Goal: Task Accomplishment & Management: Complete application form

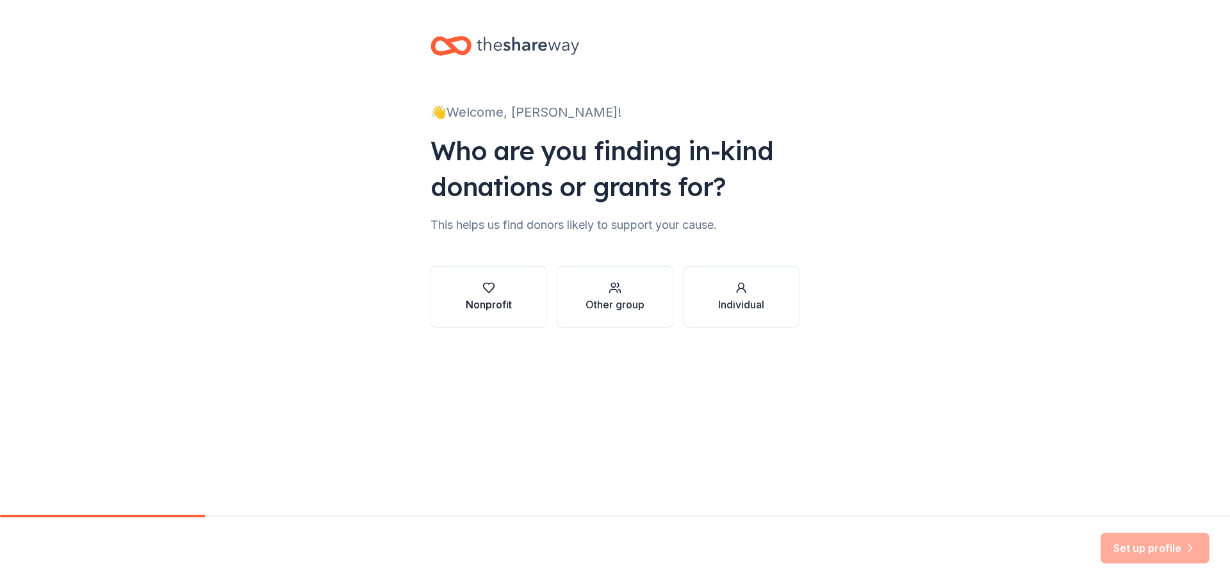
click at [500, 303] on div "Nonprofit" at bounding box center [489, 304] width 46 height 15
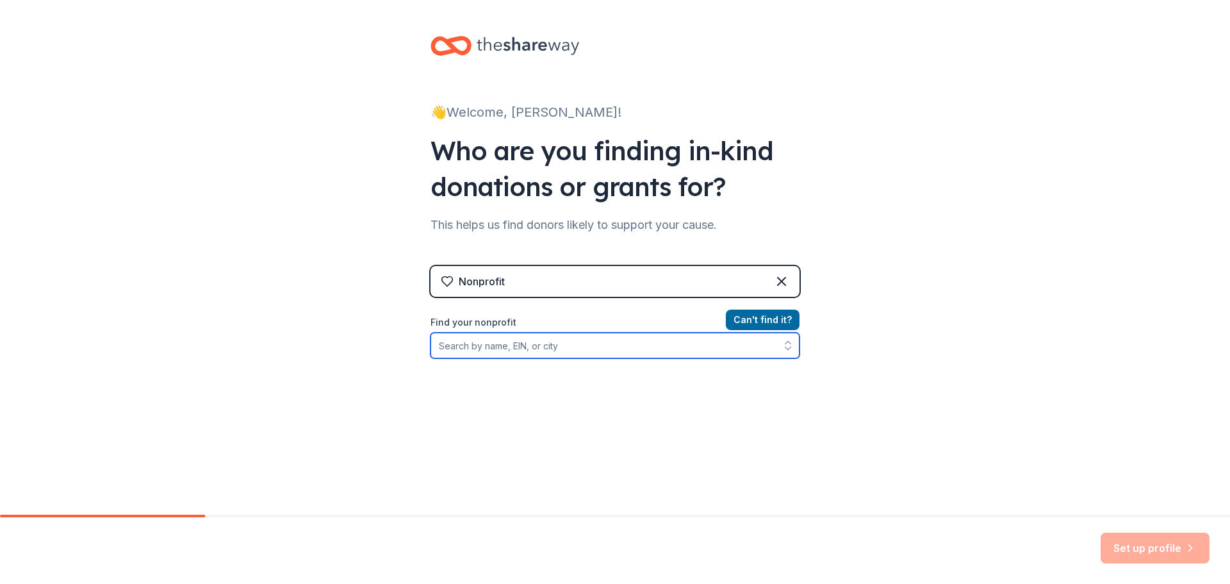
click at [513, 346] on input "Find your nonprofit" at bounding box center [615, 346] width 369 height 26
type input "[US_EMPLOYER_IDENTIFICATION_NUMBER]"
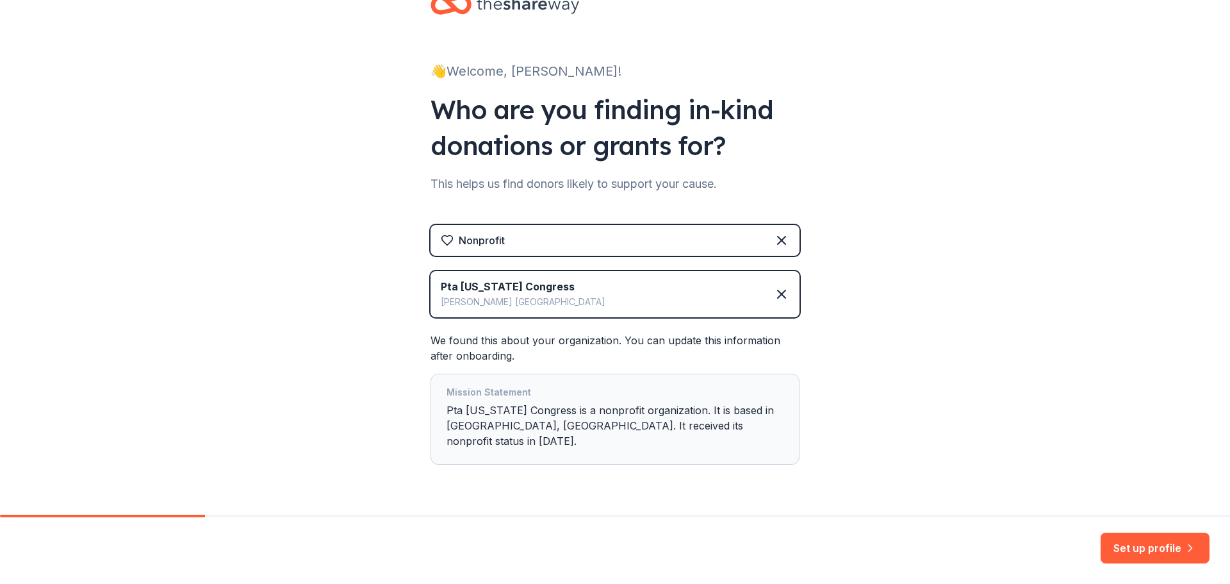
scroll to position [63, 0]
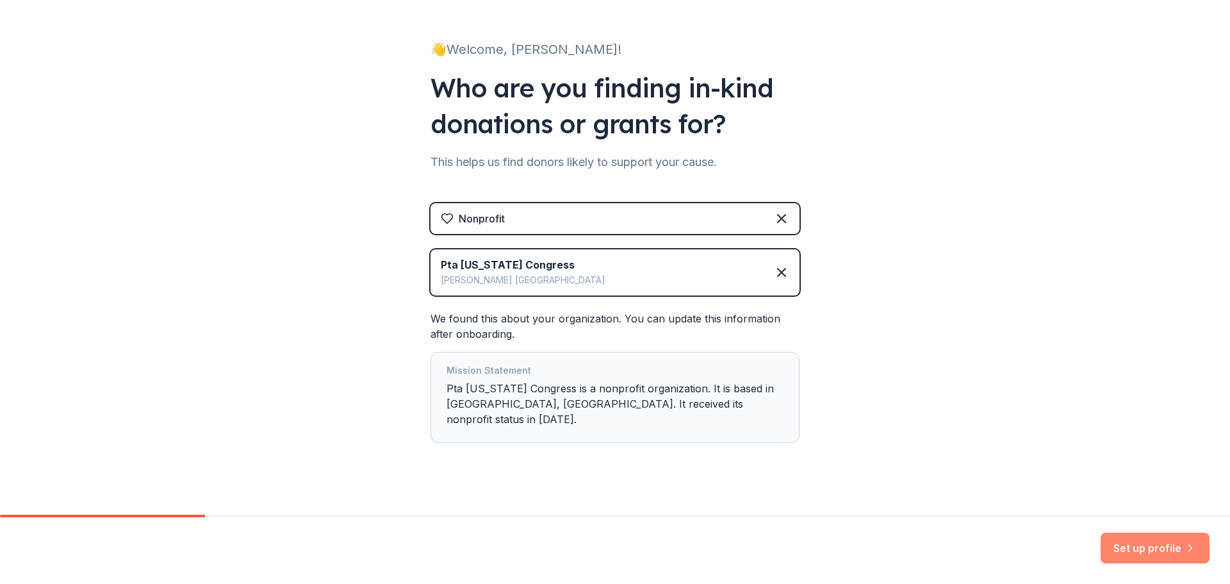
click at [1174, 548] on button "Set up profile" at bounding box center [1155, 547] width 109 height 31
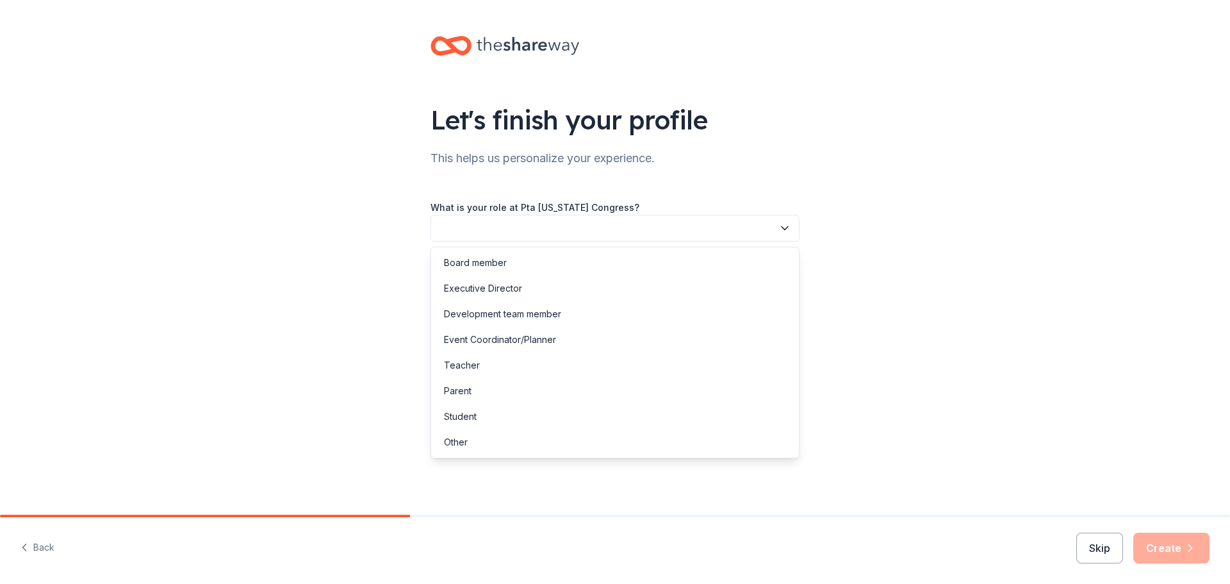
click at [580, 234] on button "button" at bounding box center [615, 228] width 369 height 27
click at [502, 261] on div "Board member" at bounding box center [475, 262] width 63 height 15
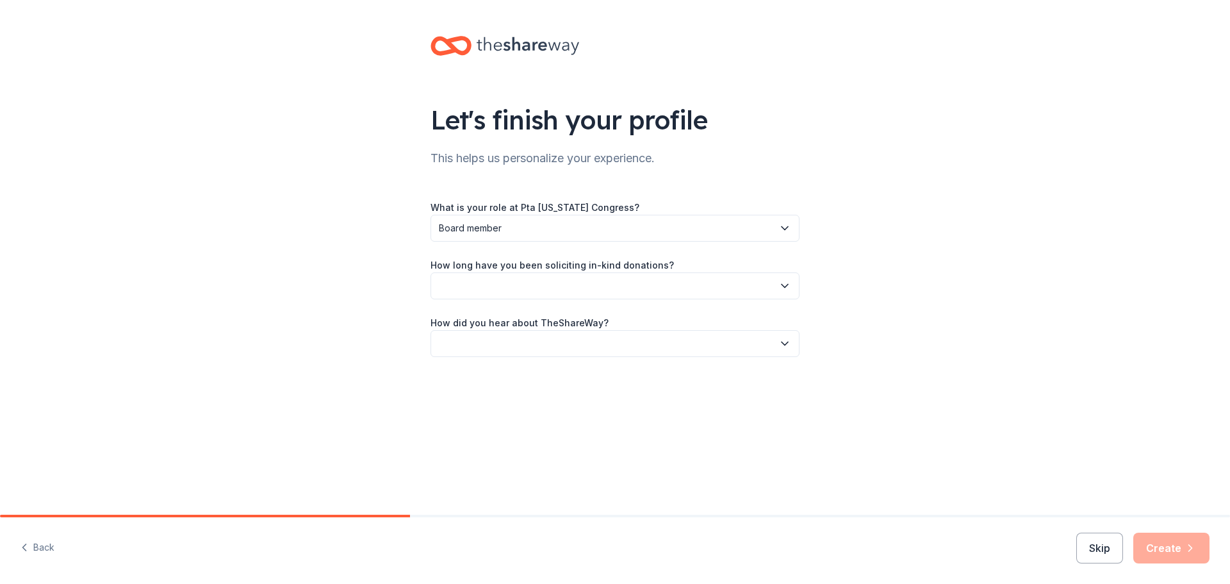
click at [520, 284] on button "button" at bounding box center [615, 285] width 369 height 27
click at [498, 336] on div "1 to 2 years" at bounding box center [615, 346] width 363 height 26
click at [498, 336] on button "button" at bounding box center [615, 343] width 369 height 27
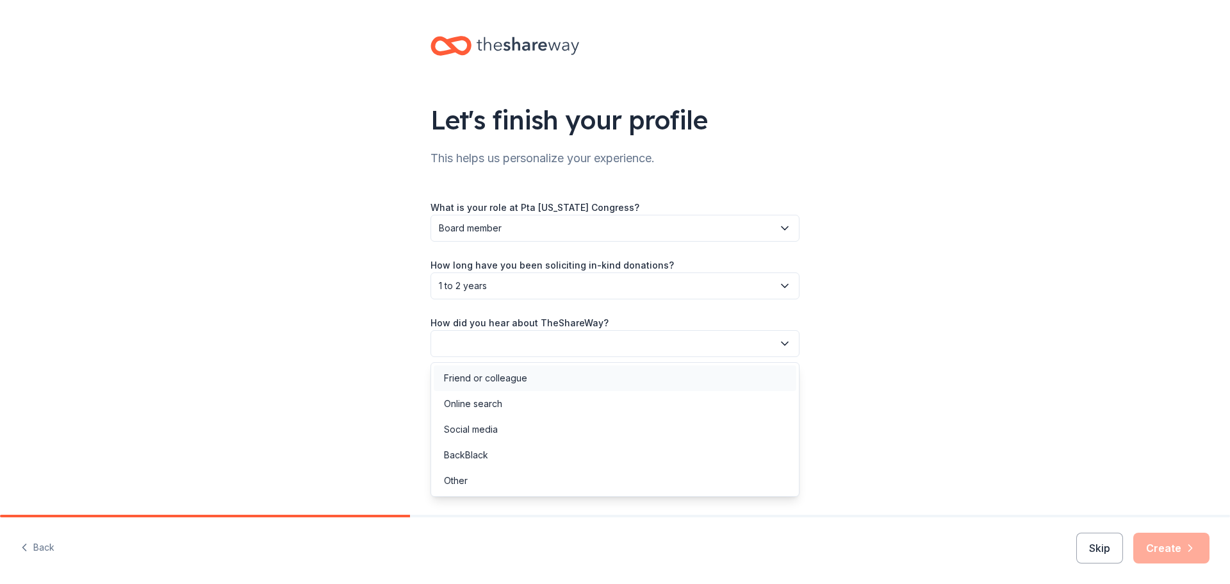
click at [495, 379] on div "Friend or colleague" at bounding box center [485, 377] width 83 height 15
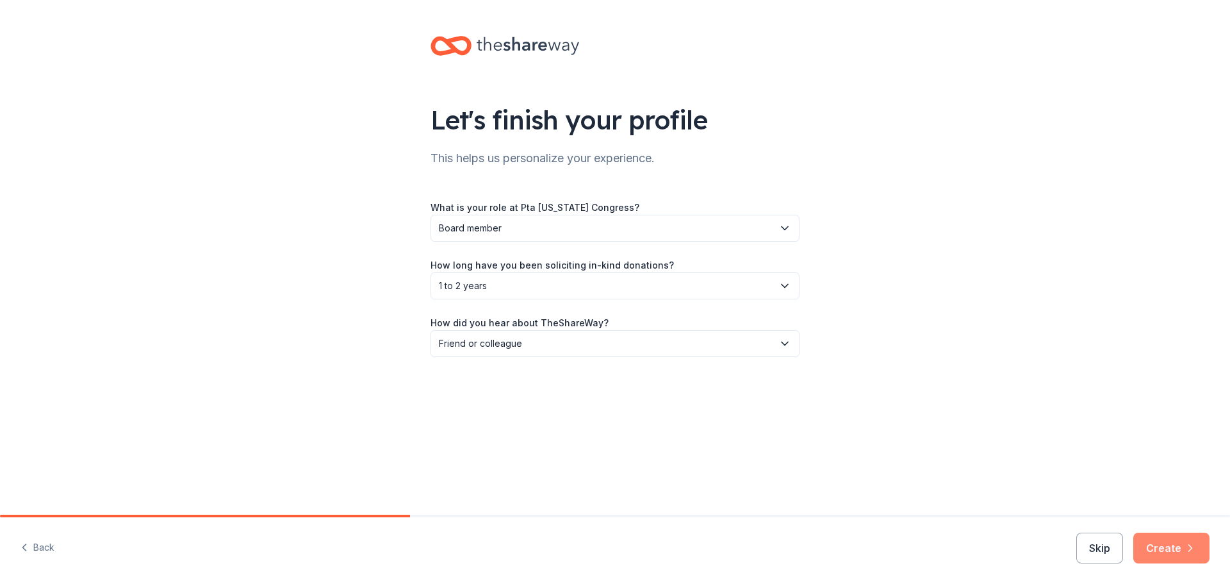
click at [1169, 547] on button "Create" at bounding box center [1171, 547] width 76 height 31
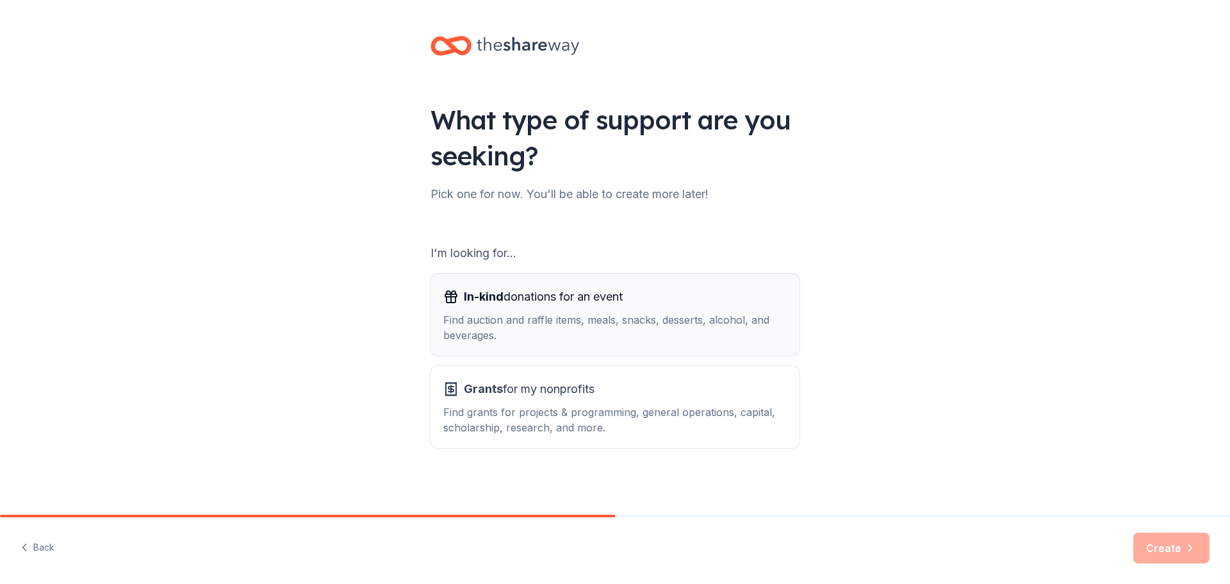
click at [530, 304] on span "In-kind donations for an event" at bounding box center [543, 296] width 159 height 21
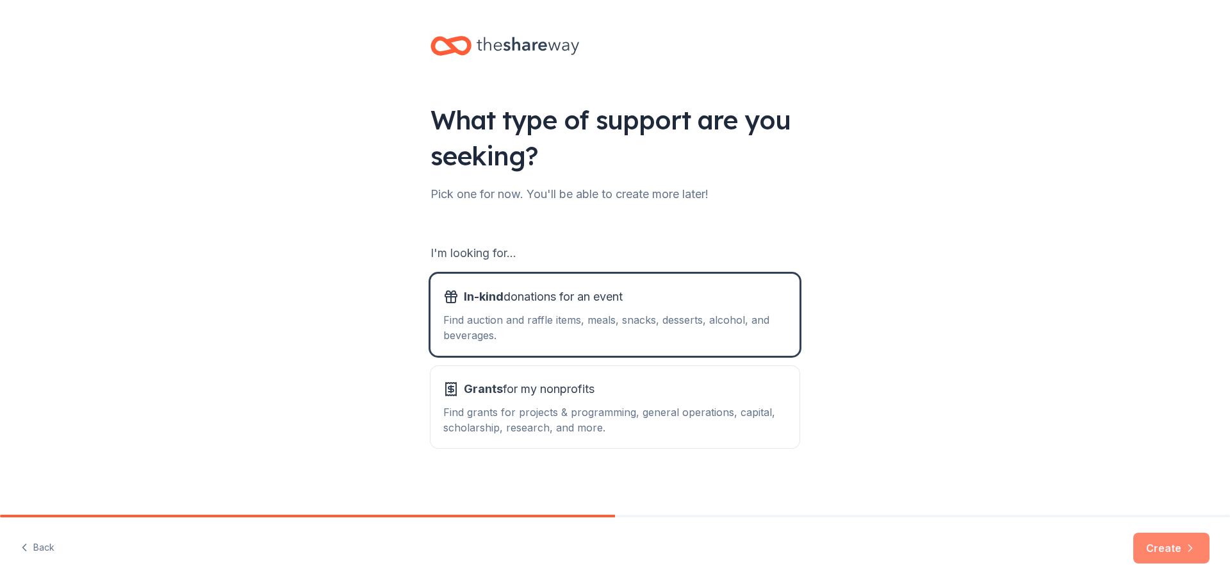
click at [1154, 545] on button "Create" at bounding box center [1171, 547] width 76 height 31
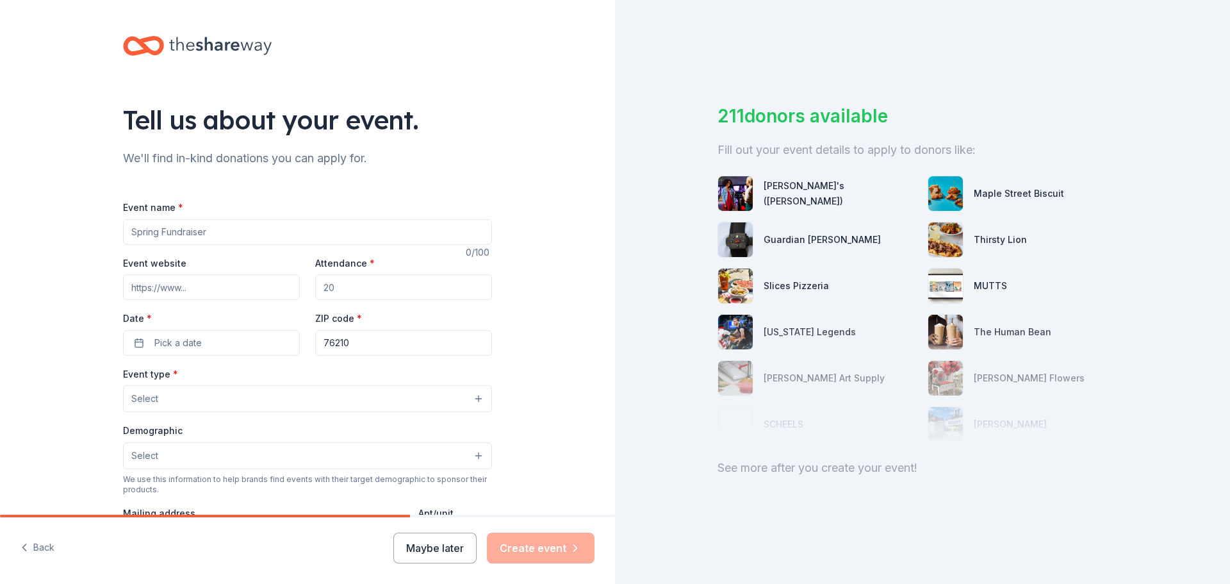
click at [227, 242] on input "Event name *" at bounding box center [307, 232] width 369 height 26
type input "F"
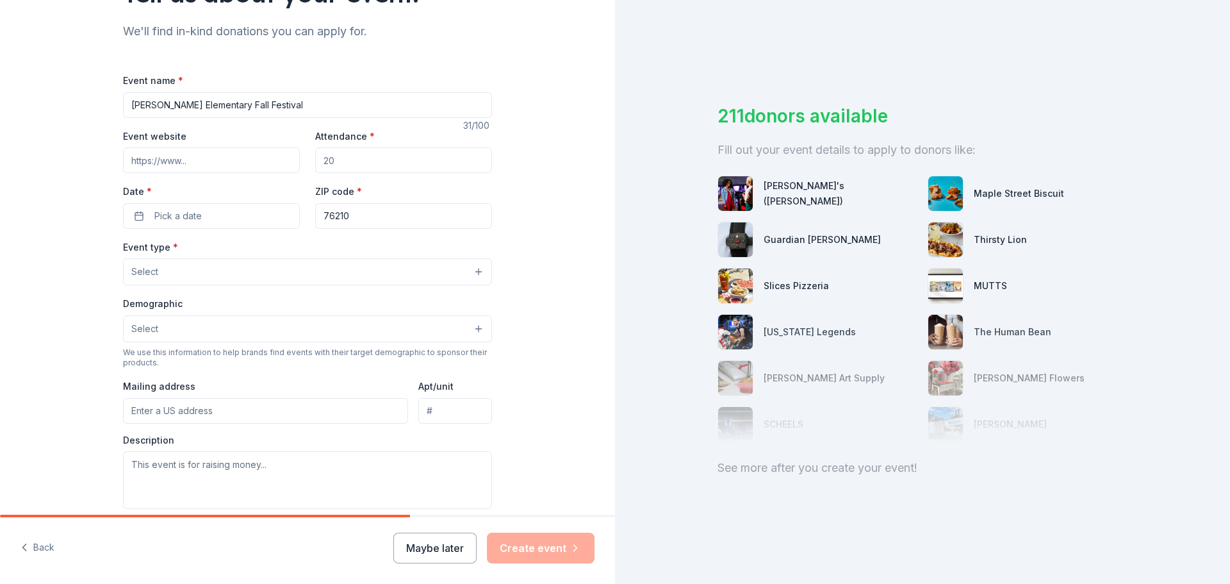
scroll to position [128, 0]
type input "[PERSON_NAME] Elementary Fall Festival"
drag, startPoint x: 361, startPoint y: 160, endPoint x: 255, endPoint y: 160, distance: 105.7
click at [255, 160] on div "Event website Attendance * Date * Pick a date ZIP code * 76210" at bounding box center [307, 177] width 369 height 101
type input "650"
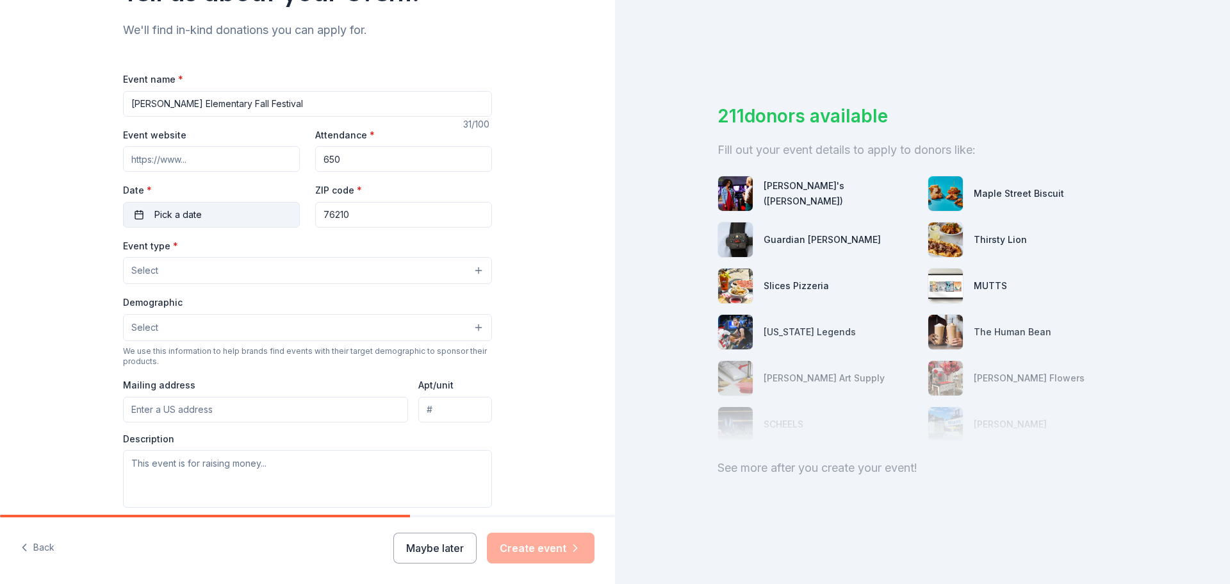
click at [184, 211] on span "Pick a date" at bounding box center [177, 214] width 47 height 15
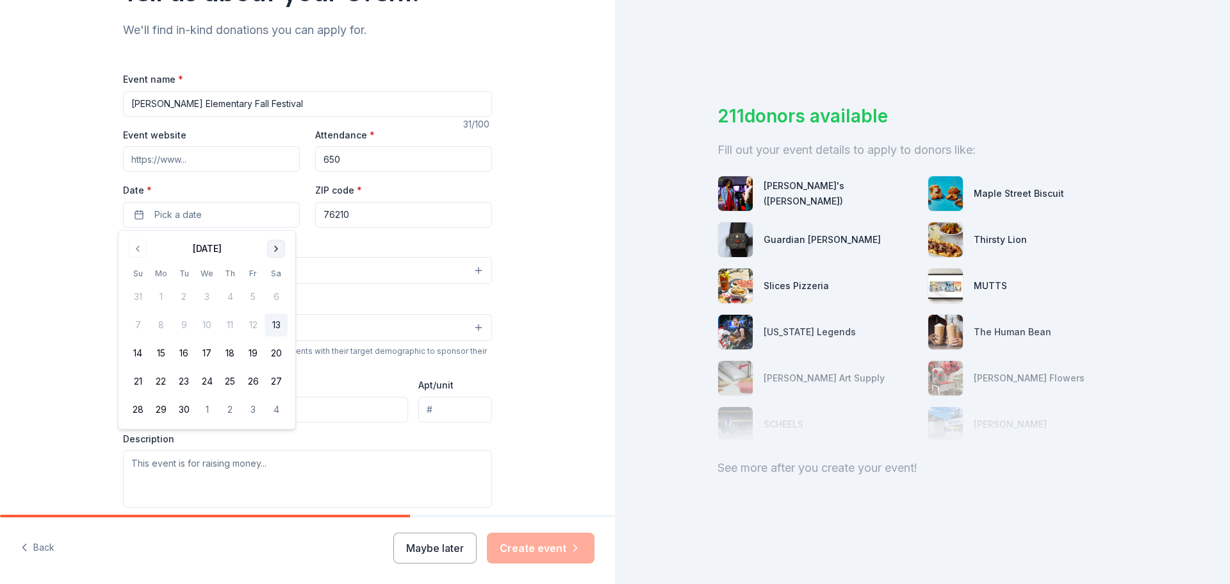
click at [274, 249] on button "Go to next month" at bounding box center [276, 249] width 18 height 18
click at [251, 353] on button "17" at bounding box center [253, 352] width 23 height 23
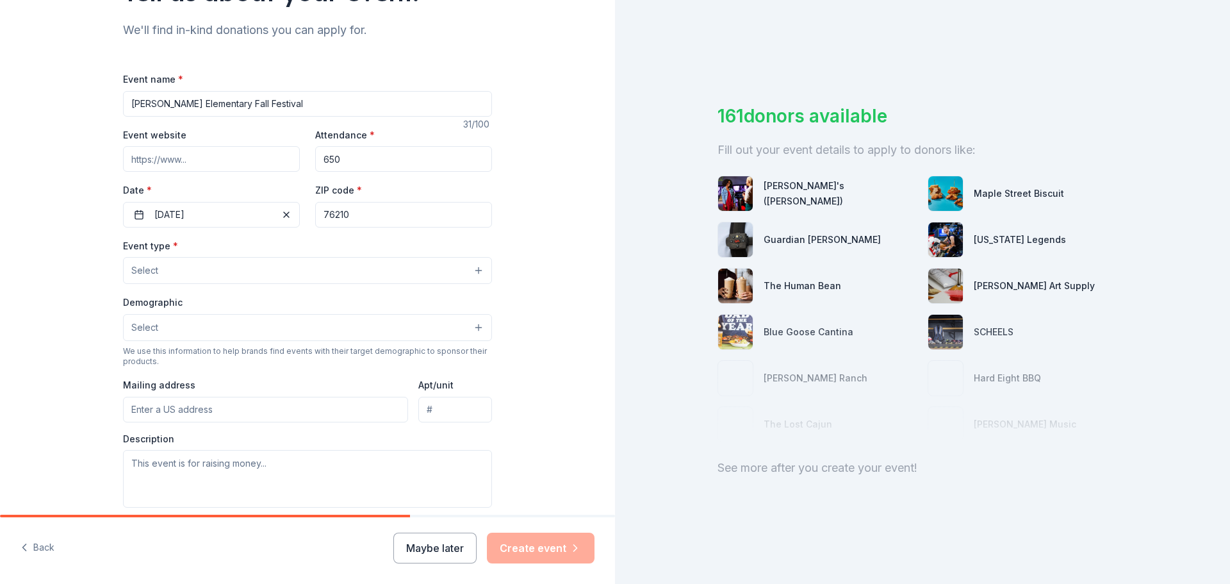
click at [204, 332] on button "Select" at bounding box center [307, 327] width 369 height 27
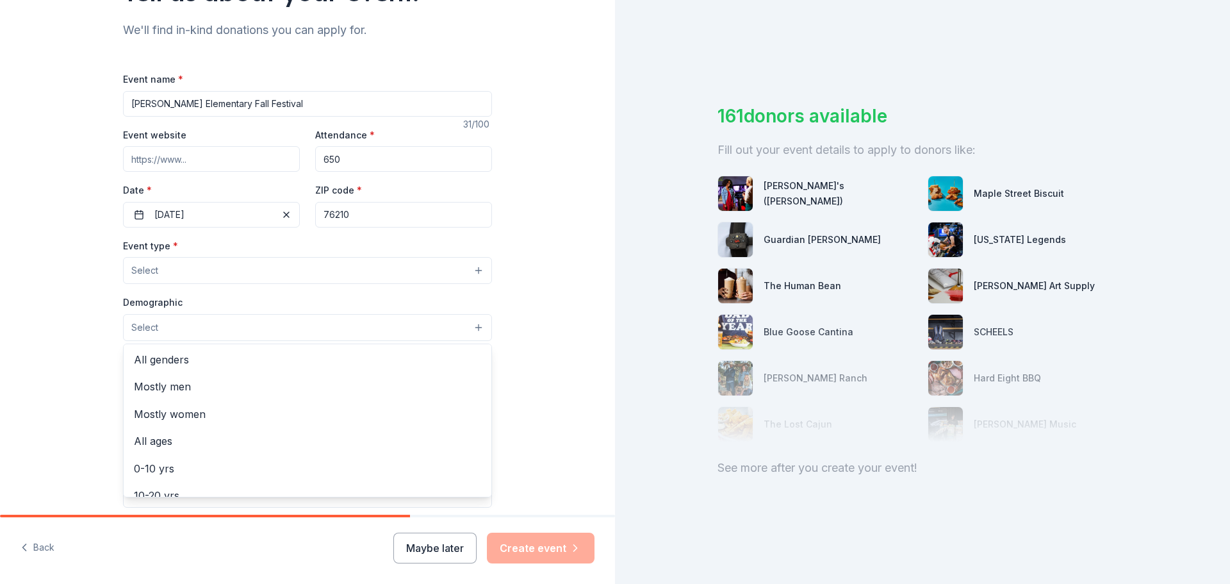
scroll to position [0, 0]
click at [168, 360] on span "All genders" at bounding box center [307, 360] width 347 height 17
click at [168, 274] on div "Event type * Select Demographic All genders Mostly men Mostly women All ages 0-…" at bounding box center [307, 373] width 369 height 271
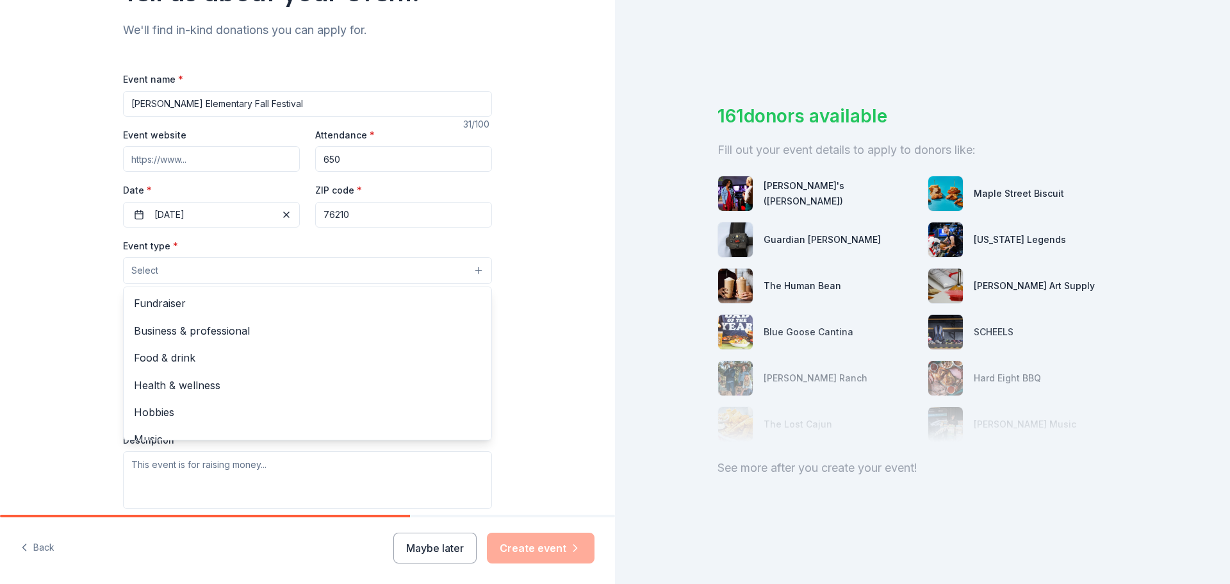
click at [168, 274] on button "Select" at bounding box center [307, 270] width 369 height 27
click at [155, 308] on span "Fundraiser" at bounding box center [307, 303] width 347 height 17
click at [525, 318] on div "Tell us about your event. We'll find in-kind donations you can apply for. Event…" at bounding box center [307, 299] width 615 height 855
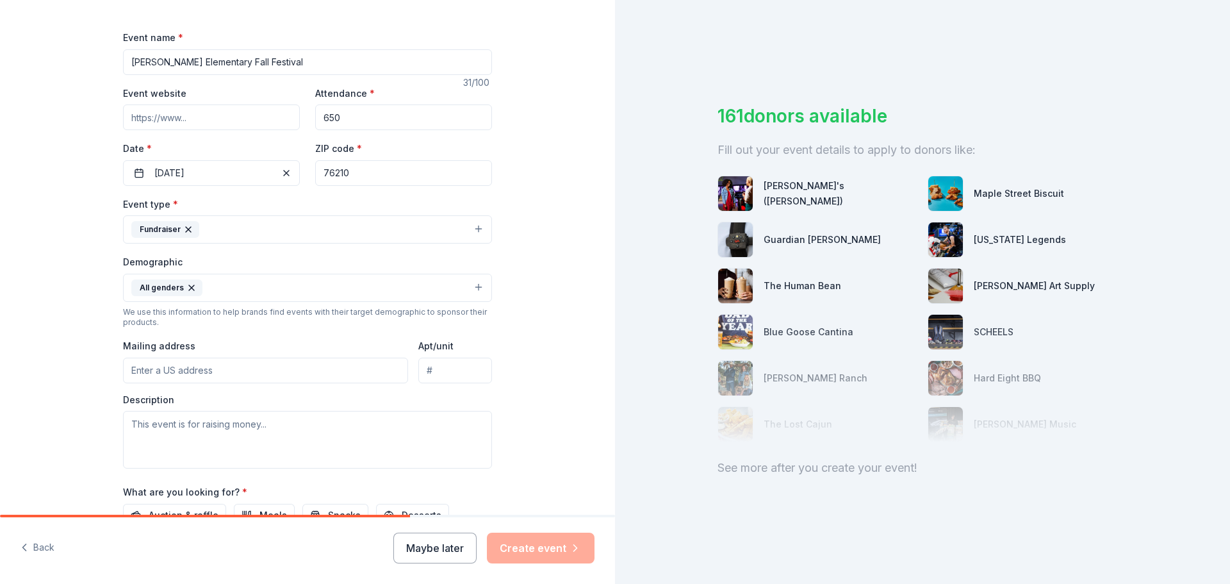
scroll to position [192, 0]
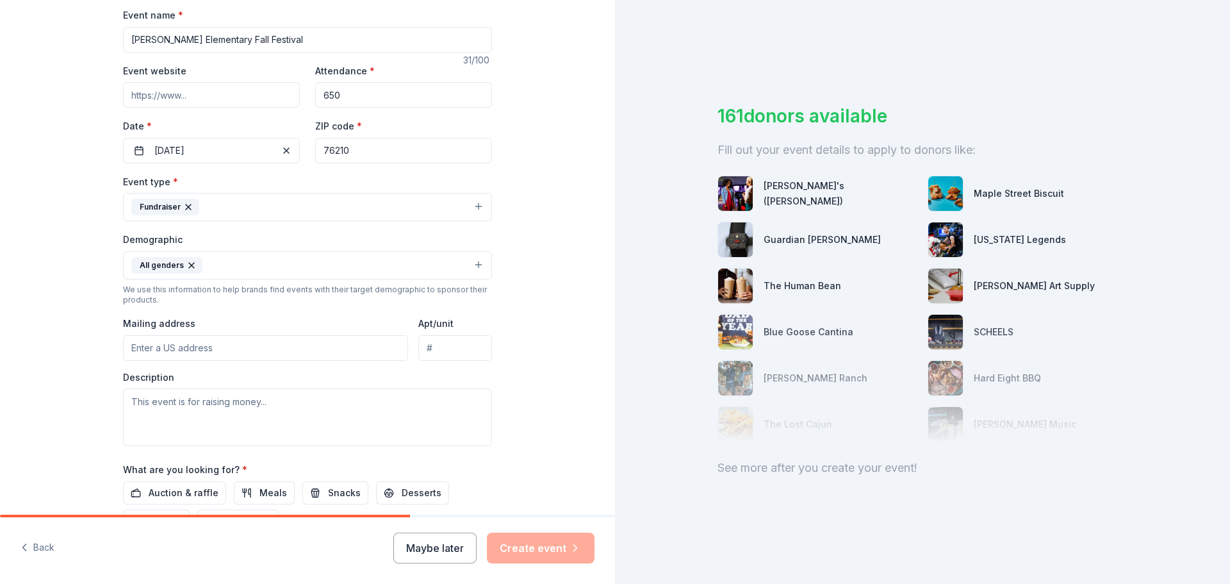
click at [169, 365] on div "Event type * Fundraiser Demographic All genders We use this information to help…" at bounding box center [307, 310] width 369 height 272
click at [174, 352] on input "Mailing address" at bounding box center [265, 348] width 285 height 26
type input "3909 Teasley Lane, Denton, TX, 76210"
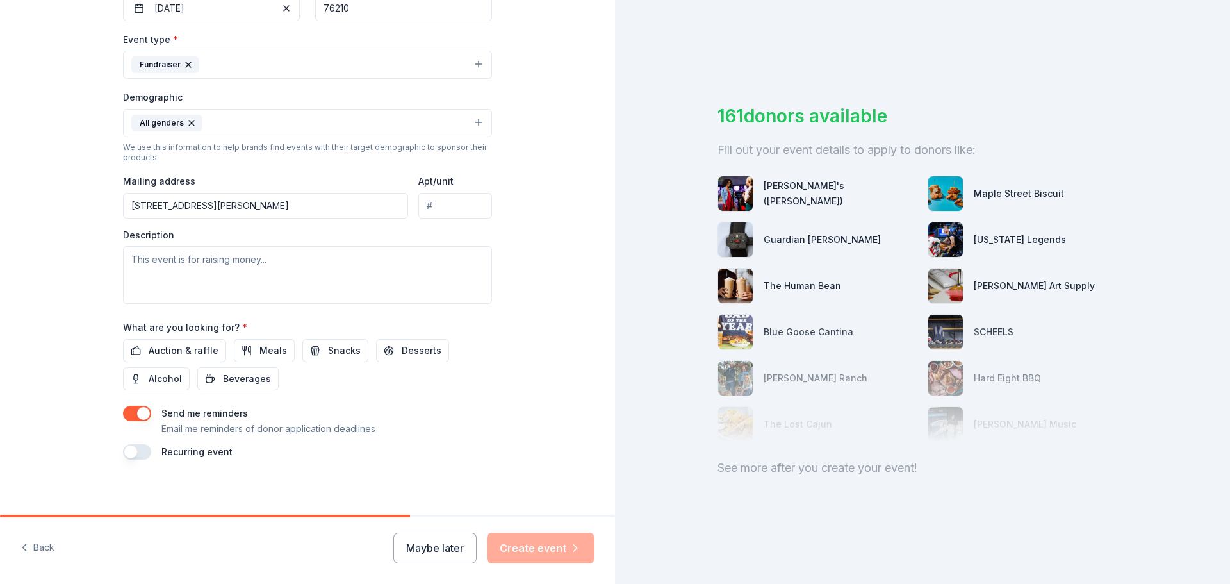
scroll to position [341, 0]
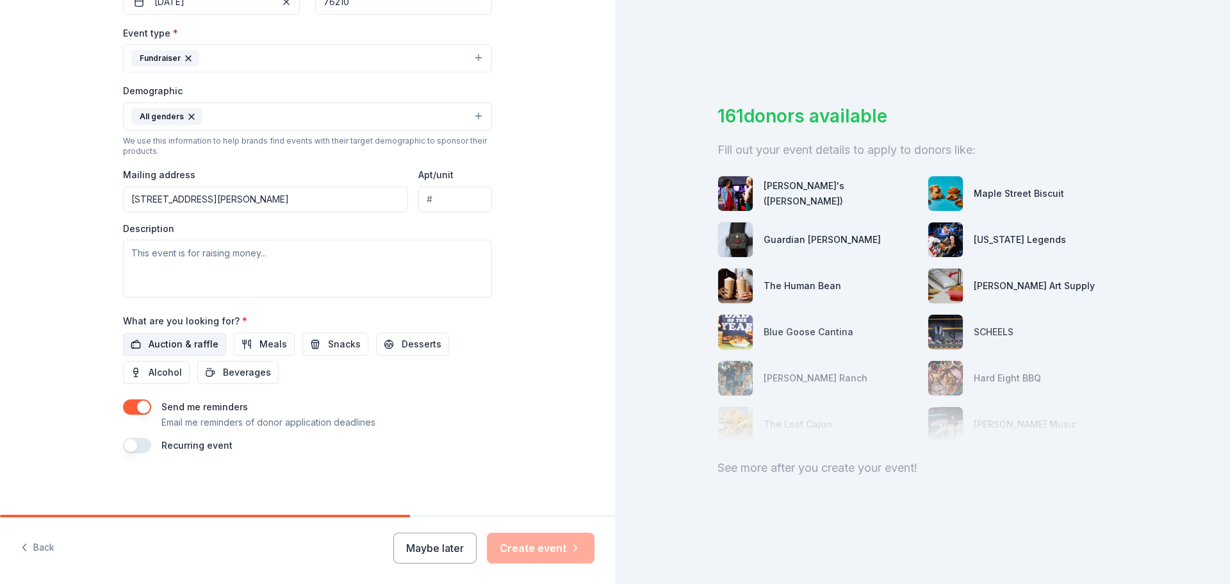
click at [163, 345] on span "Auction & raffle" at bounding box center [184, 343] width 70 height 15
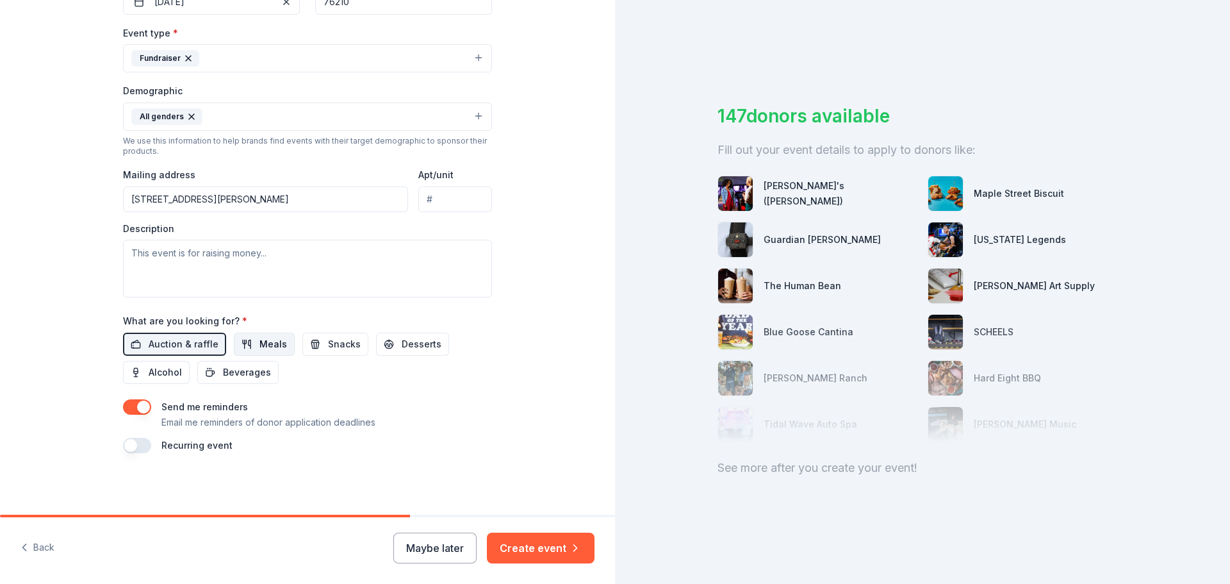
click at [259, 340] on span "Meals" at bounding box center [273, 343] width 28 height 15
click at [329, 338] on span "Snacks" at bounding box center [344, 343] width 33 height 15
click at [422, 338] on span "Desserts" at bounding box center [422, 343] width 40 height 15
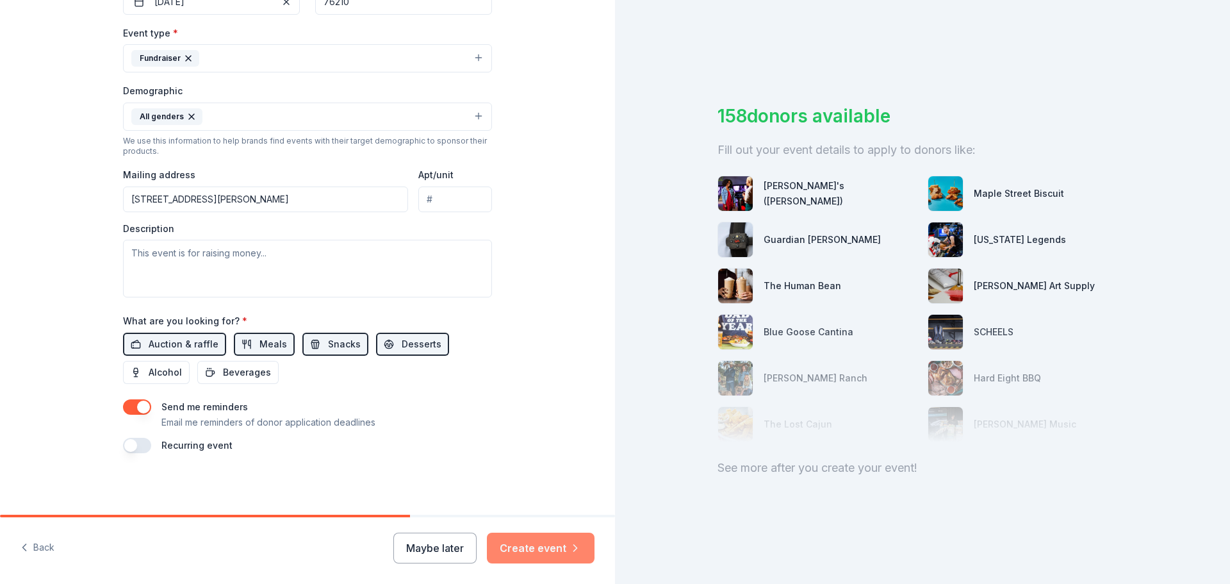
click at [555, 543] on button "Create event" at bounding box center [541, 547] width 108 height 31
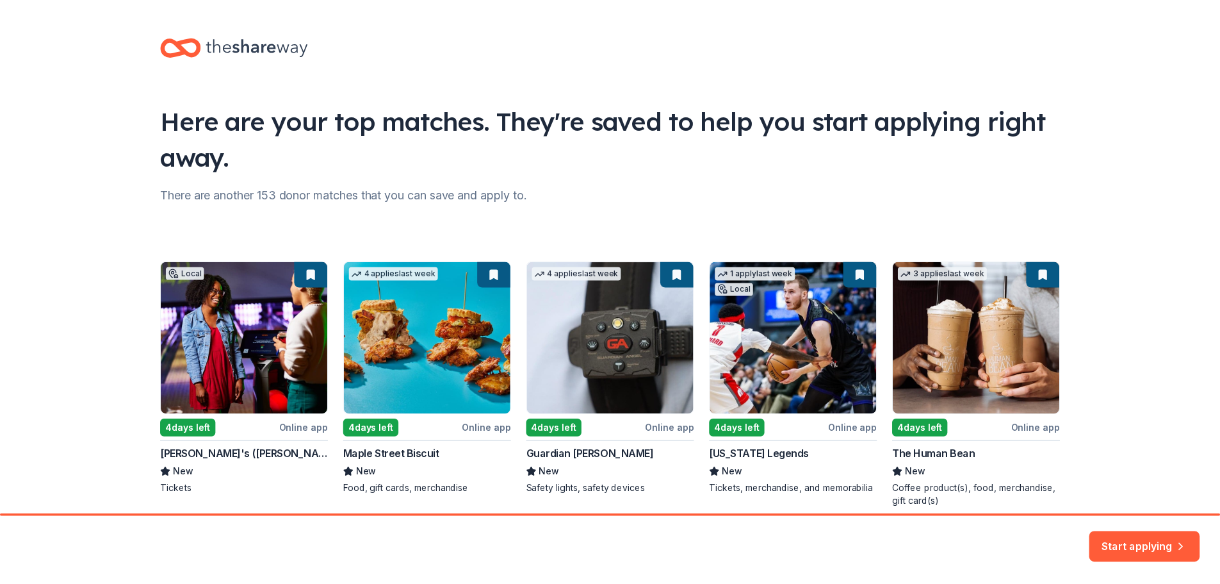
scroll to position [55, 0]
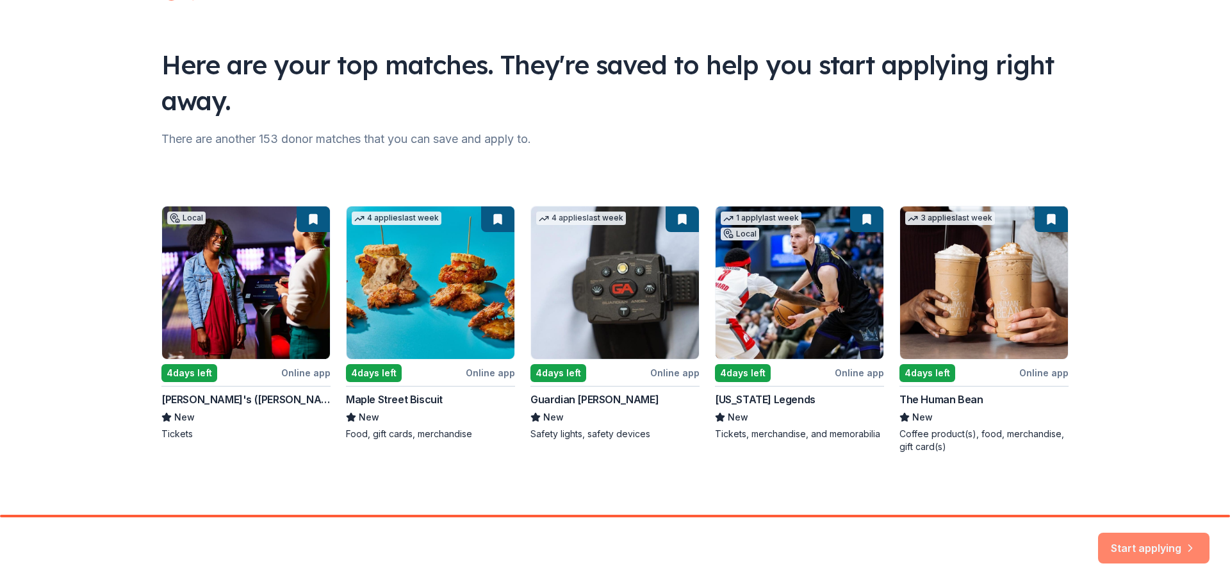
click at [1124, 542] on button "Start applying" at bounding box center [1153, 540] width 111 height 31
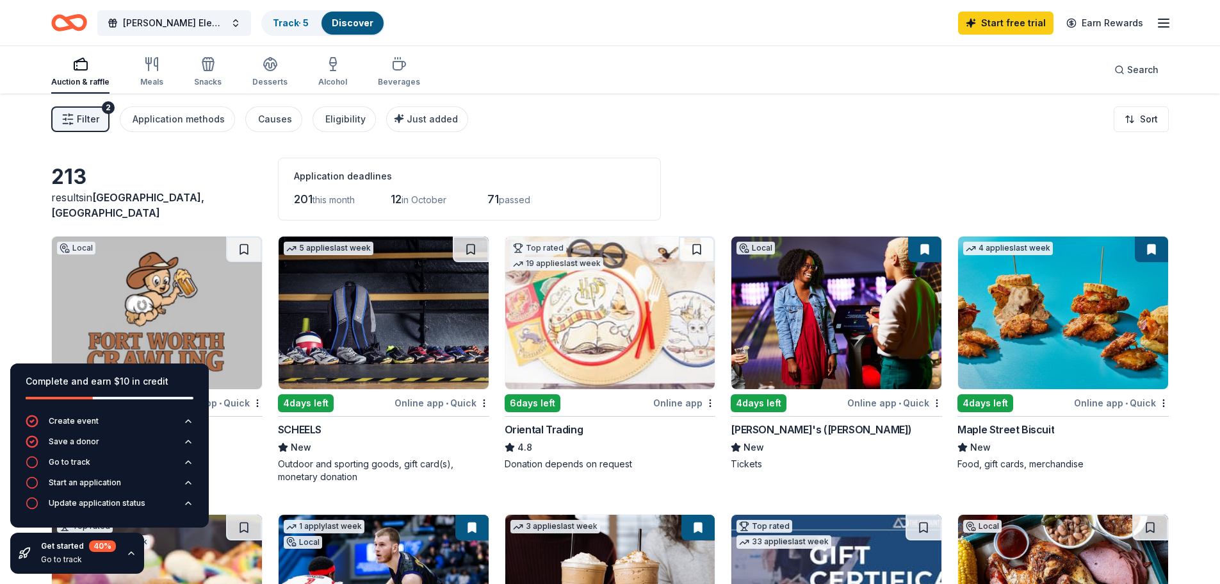
click at [359, 331] on img at bounding box center [384, 312] width 210 height 152
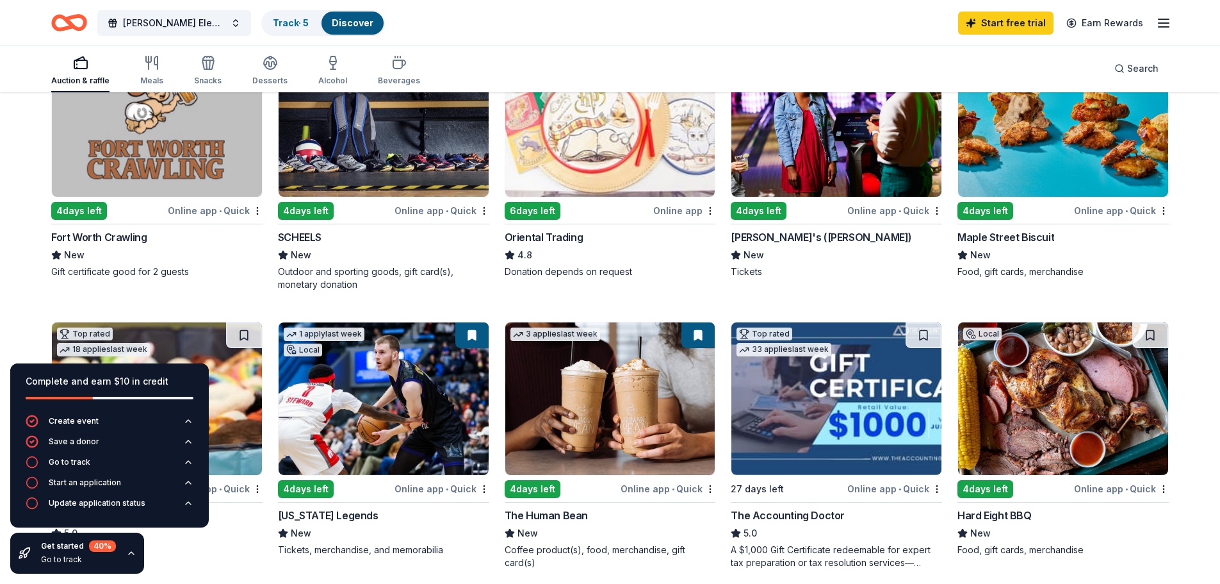
scroll to position [128, 0]
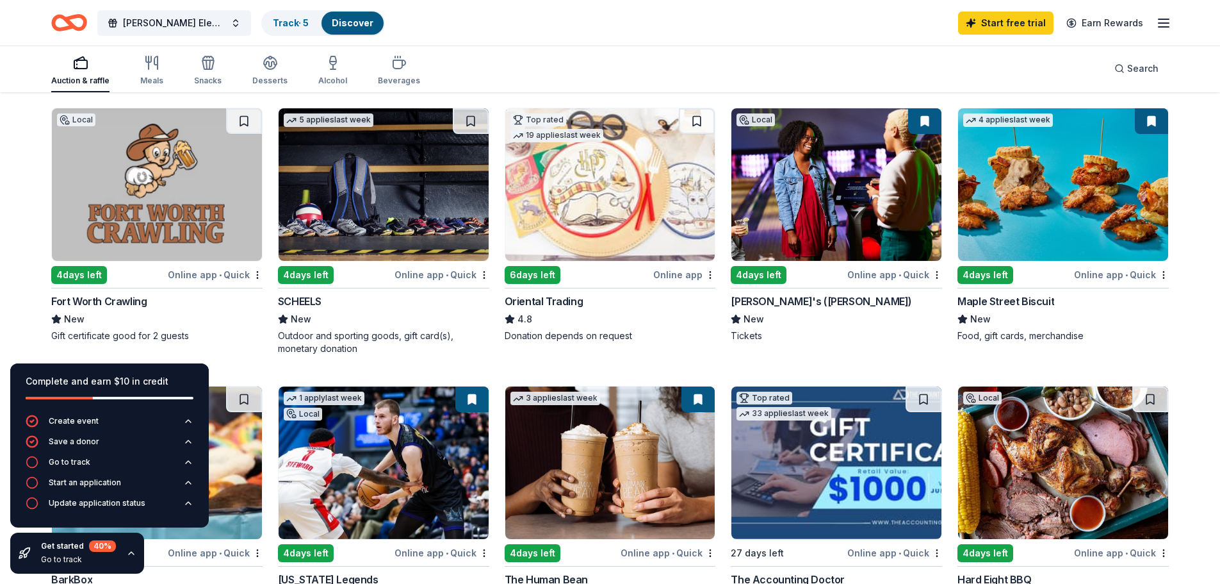
click at [1062, 421] on img at bounding box center [1063, 462] width 210 height 152
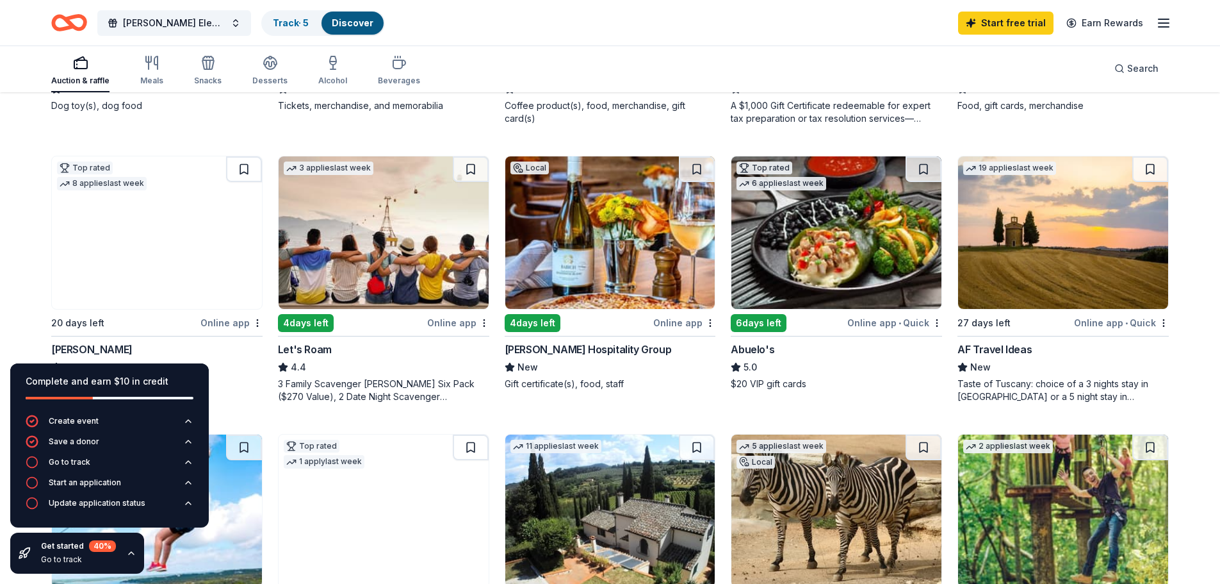
scroll to position [705, 0]
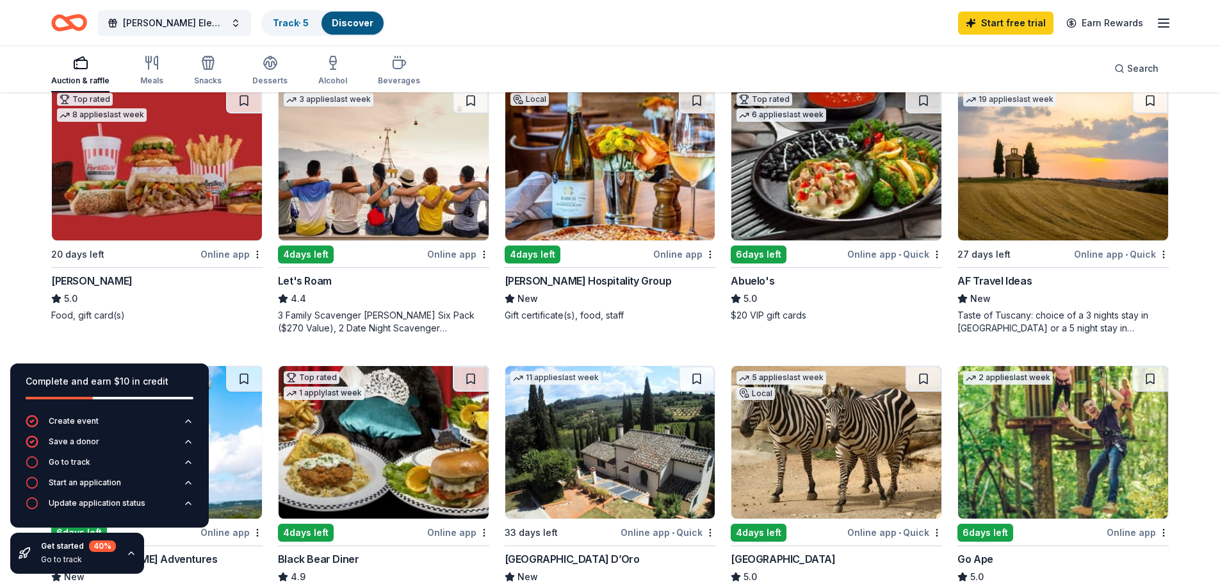
click at [628, 183] on img at bounding box center [610, 164] width 210 height 152
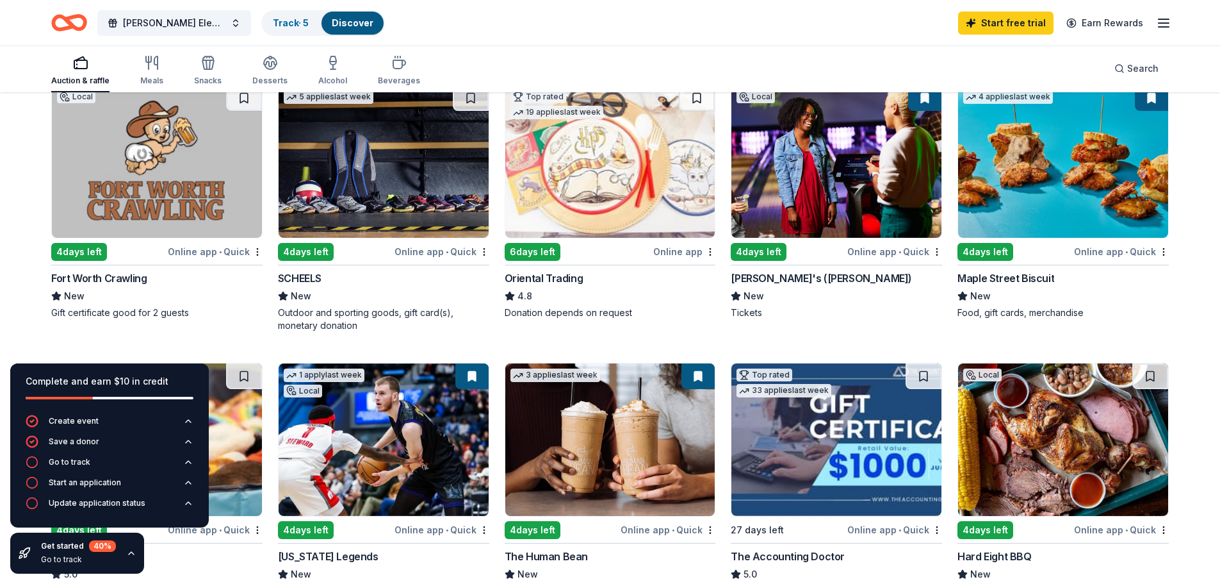
scroll to position [128, 0]
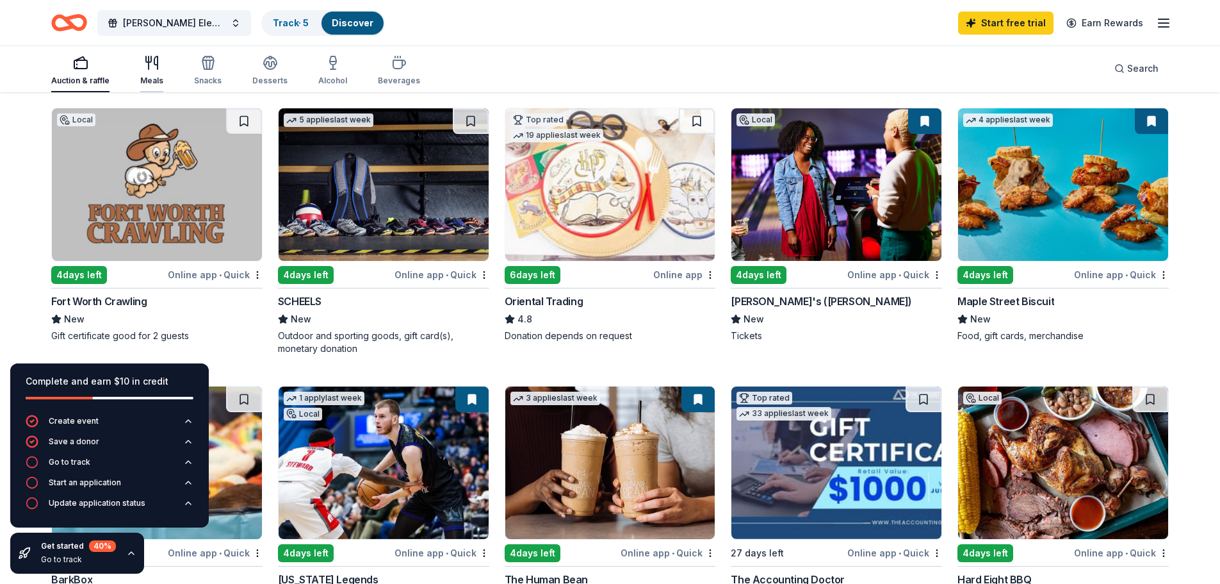
click at [151, 76] on div "Meals" at bounding box center [151, 81] width 23 height 10
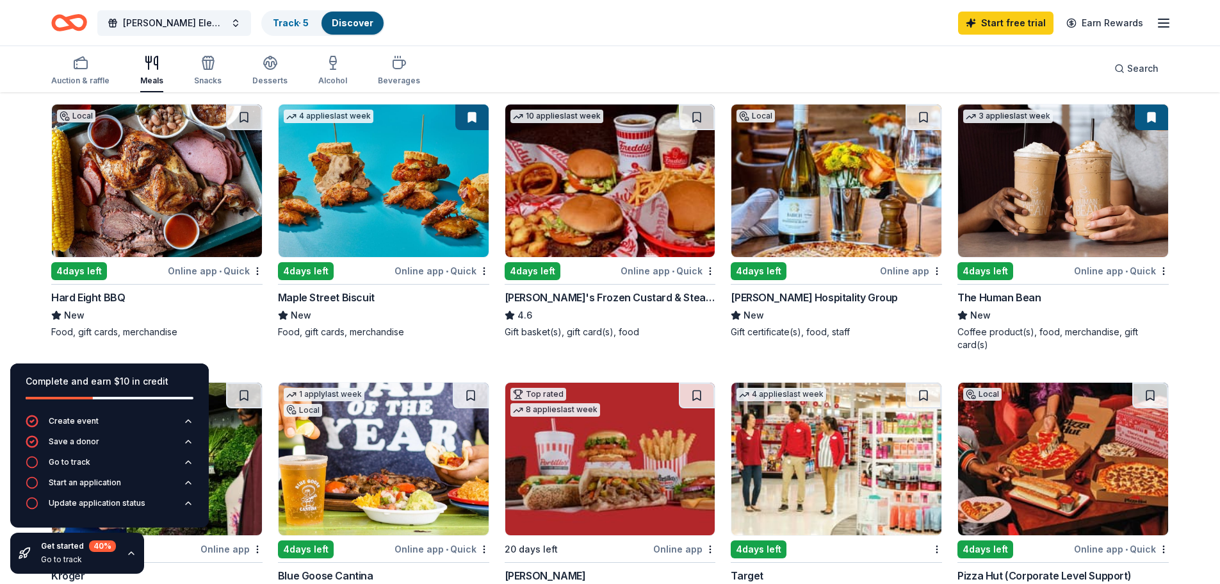
scroll to position [64, 0]
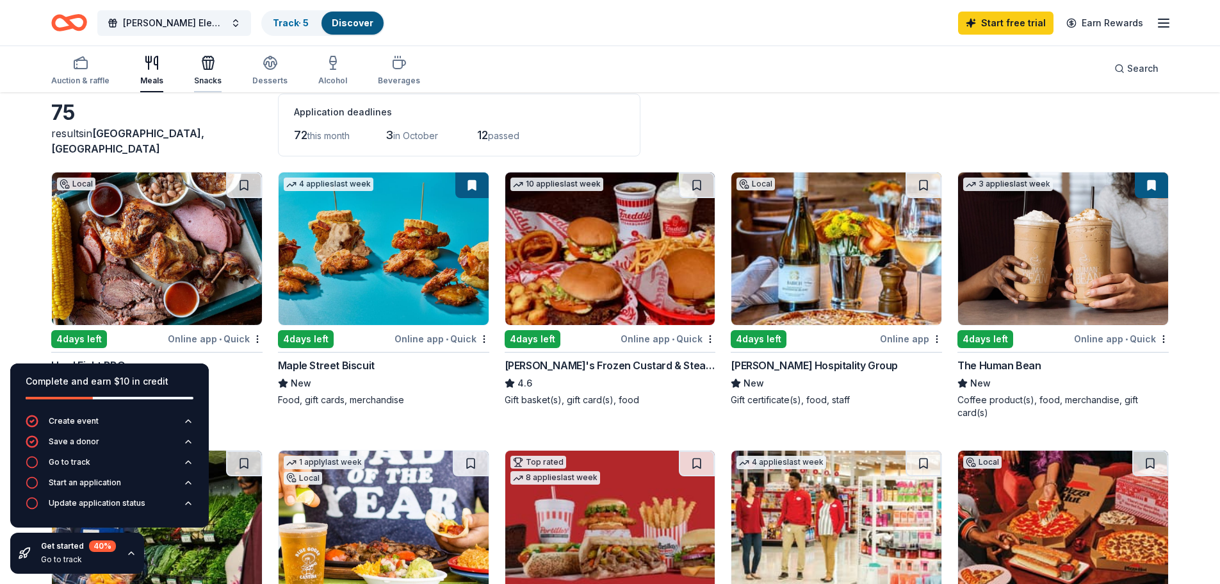
click at [201, 67] on icon "button" at bounding box center [208, 62] width 15 height 15
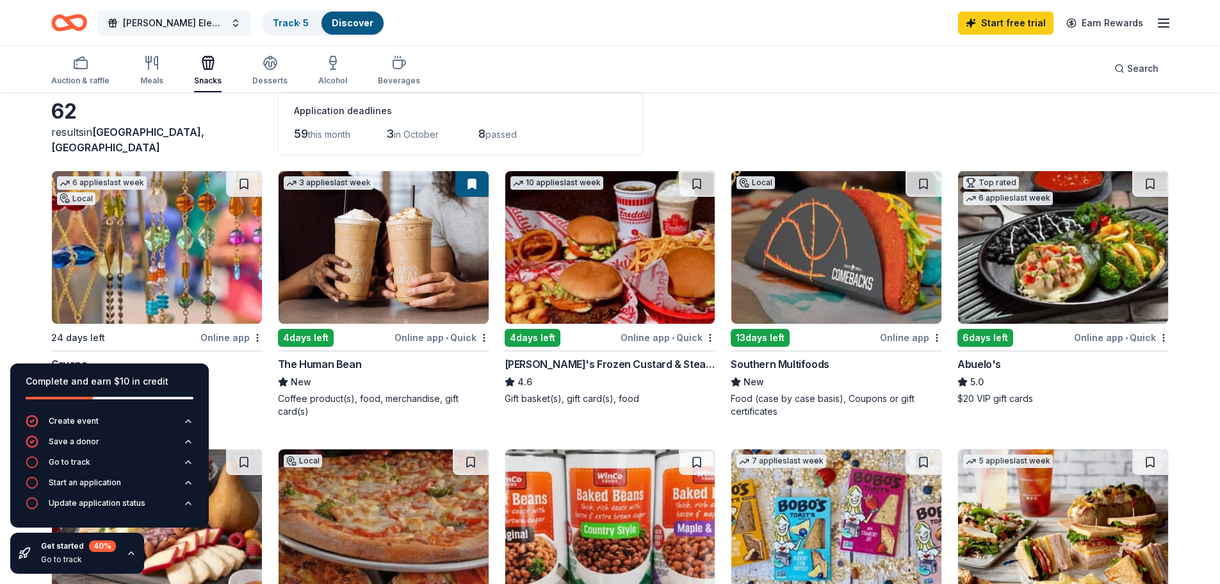
scroll to position [64, 0]
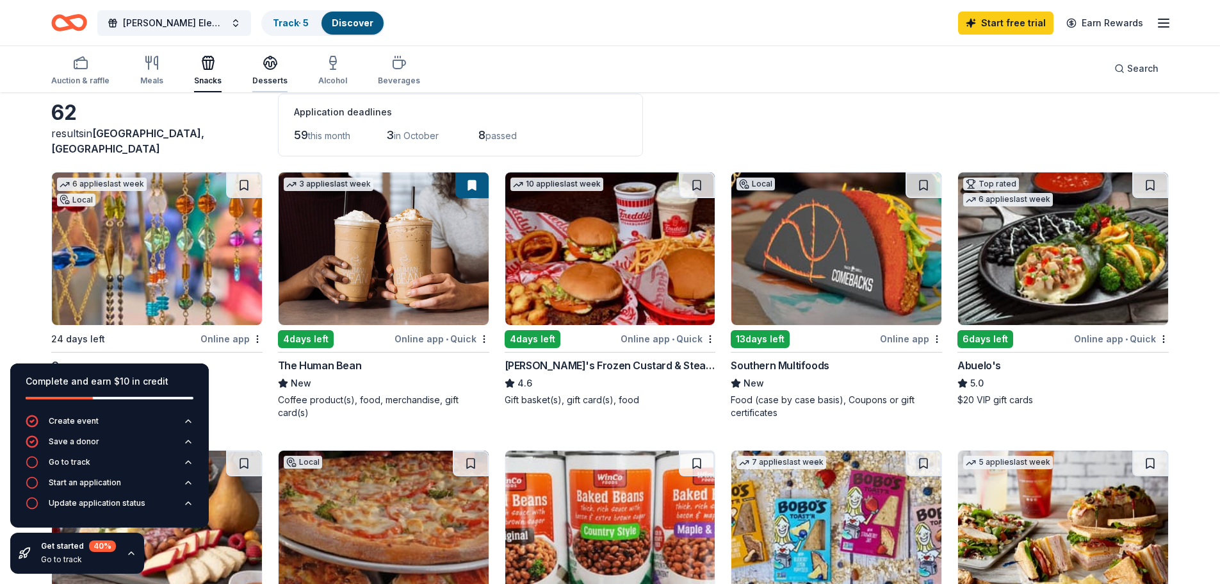
click at [257, 60] on div "button" at bounding box center [269, 62] width 35 height 15
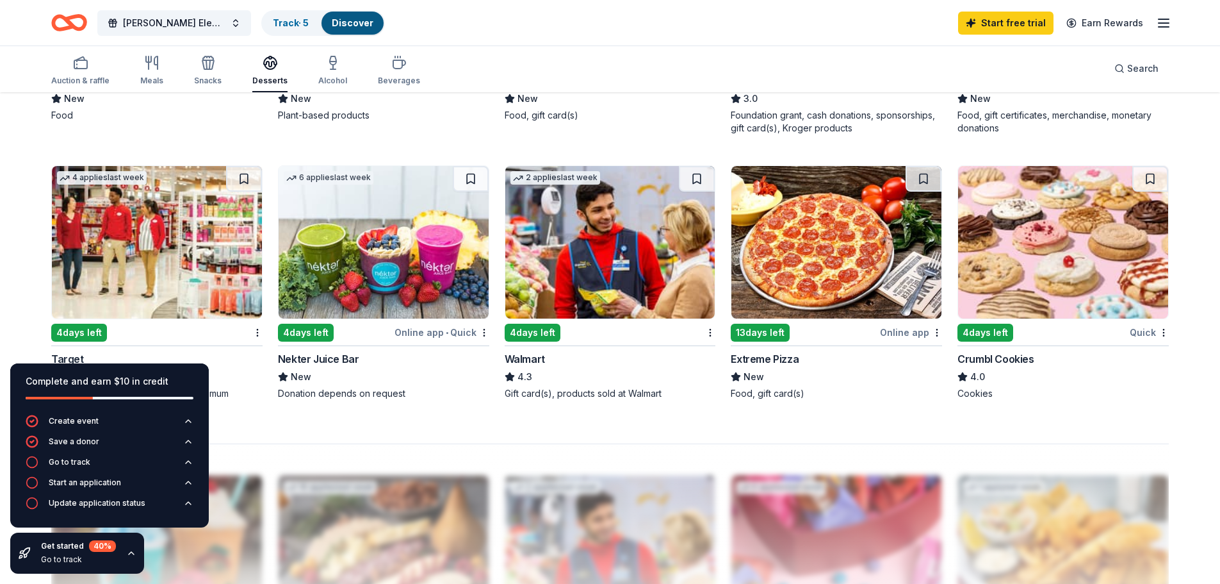
scroll to position [897, 0]
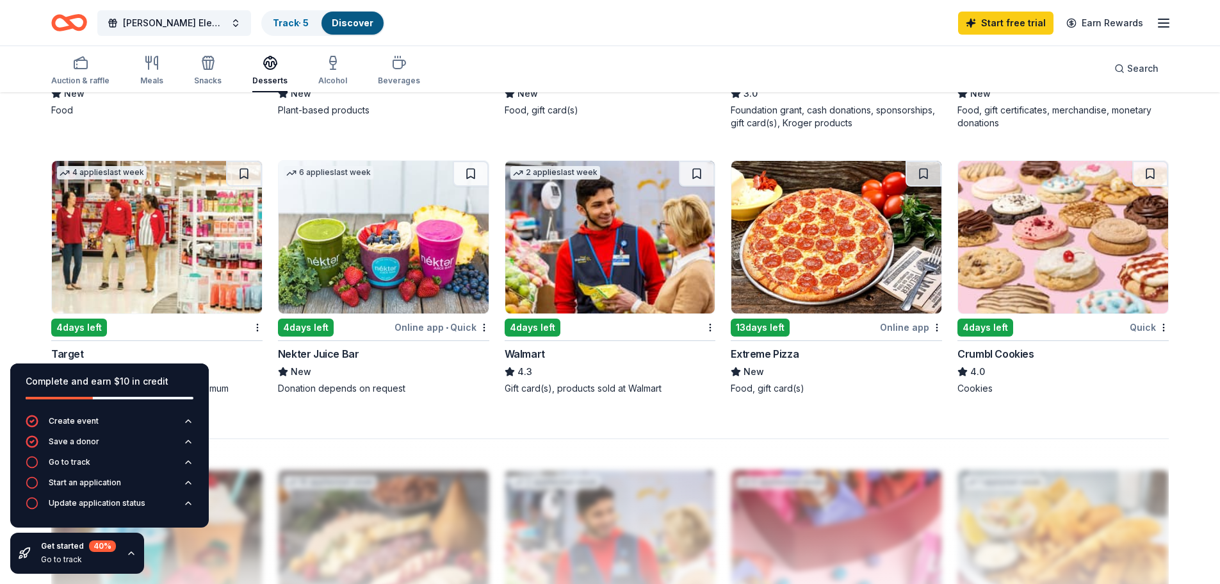
click at [1075, 251] on img at bounding box center [1063, 237] width 210 height 152
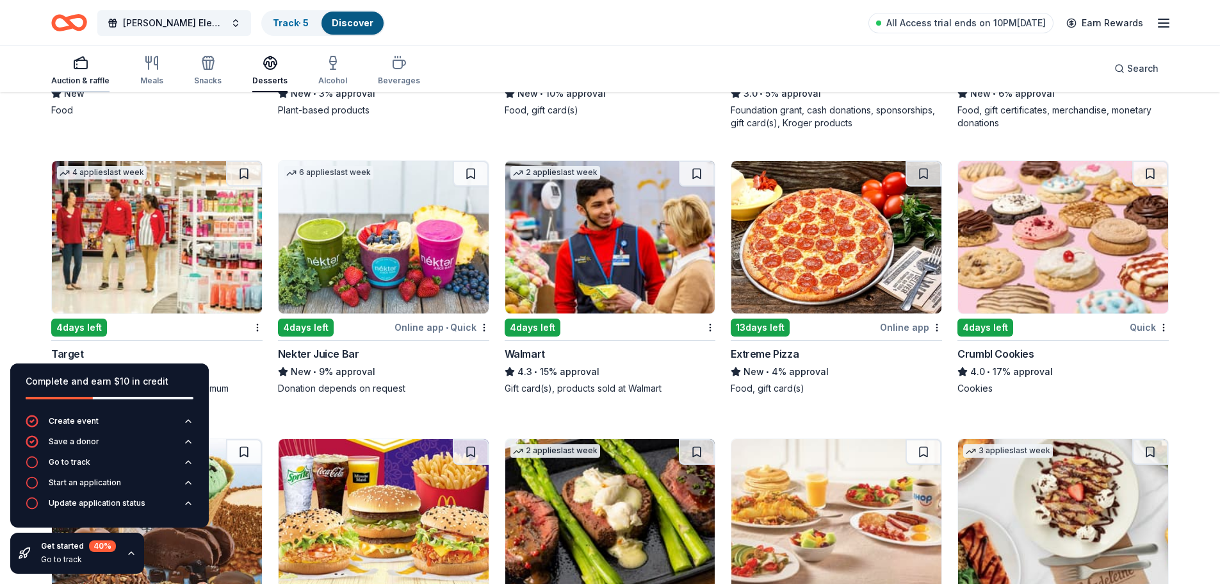
click at [85, 69] on rect "button" at bounding box center [80, 64] width 13 height 8
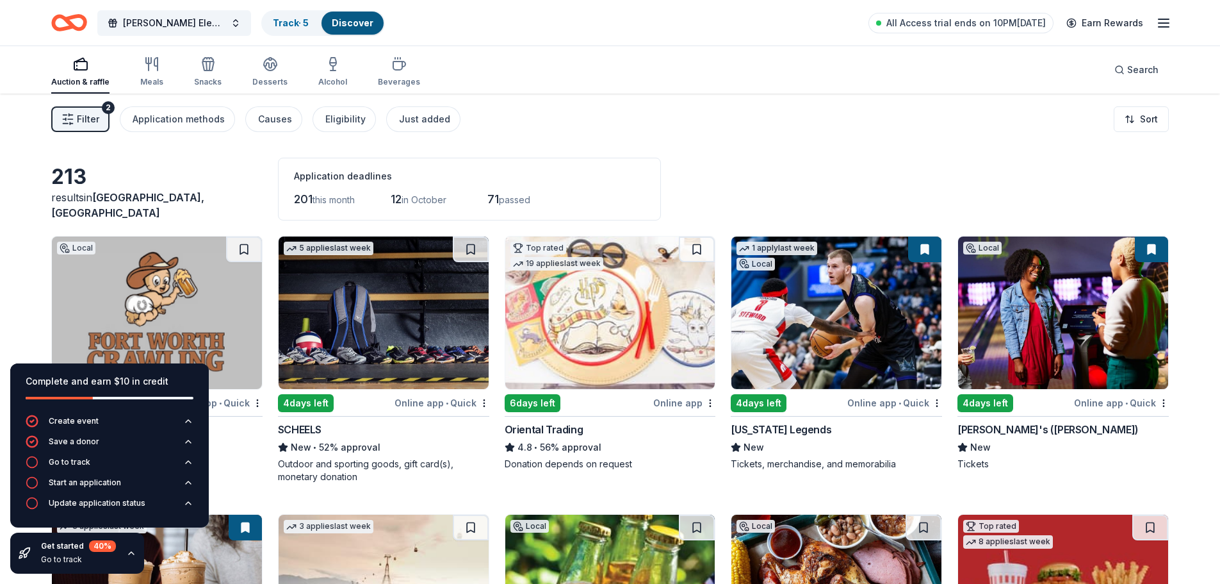
click at [87, 126] on span "Filter" at bounding box center [88, 118] width 22 height 15
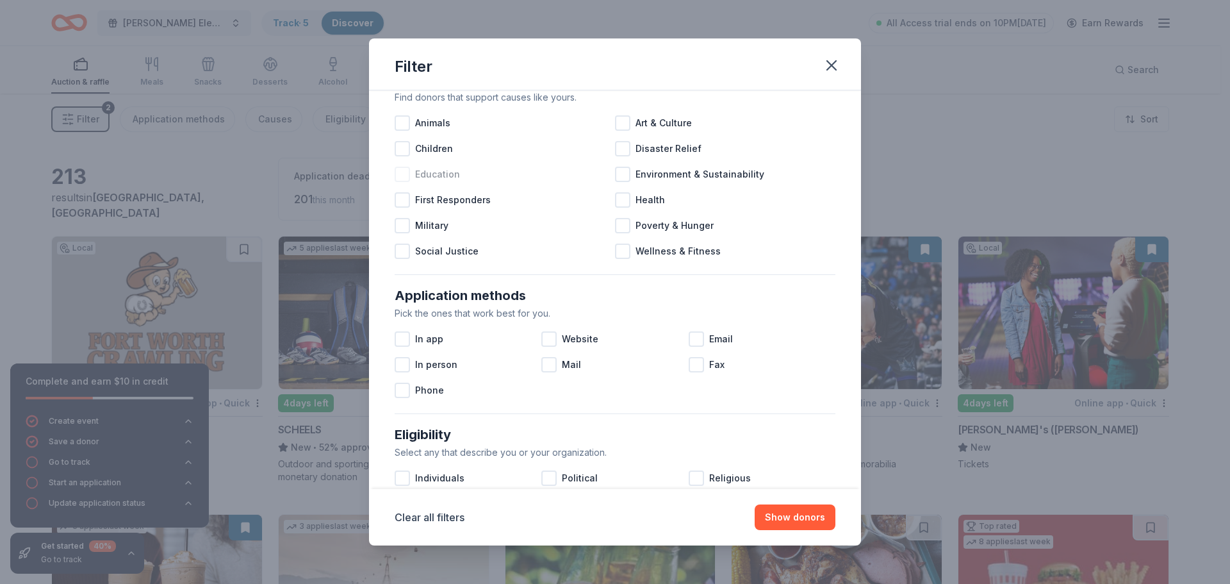
scroll to position [64, 0]
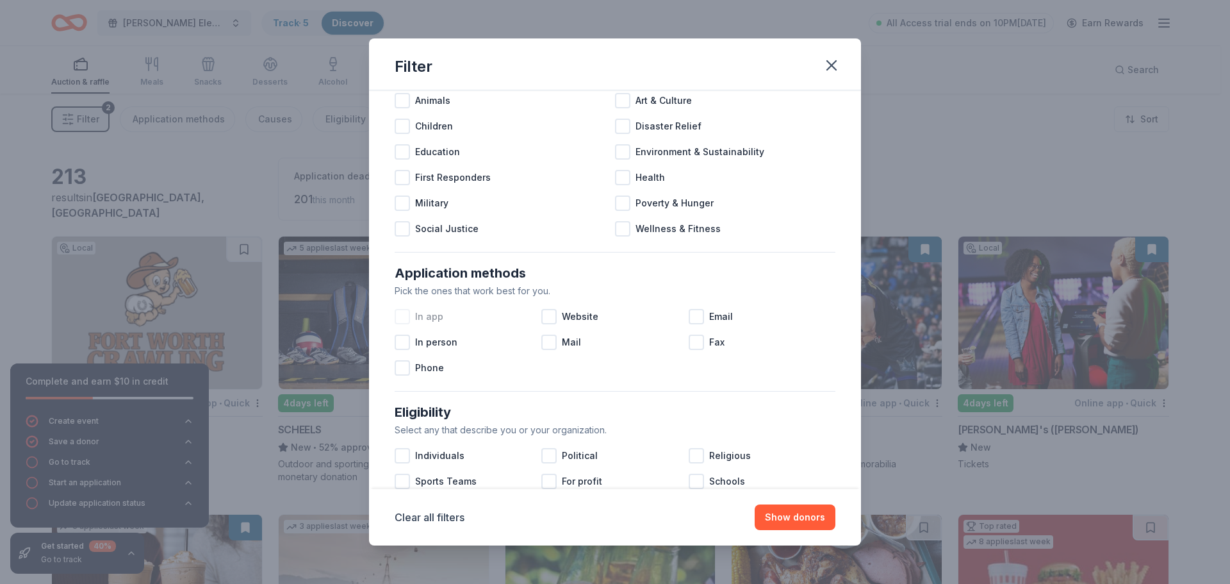
click at [407, 312] on div at bounding box center [402, 316] width 15 height 15
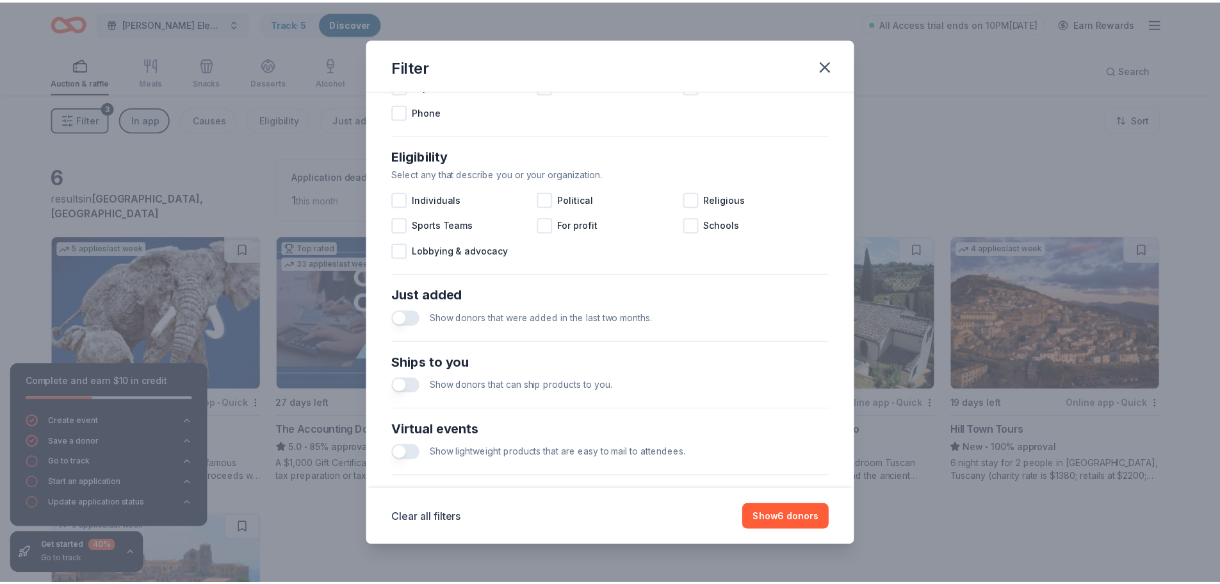
scroll to position [446, 0]
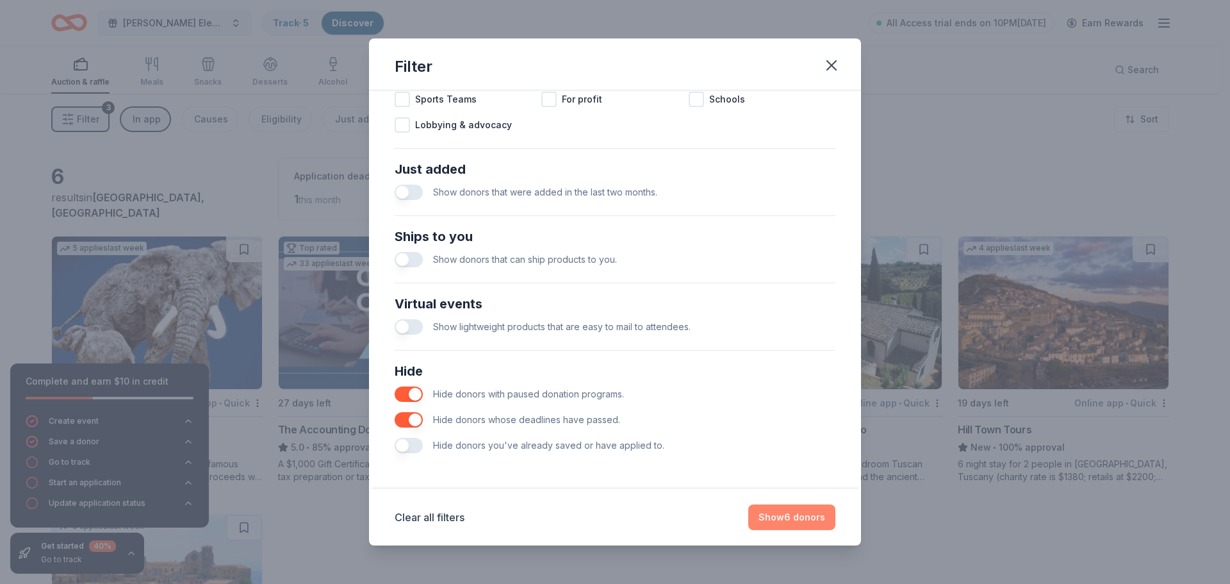
click at [812, 516] on button "Show 6 donors" at bounding box center [791, 517] width 87 height 26
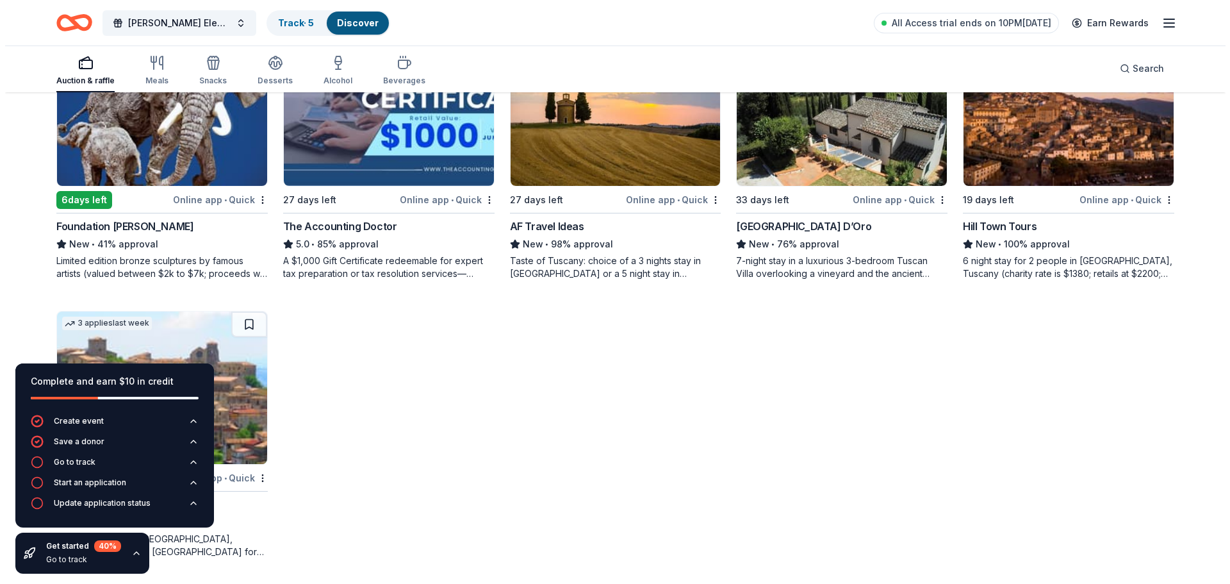
scroll to position [0, 0]
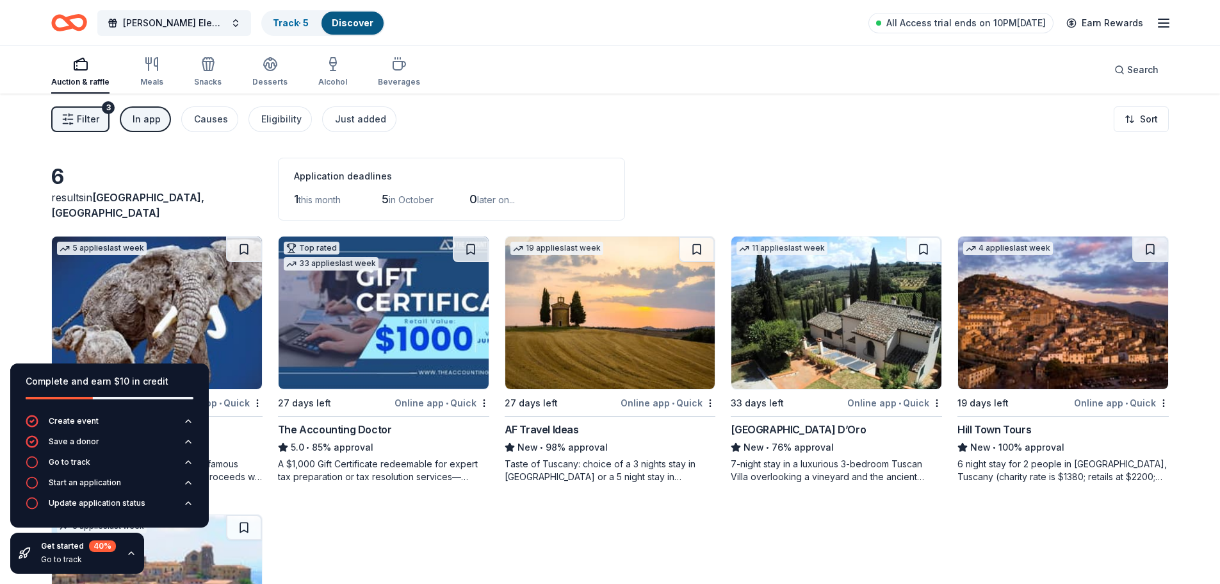
click at [138, 63] on div "Auction & raffle Meals Snacks Desserts Alcohol Beverages" at bounding box center [235, 72] width 369 height 42
click at [150, 67] on icon "button" at bounding box center [151, 63] width 15 height 15
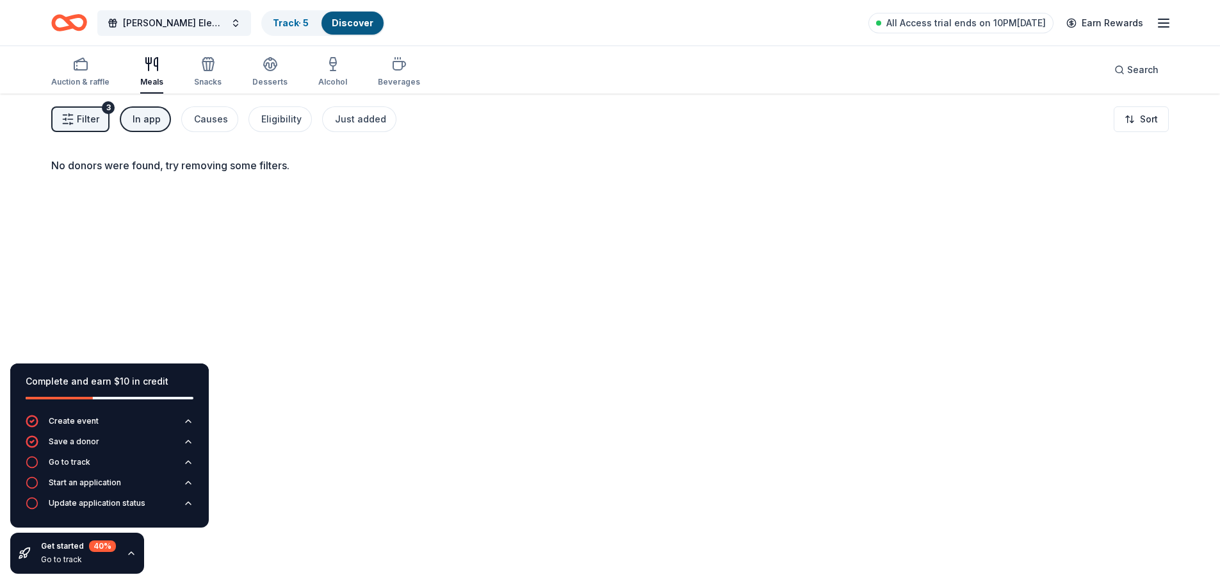
click at [97, 115] on span "Filter" at bounding box center [88, 118] width 22 height 15
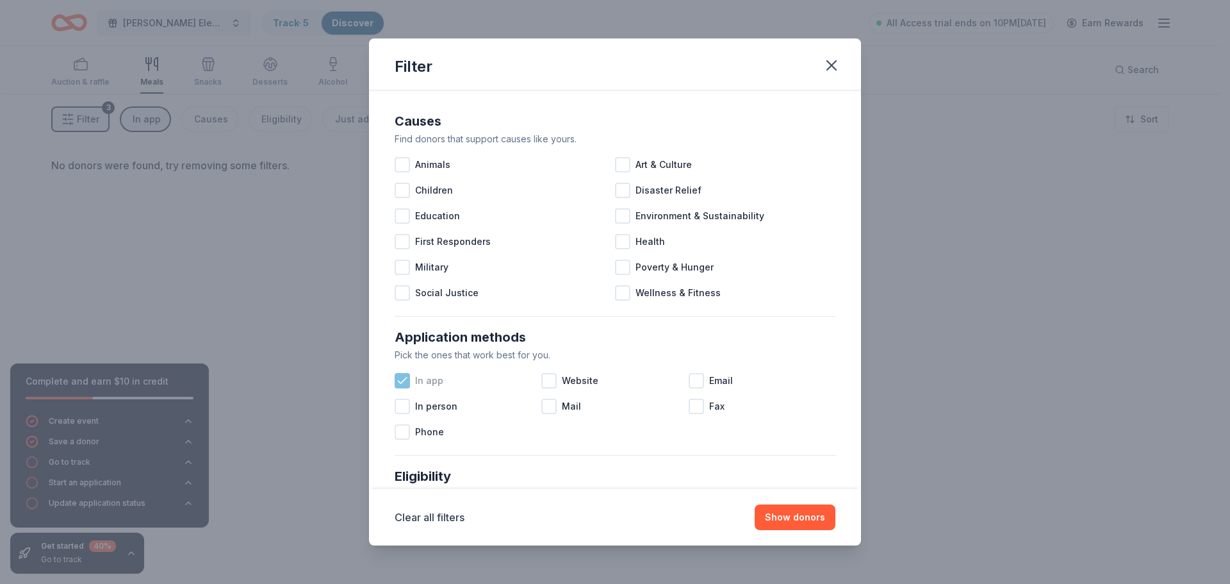
click at [400, 381] on icon at bounding box center [402, 380] width 13 height 13
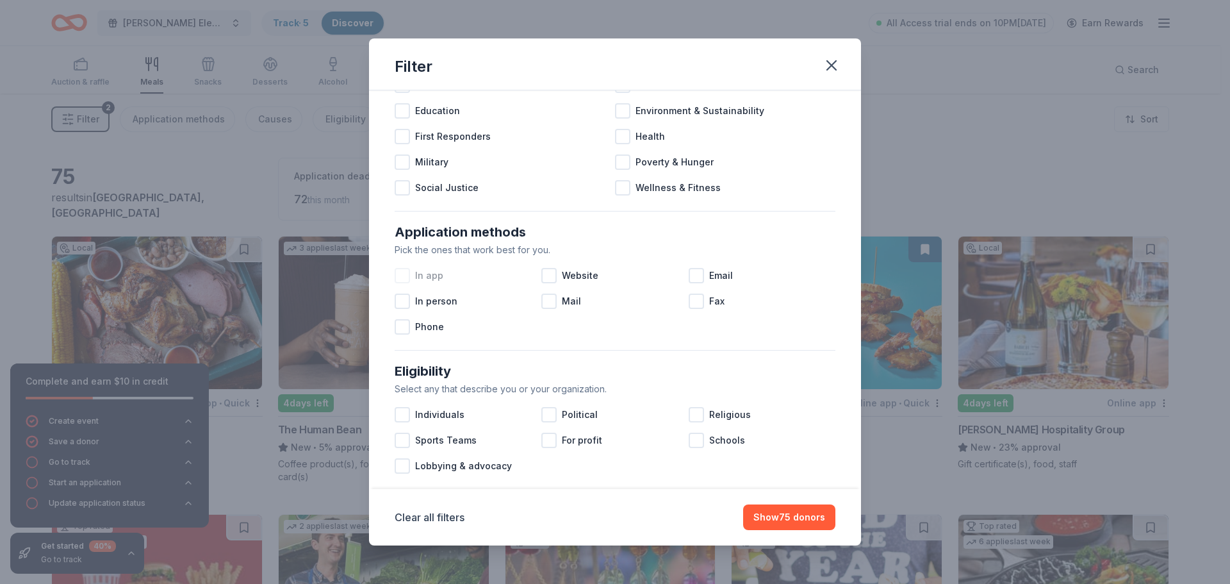
scroll to position [128, 0]
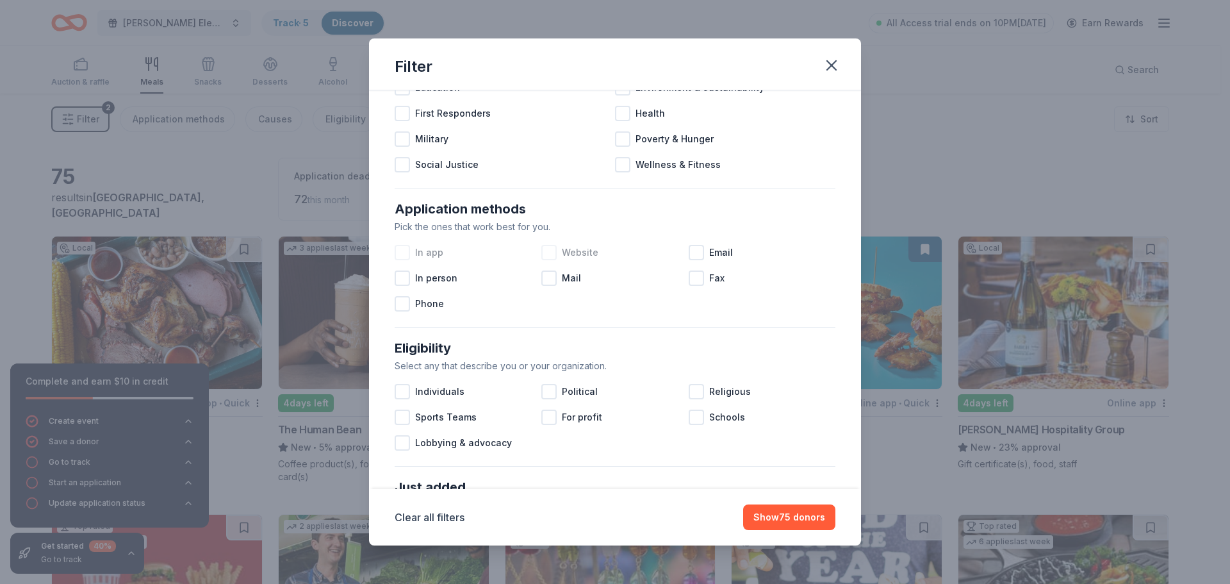
click at [550, 249] on div at bounding box center [548, 252] width 15 height 15
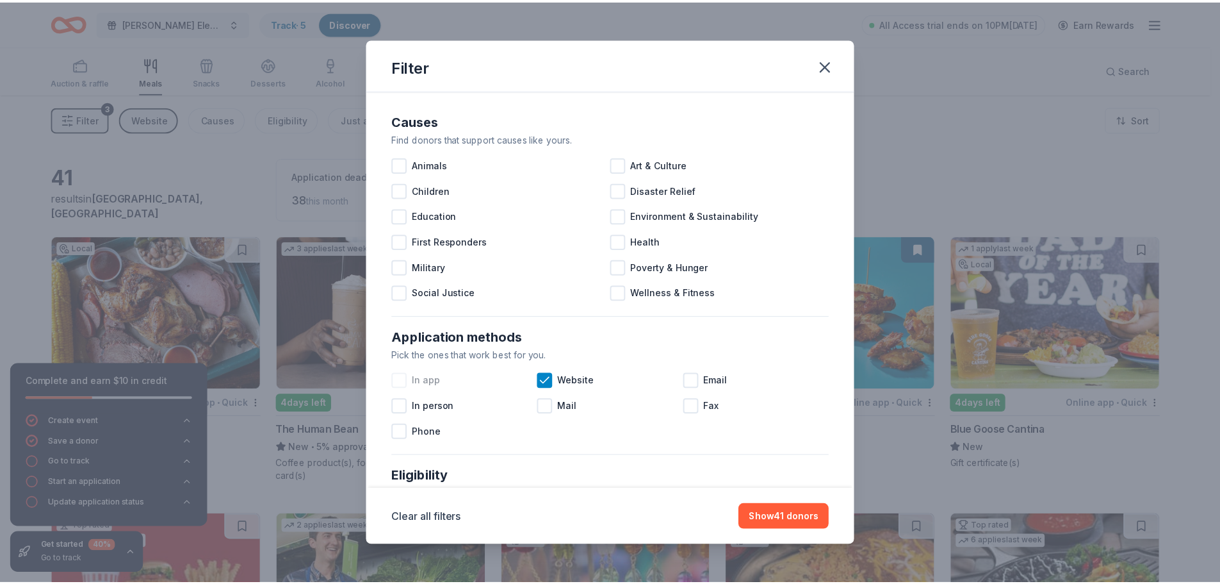
scroll to position [64, 0]
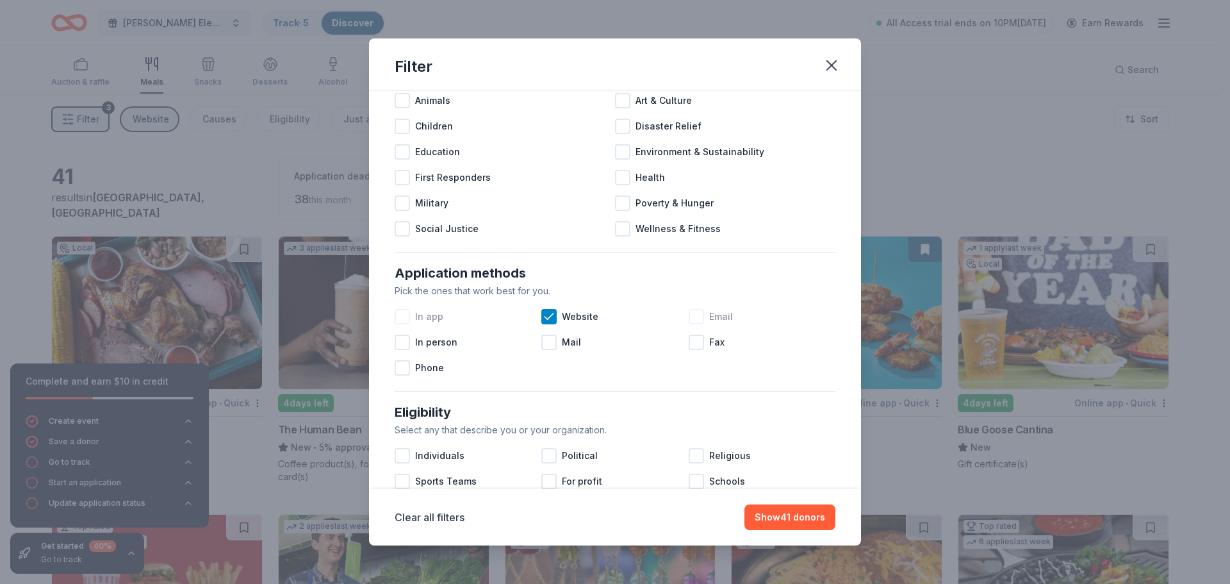
click at [689, 317] on div at bounding box center [696, 316] width 15 height 15
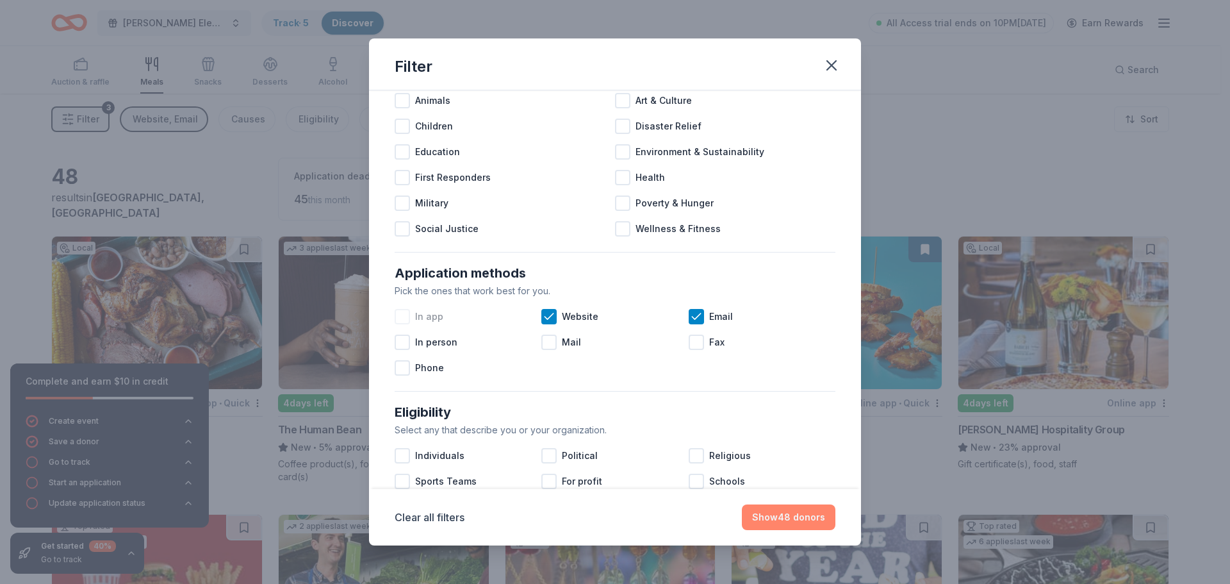
click at [794, 515] on button "Show 48 donors" at bounding box center [789, 517] width 94 height 26
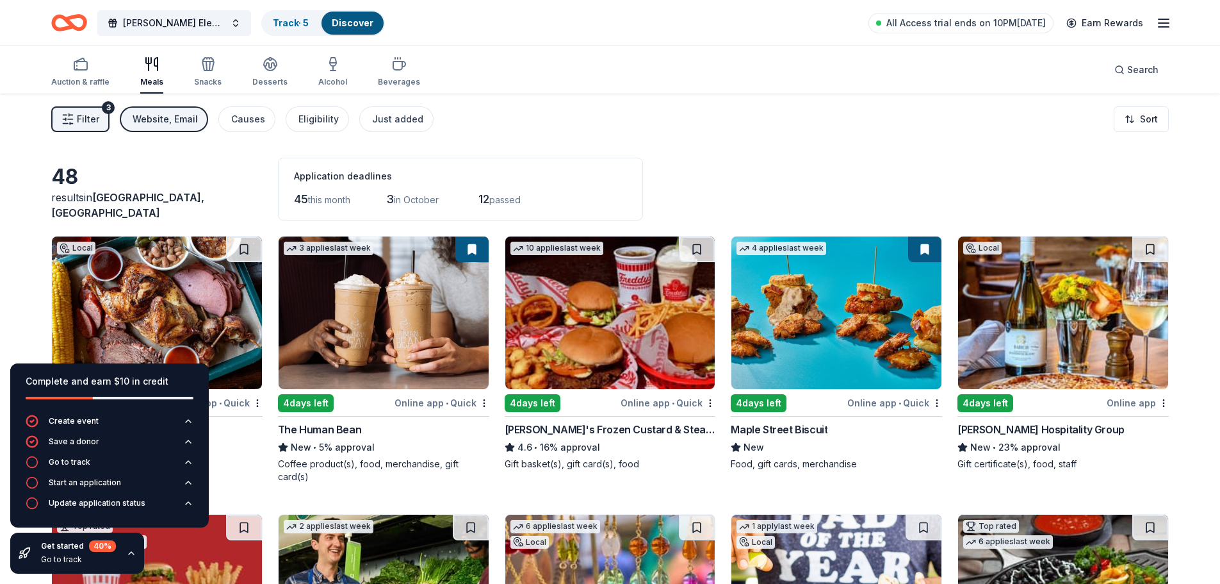
click at [341, 310] on img at bounding box center [384, 312] width 210 height 152
click at [301, 21] on link "Track · 5" at bounding box center [291, 22] width 36 height 11
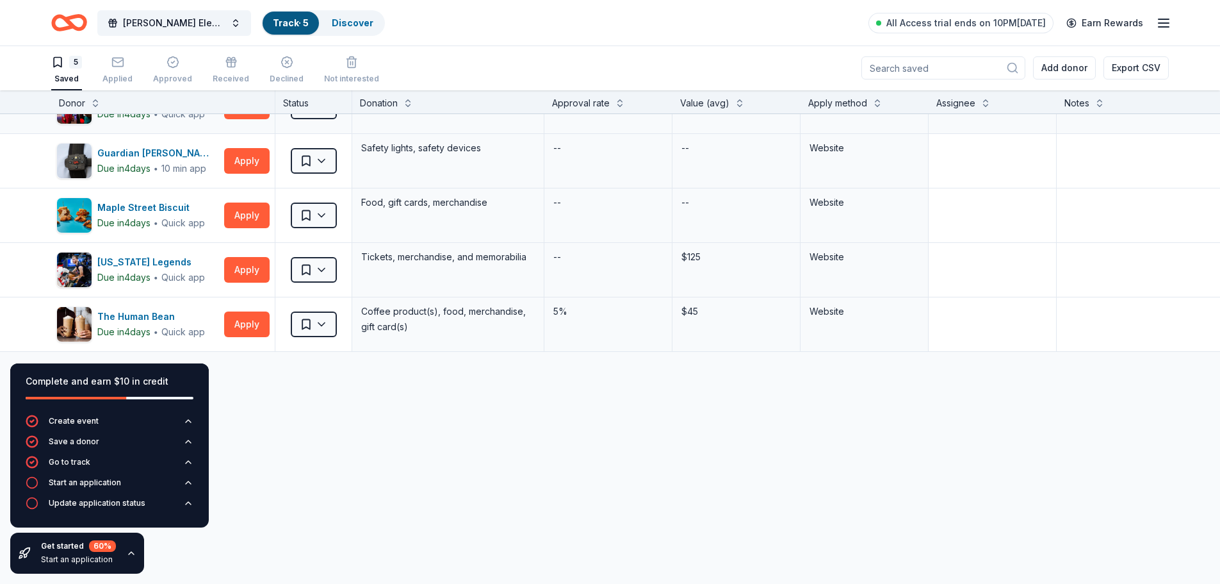
scroll to position [53, 0]
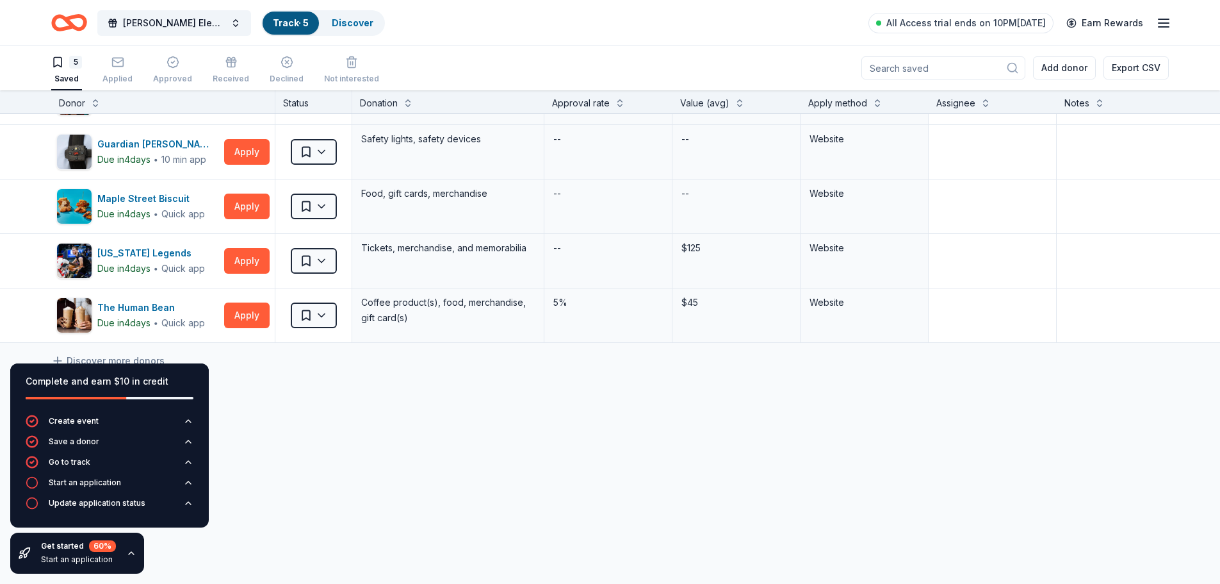
click at [79, 25] on icon "Home" at bounding box center [69, 23] width 36 height 30
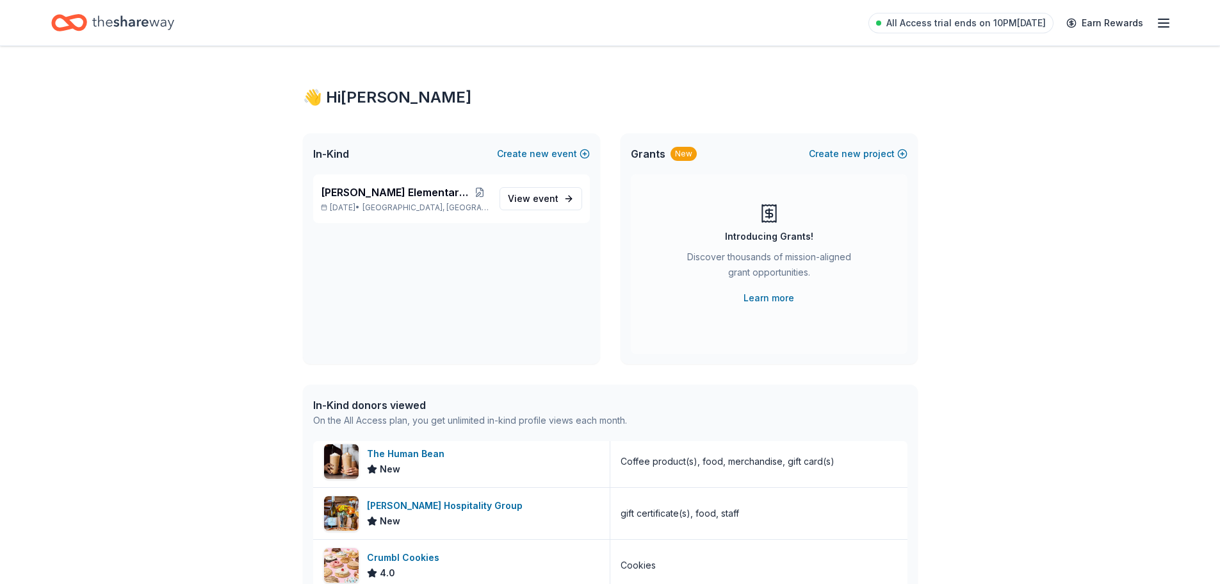
click at [152, 18] on icon "Home" at bounding box center [133, 23] width 82 height 26
click at [1165, 26] on icon "button" at bounding box center [1163, 22] width 15 height 15
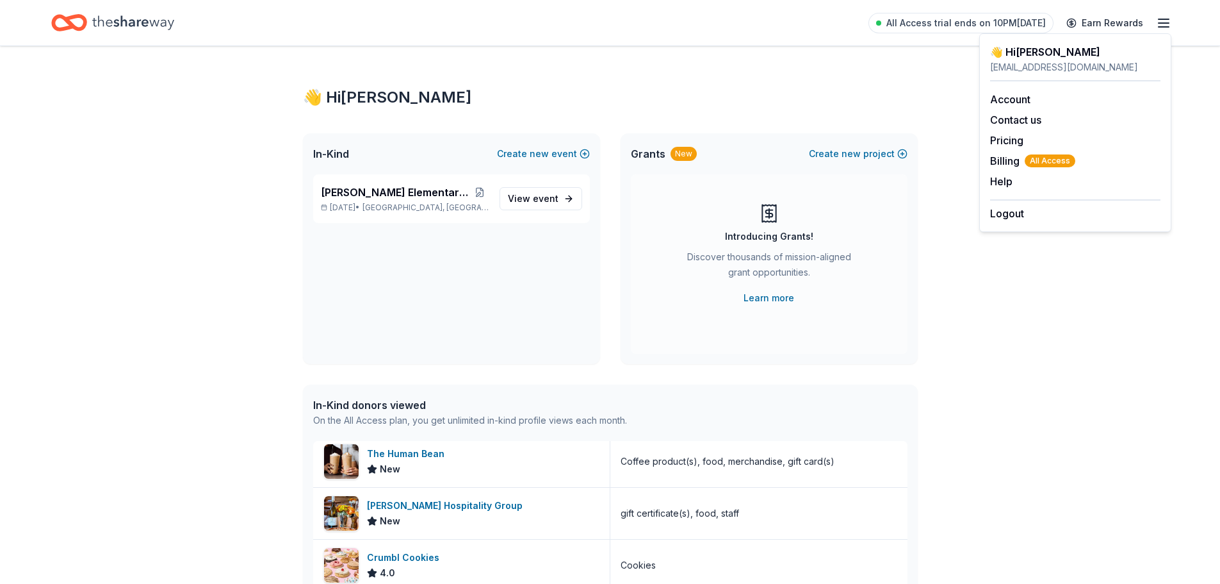
click at [257, 183] on div "👋 Hi Alicia In-Kind Create new event Nelson Elementary Fall Festival Oct 17, 20…" at bounding box center [610, 493] width 1220 height 894
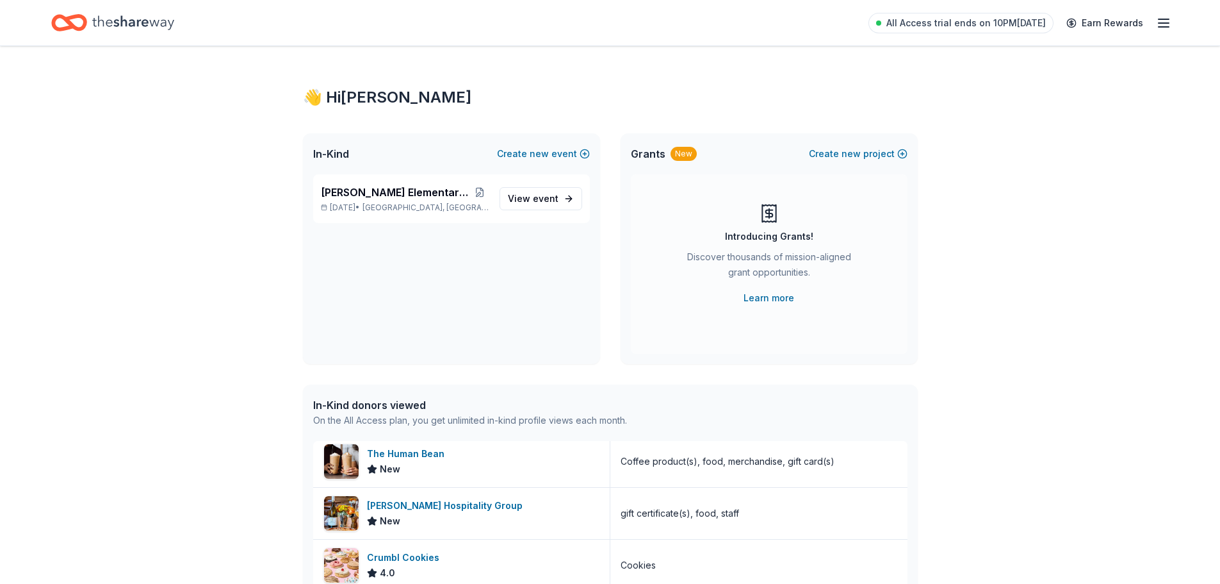
click at [86, 27] on icon "Home" at bounding box center [69, 23] width 36 height 30
click at [536, 204] on span "View event" at bounding box center [533, 198] width 51 height 15
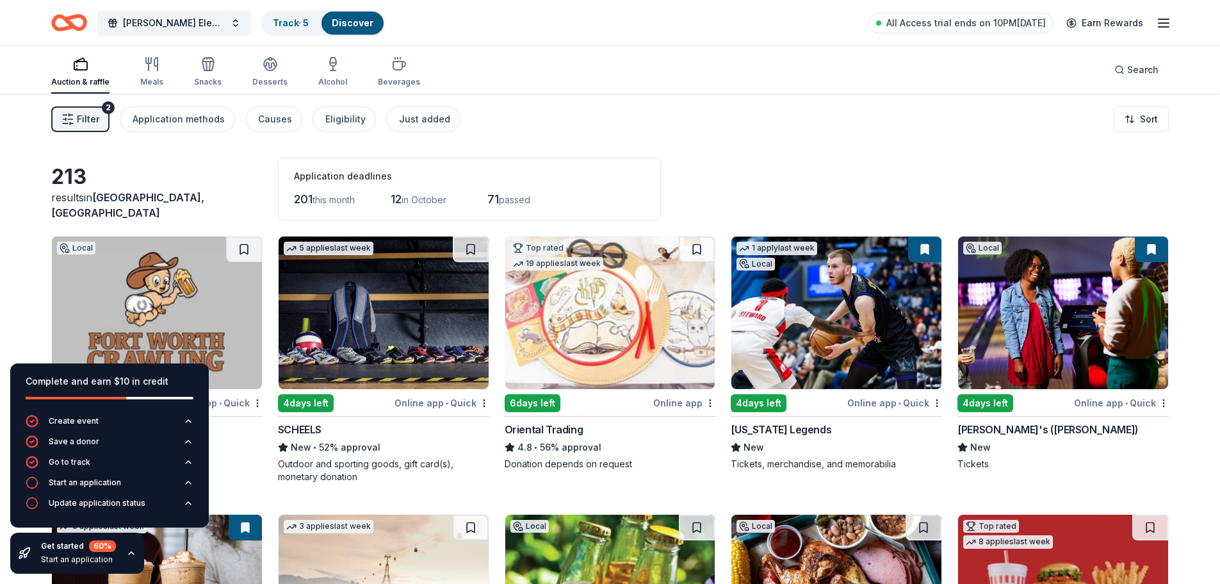
click at [95, 110] on button "Filter 2" at bounding box center [80, 119] width 58 height 26
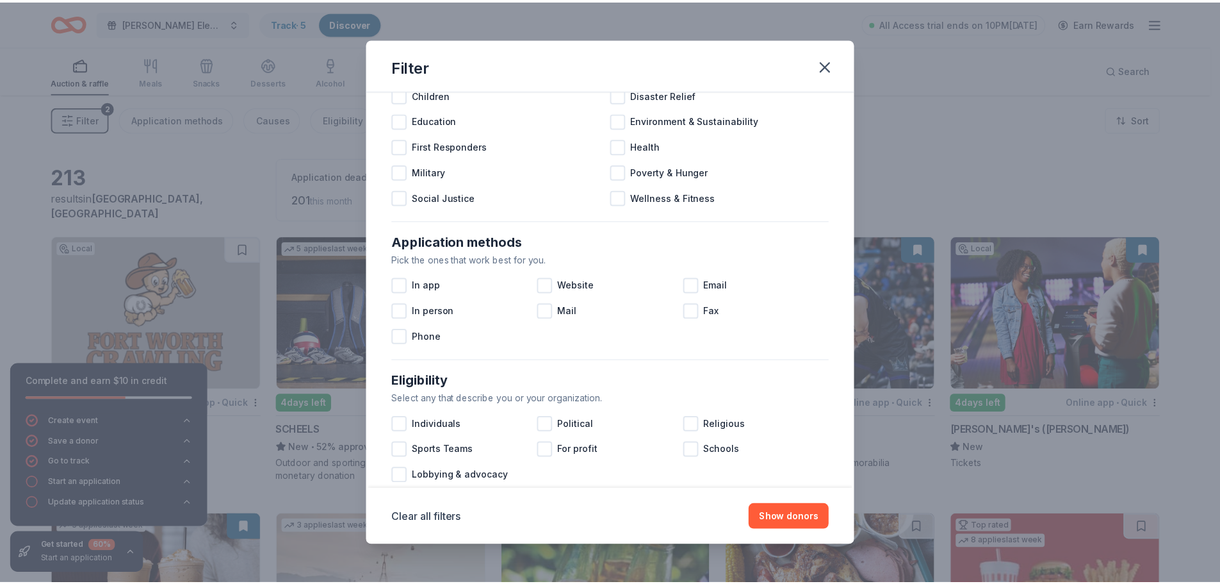
scroll to position [64, 0]
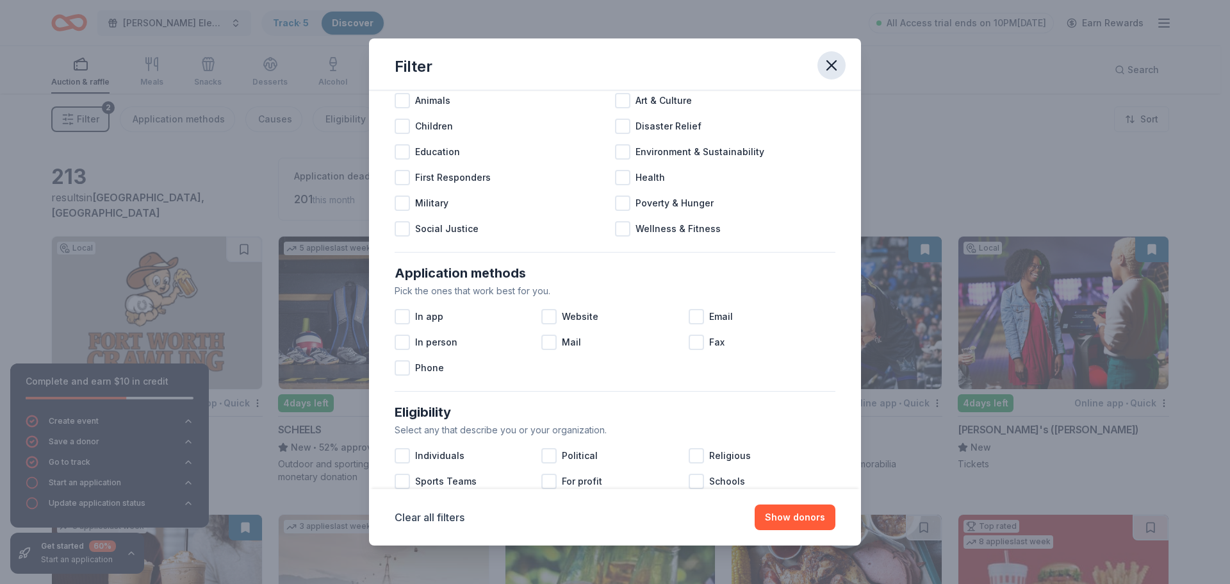
click at [828, 63] on icon "button" at bounding box center [831, 65] width 9 height 9
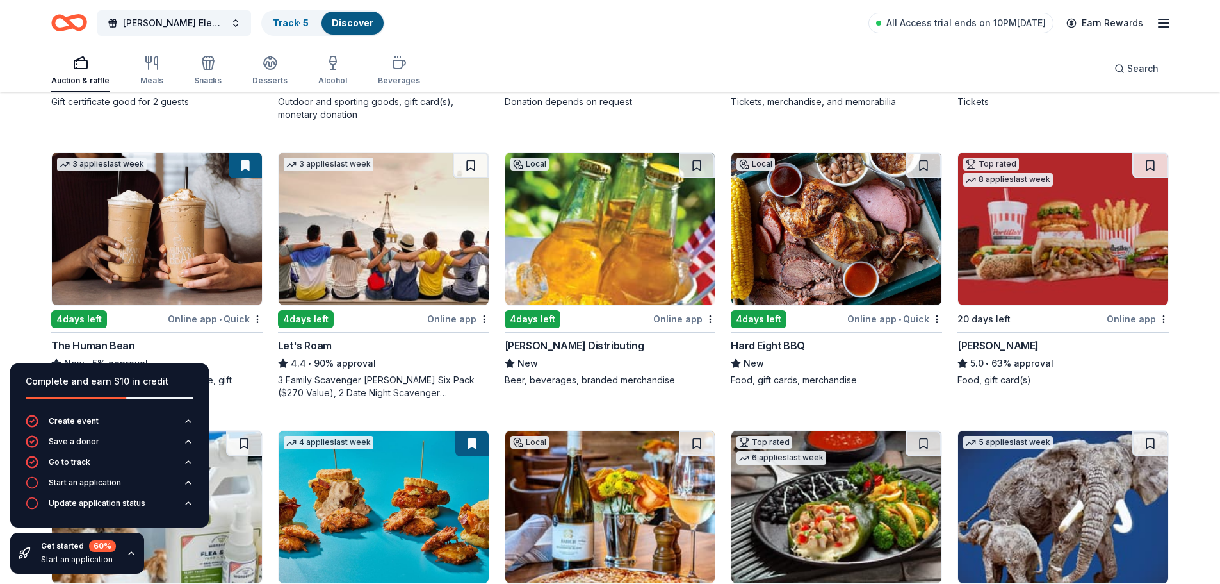
scroll to position [384, 0]
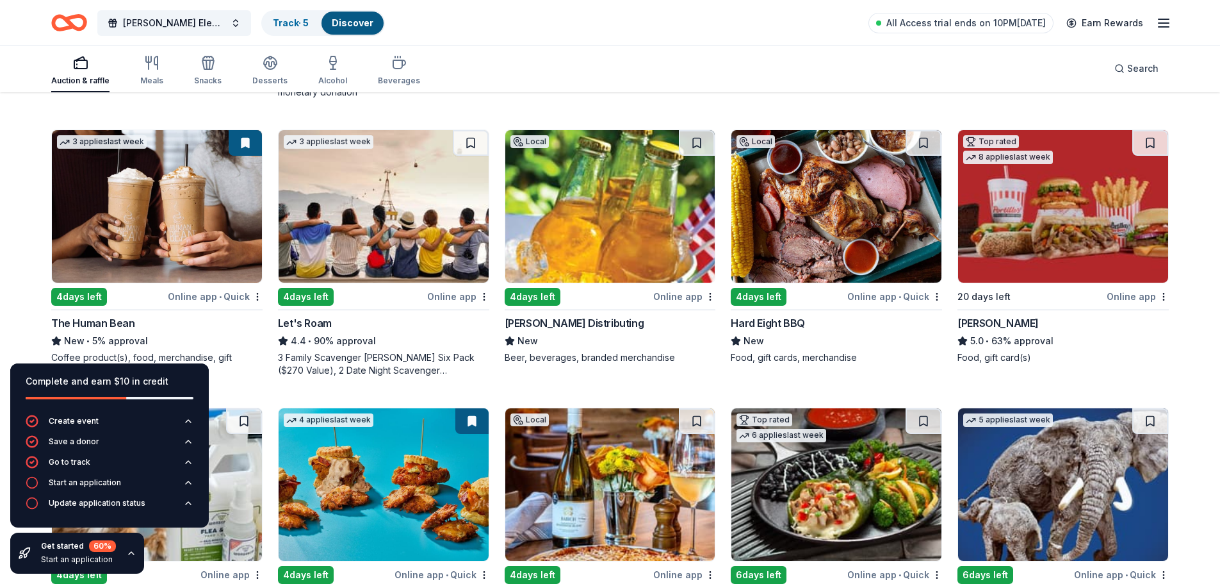
click at [1076, 201] on img at bounding box center [1063, 206] width 210 height 152
click at [568, 183] on img at bounding box center [610, 206] width 210 height 152
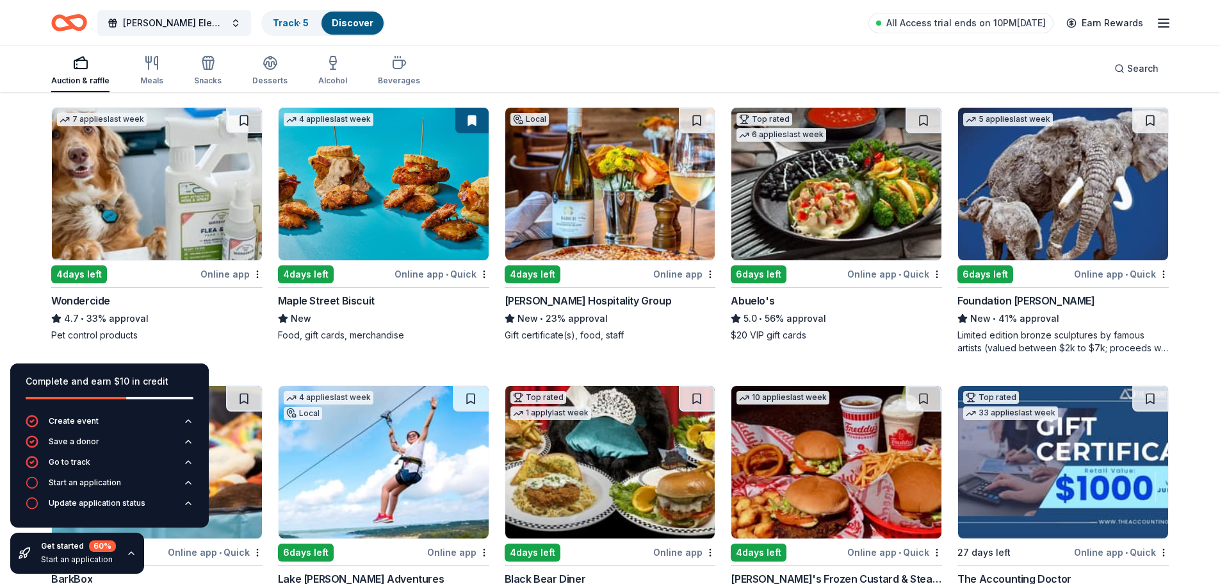
scroll to position [705, 0]
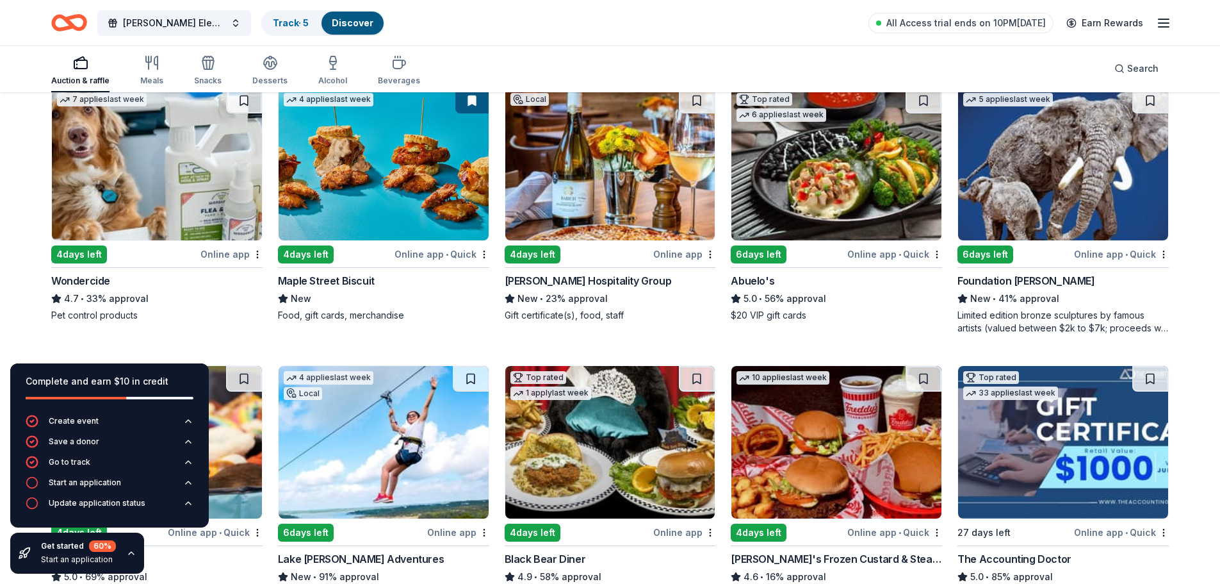
click at [124, 179] on img at bounding box center [157, 164] width 210 height 152
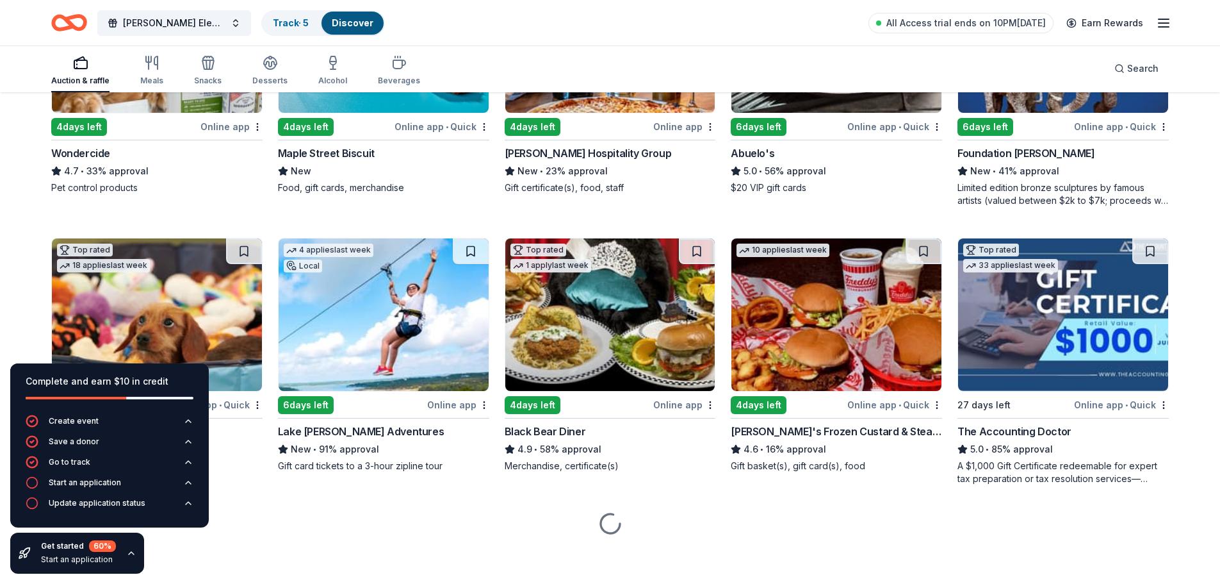
scroll to position [833, 0]
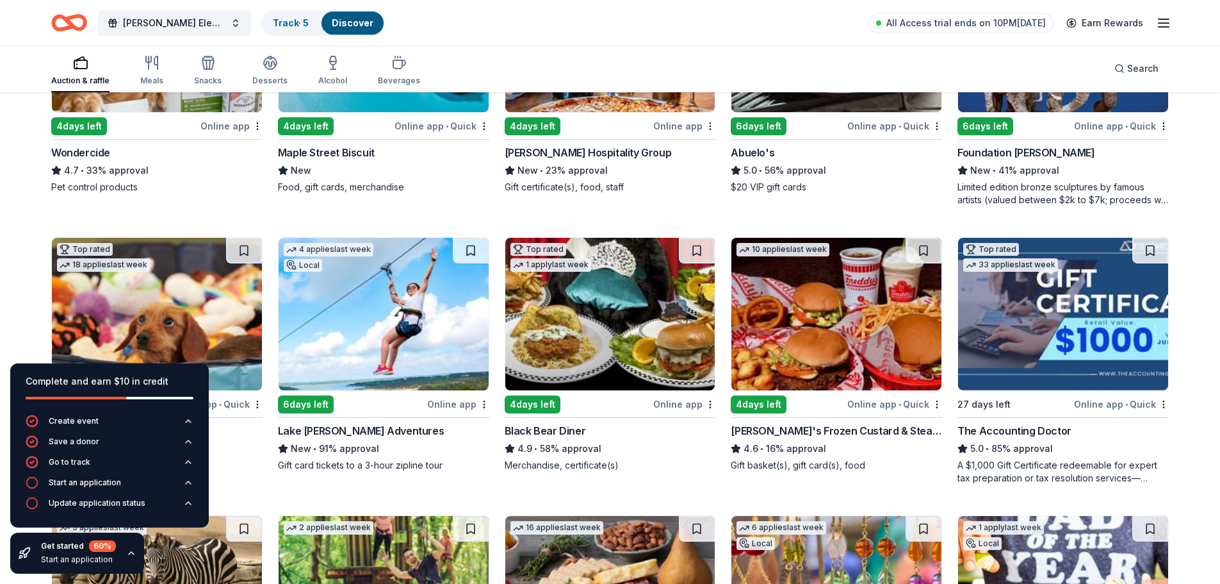
click at [591, 345] on img at bounding box center [610, 314] width 210 height 152
click at [825, 320] on img at bounding box center [837, 314] width 210 height 152
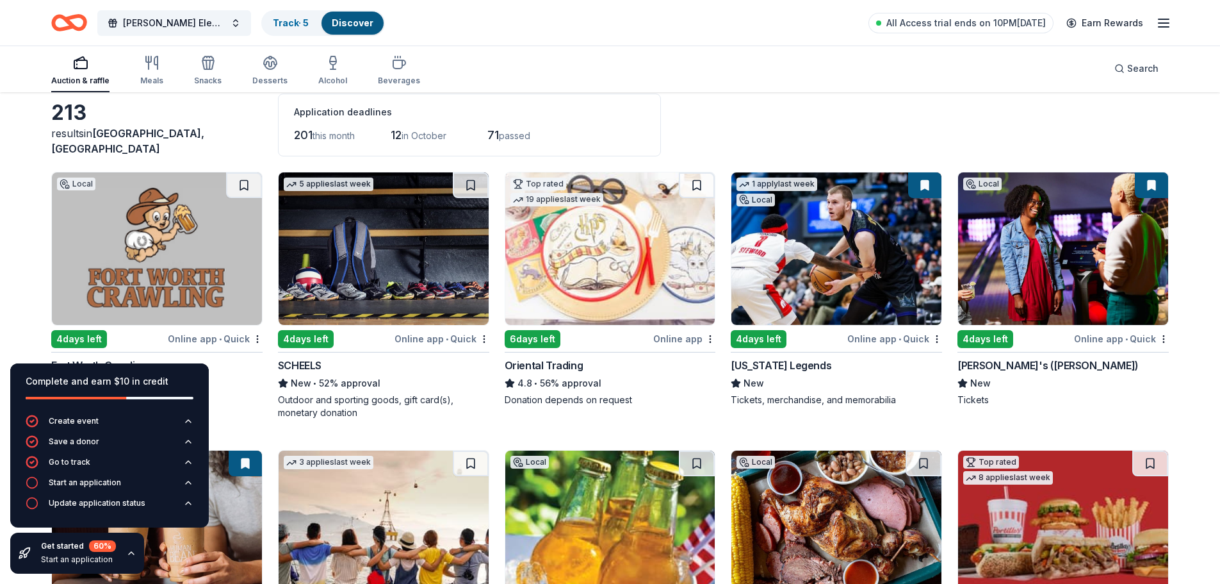
scroll to position [0, 0]
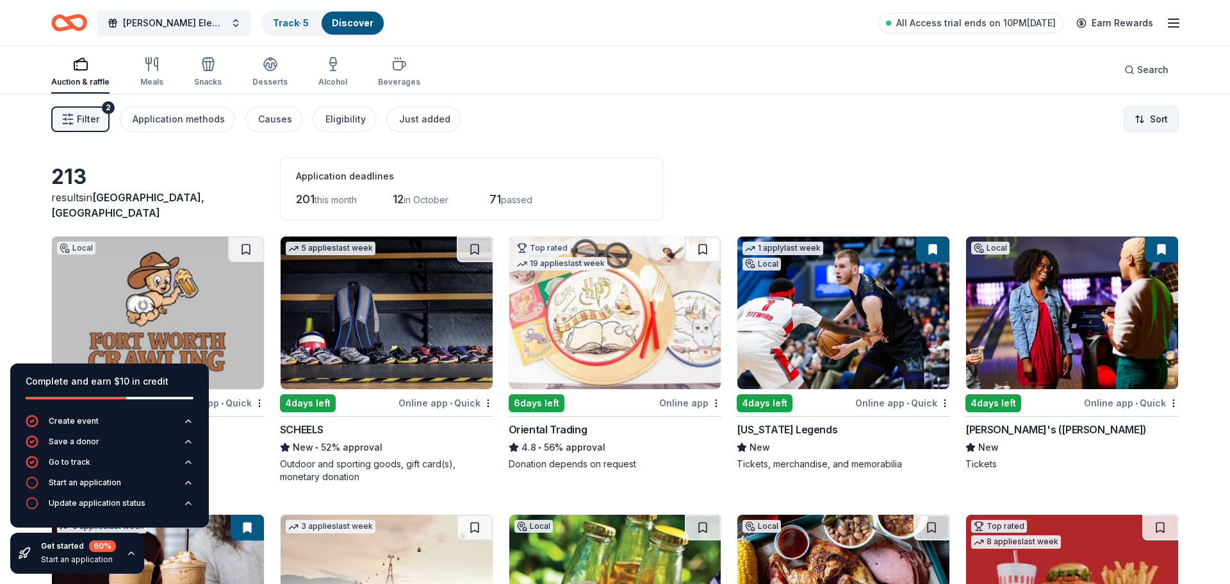
click at [1147, 124] on html "Nelson Elementary Fall Festival Track · 5 Discover All Access trial ends on 10P…" at bounding box center [615, 292] width 1230 height 584
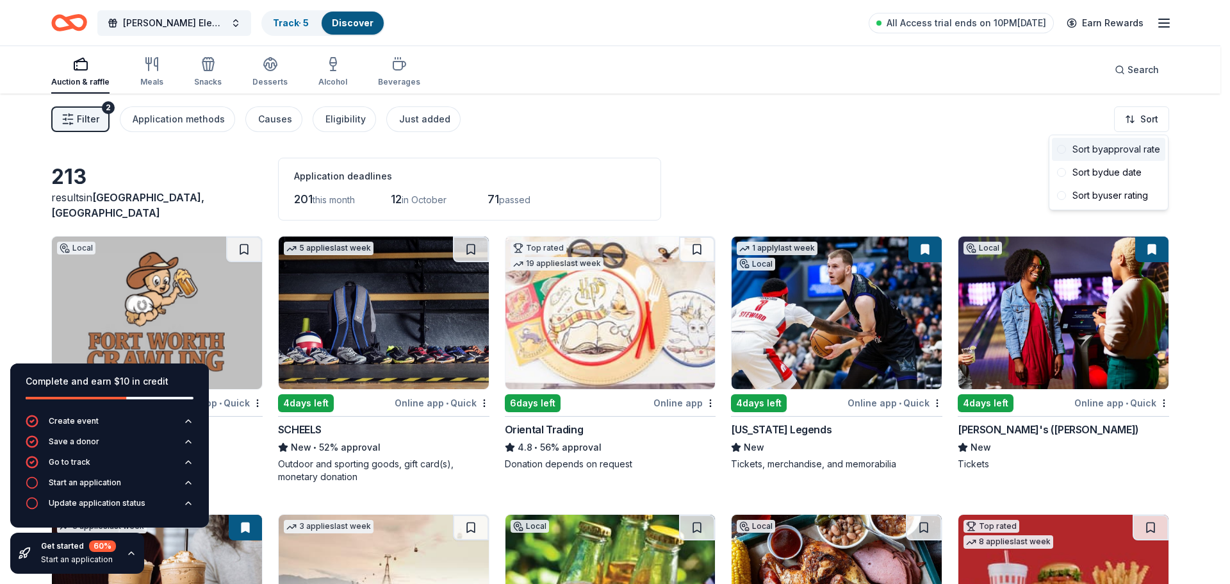
click at [1062, 151] on span at bounding box center [1061, 149] width 9 height 9
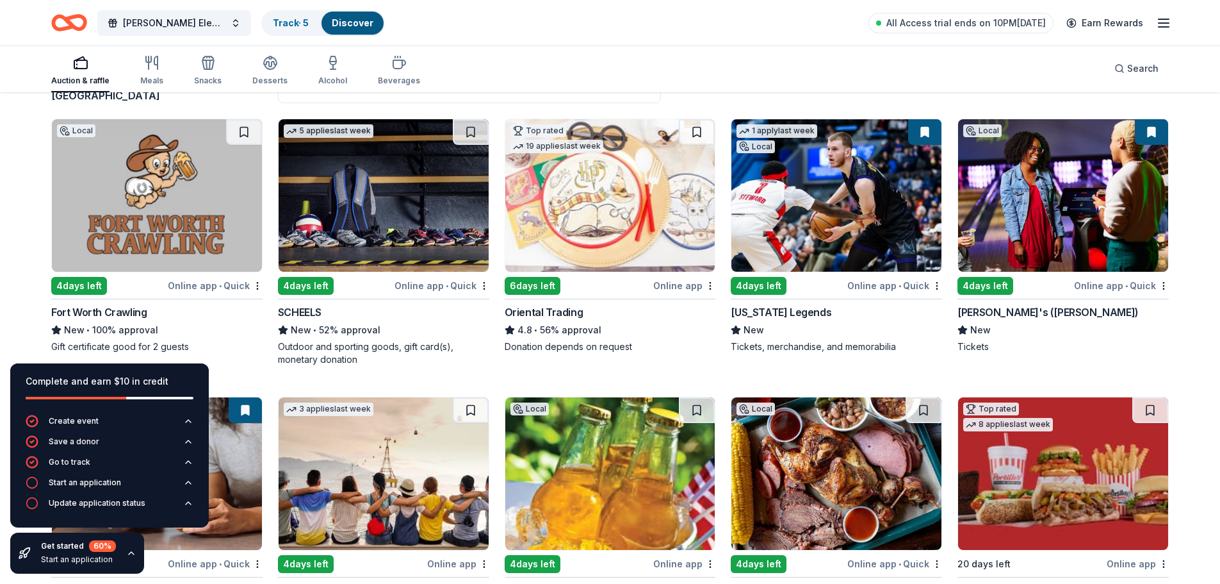
scroll to position [128, 0]
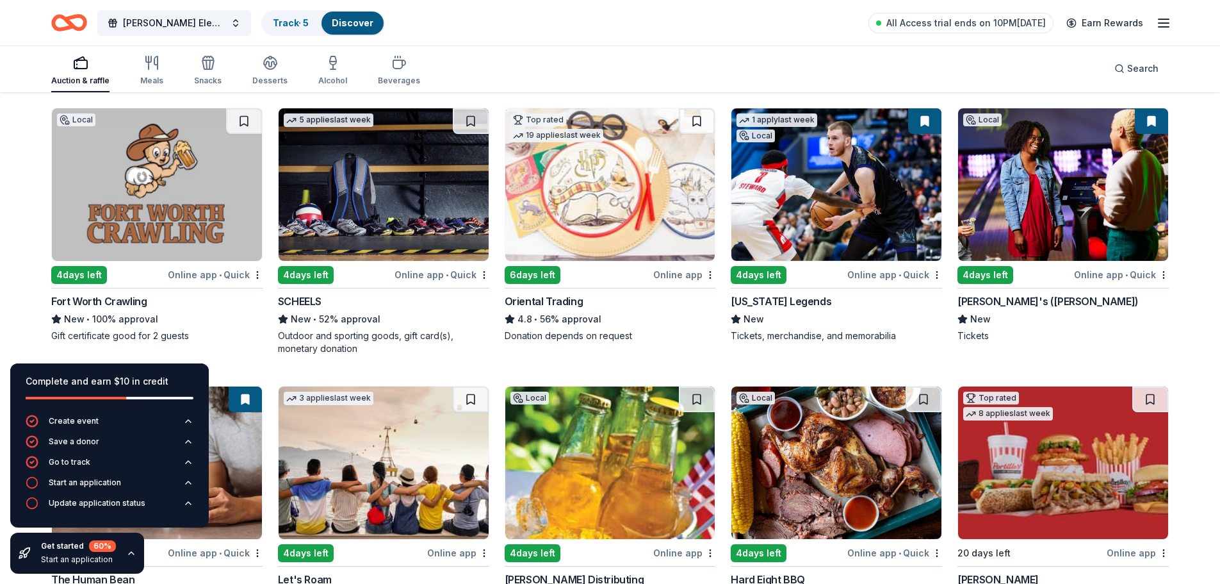
click at [134, 203] on img at bounding box center [157, 184] width 210 height 152
click at [611, 185] on img at bounding box center [610, 184] width 210 height 152
click at [807, 184] on img at bounding box center [837, 184] width 210 height 152
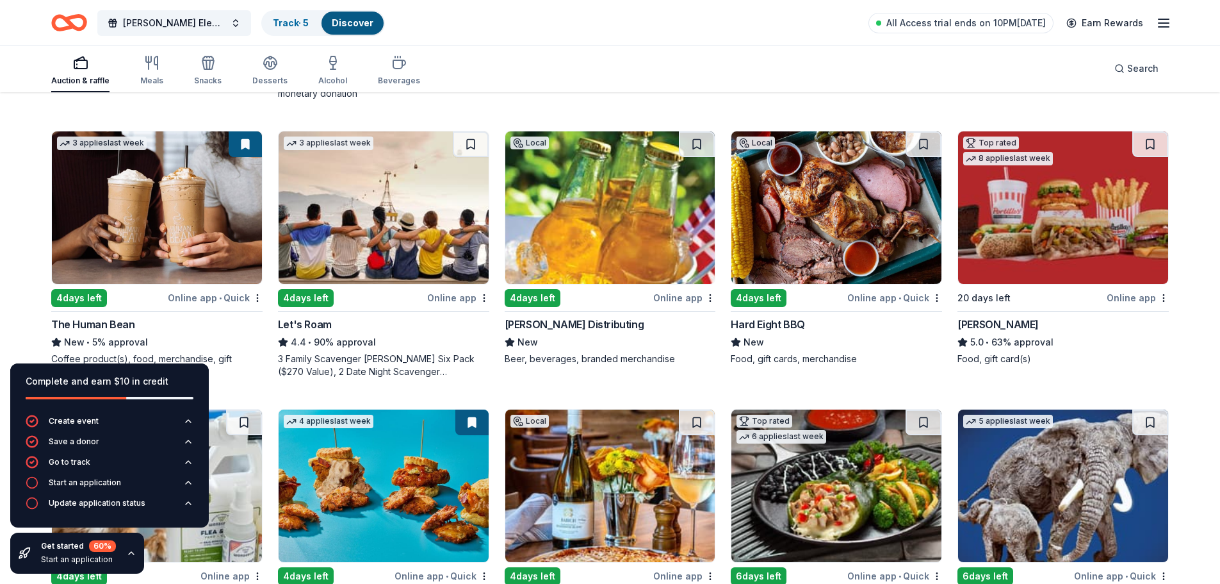
scroll to position [384, 0]
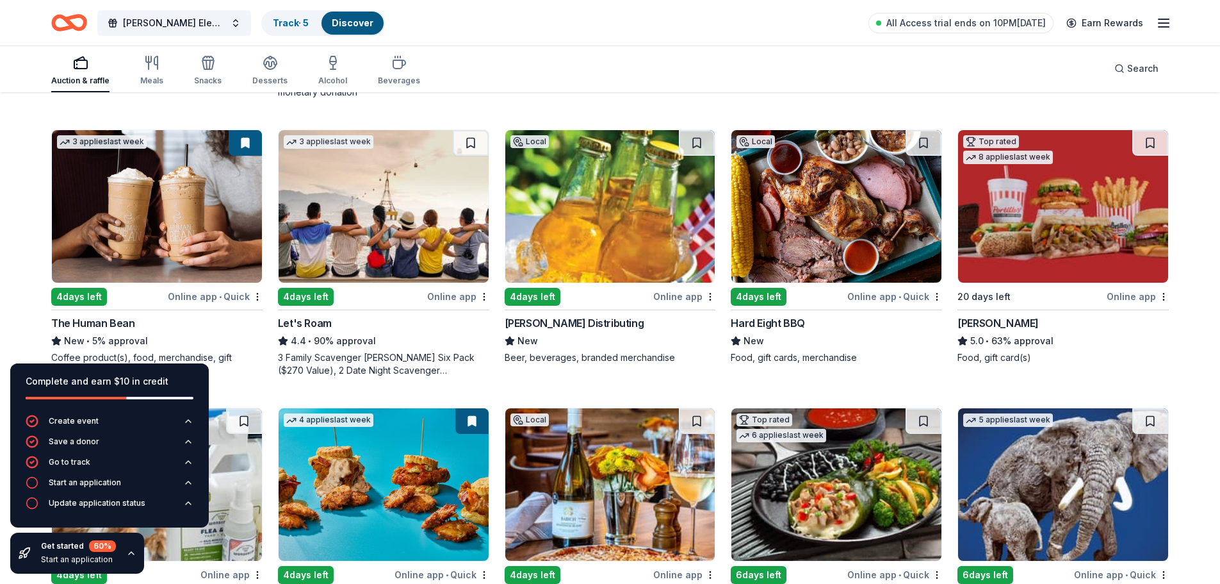
click at [402, 256] on img at bounding box center [384, 206] width 210 height 152
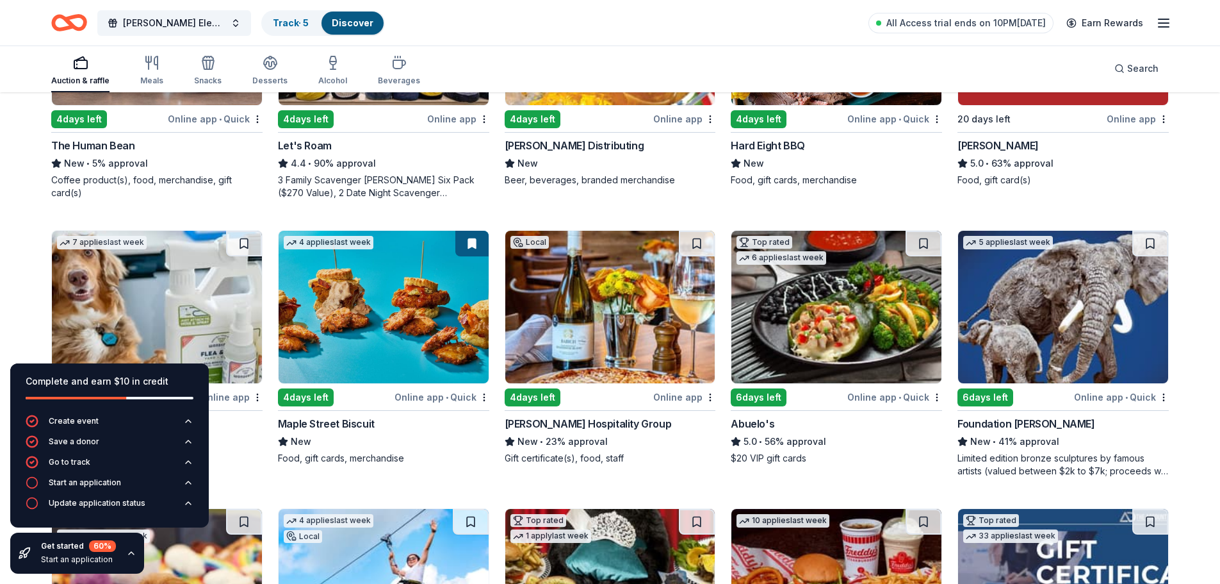
scroll to position [577, 0]
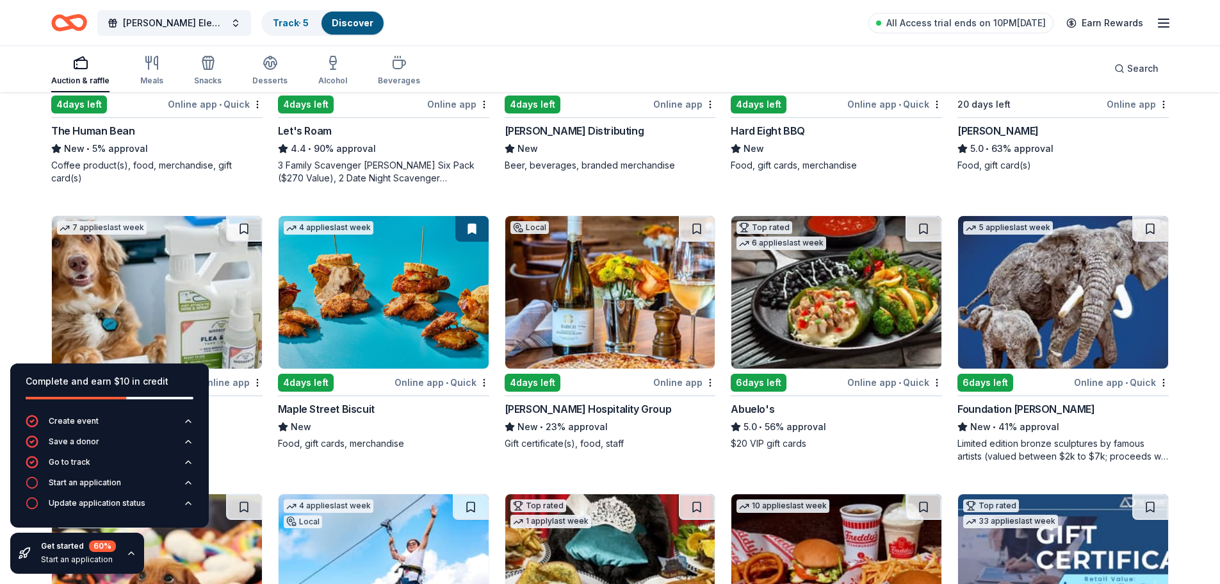
click at [399, 320] on img at bounding box center [384, 292] width 210 height 152
click at [850, 290] on img at bounding box center [837, 292] width 210 height 152
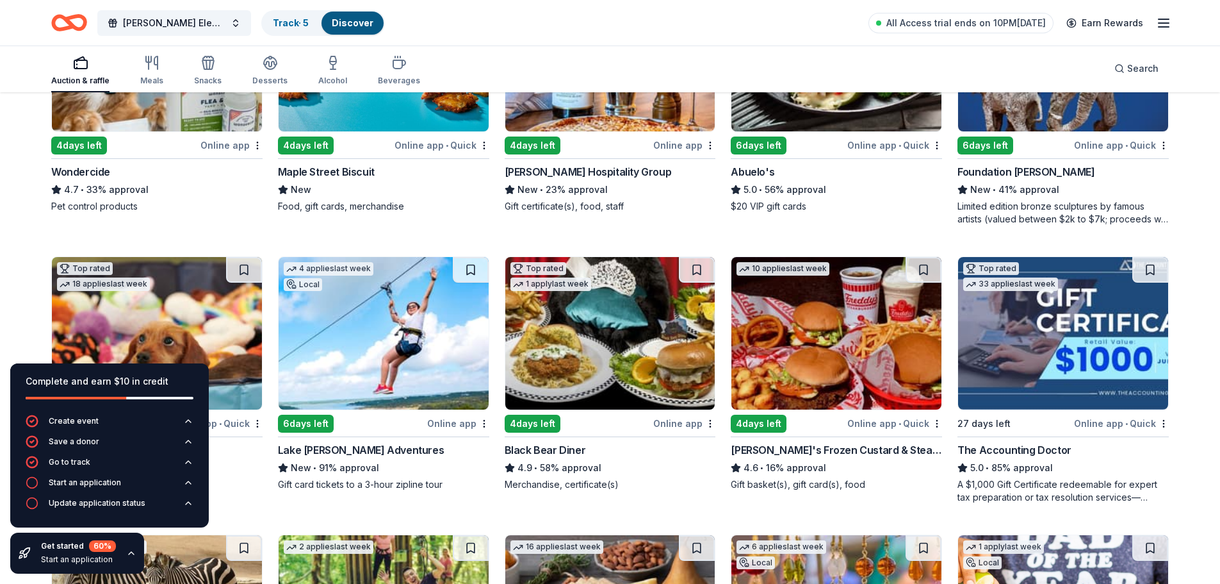
scroll to position [836, 0]
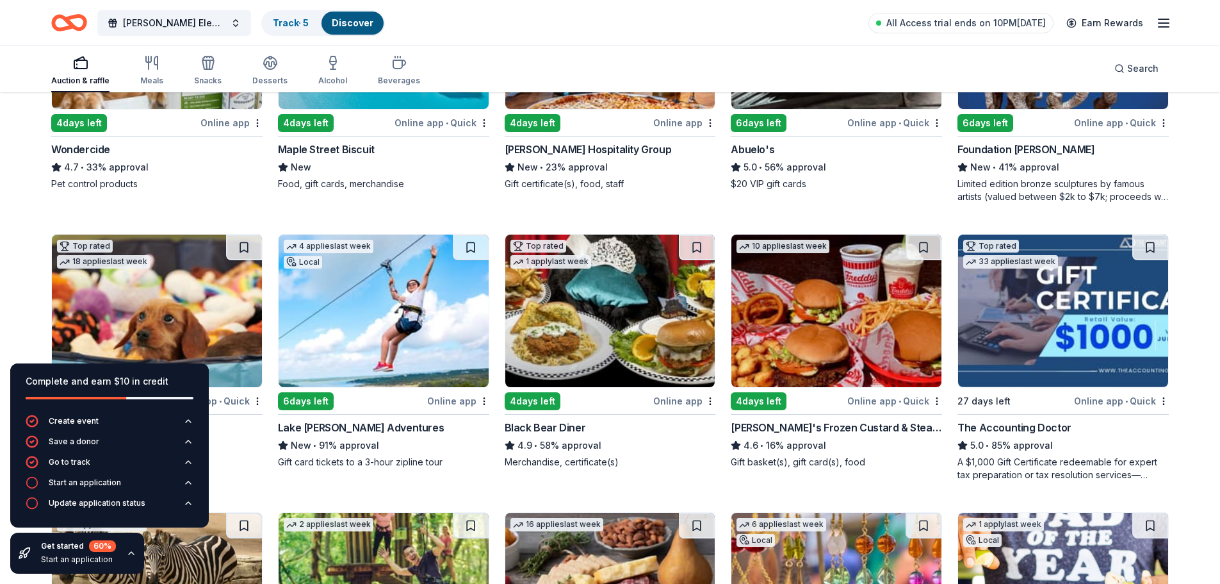
click at [172, 318] on img at bounding box center [157, 310] width 210 height 152
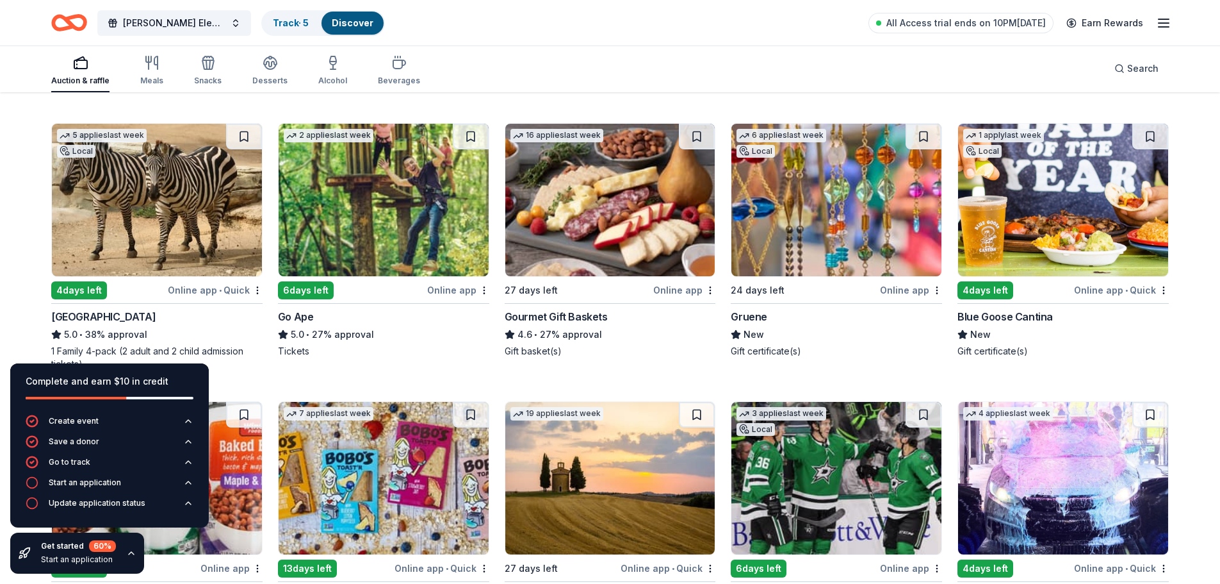
scroll to position [1281, 0]
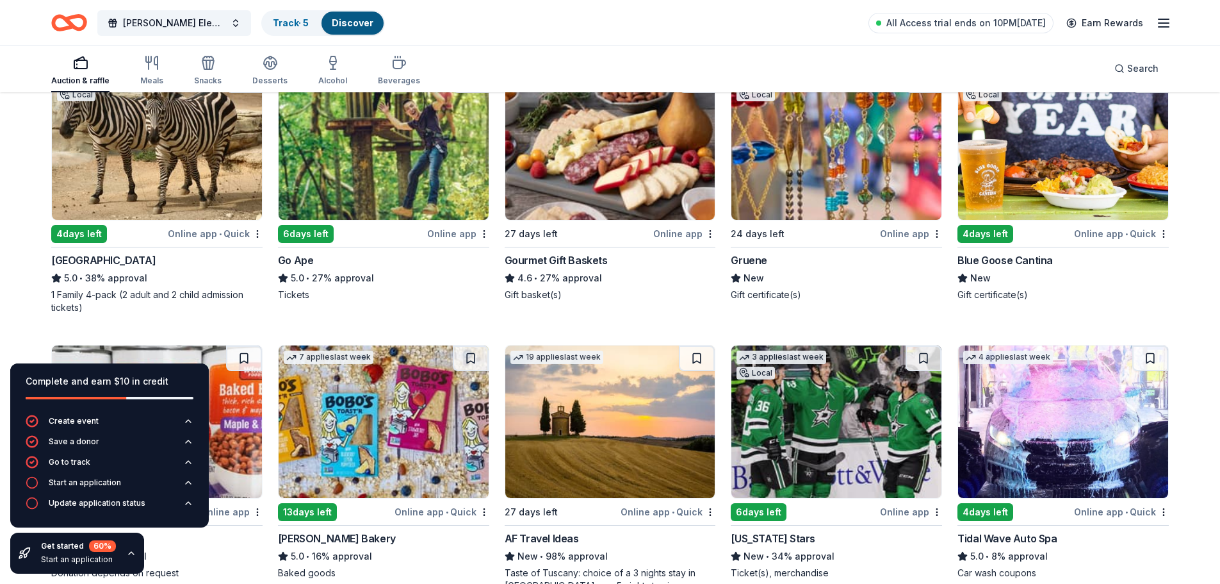
click at [390, 141] on img at bounding box center [384, 143] width 210 height 152
click at [621, 152] on img at bounding box center [610, 143] width 210 height 152
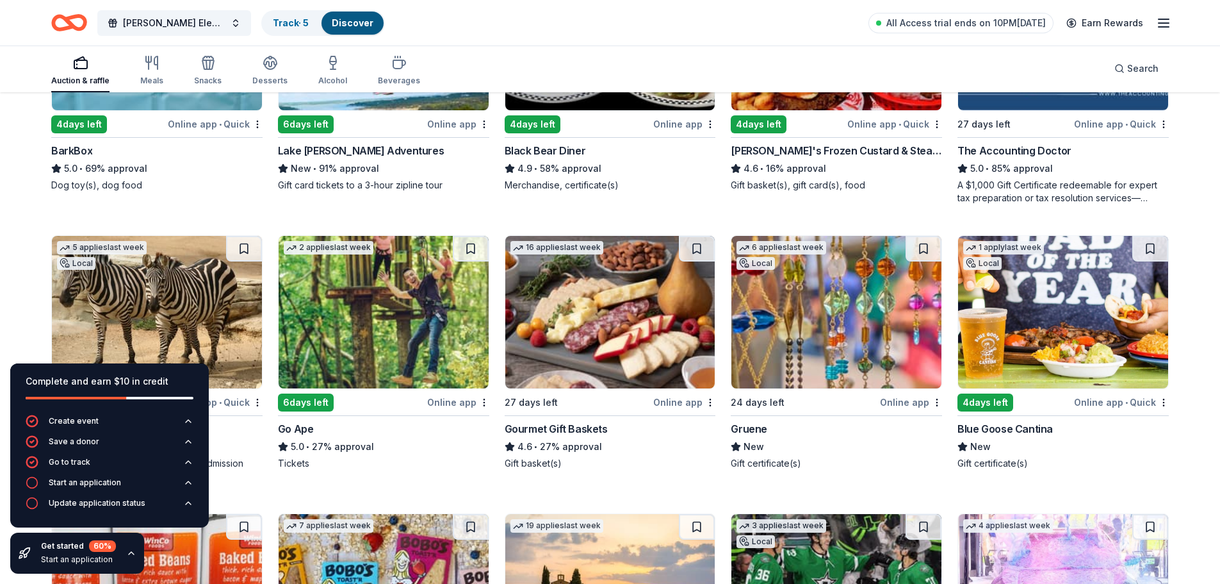
scroll to position [1153, 0]
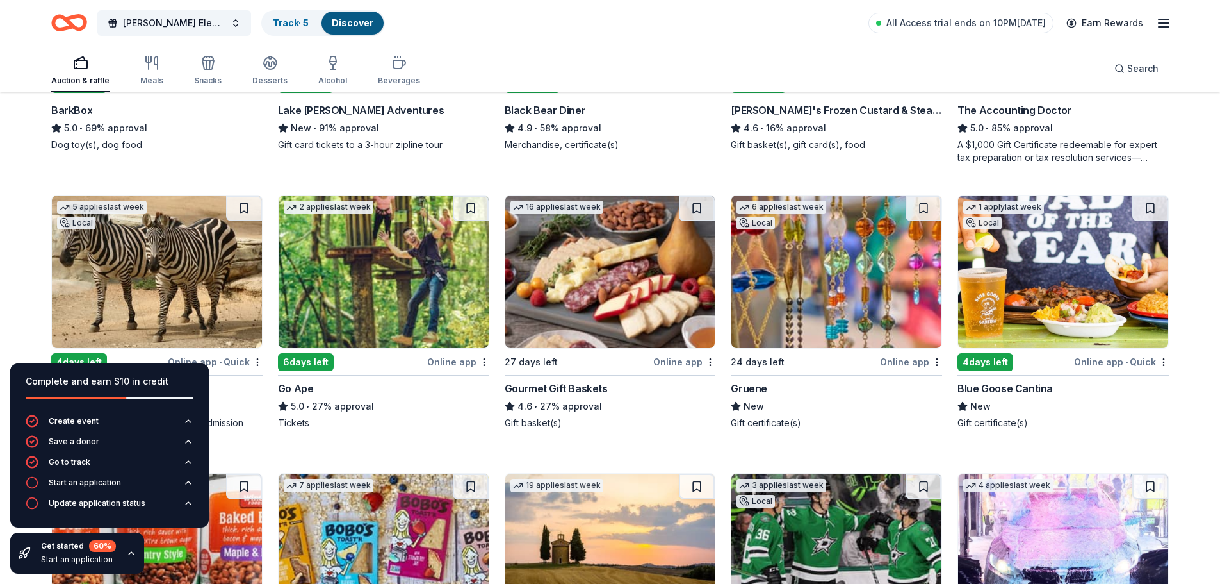
click at [830, 293] on img at bounding box center [837, 271] width 210 height 152
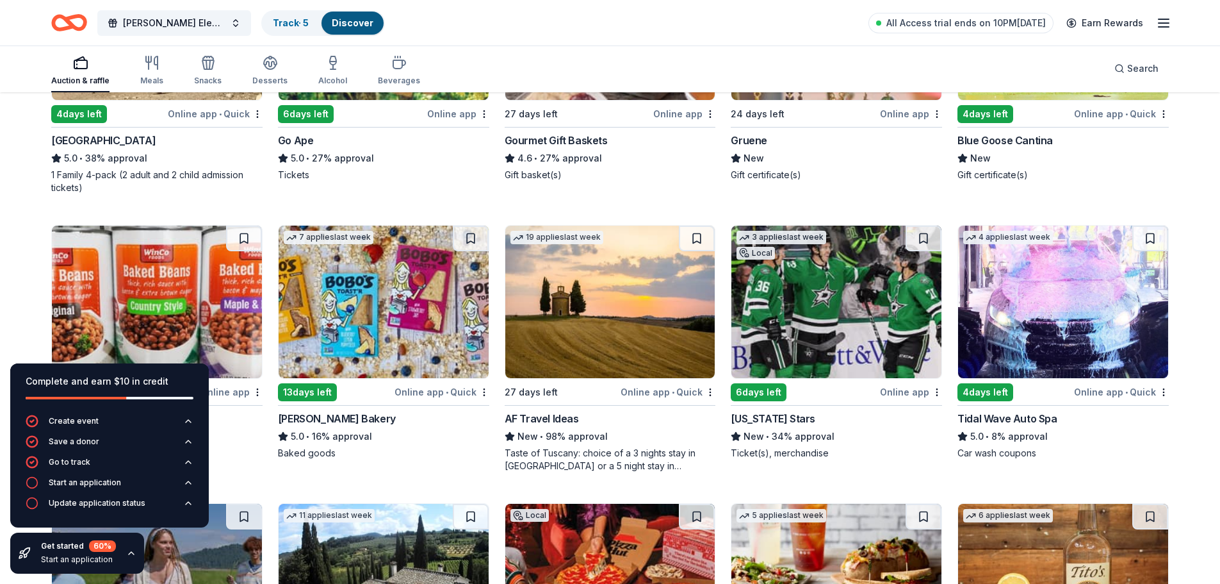
scroll to position [1409, 0]
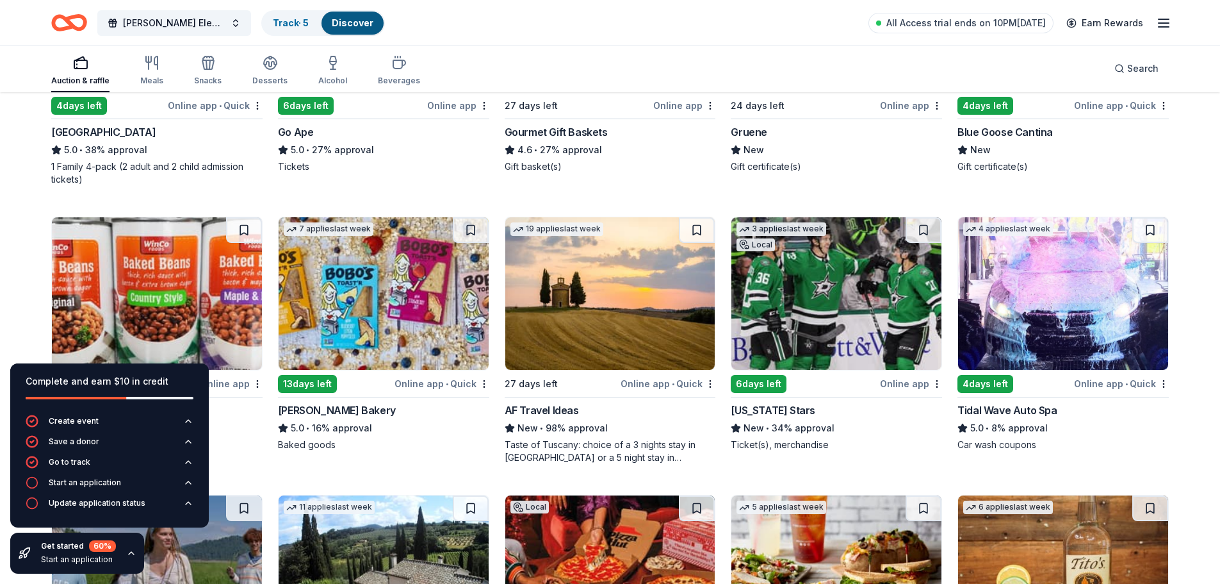
click at [859, 267] on img at bounding box center [837, 293] width 210 height 152
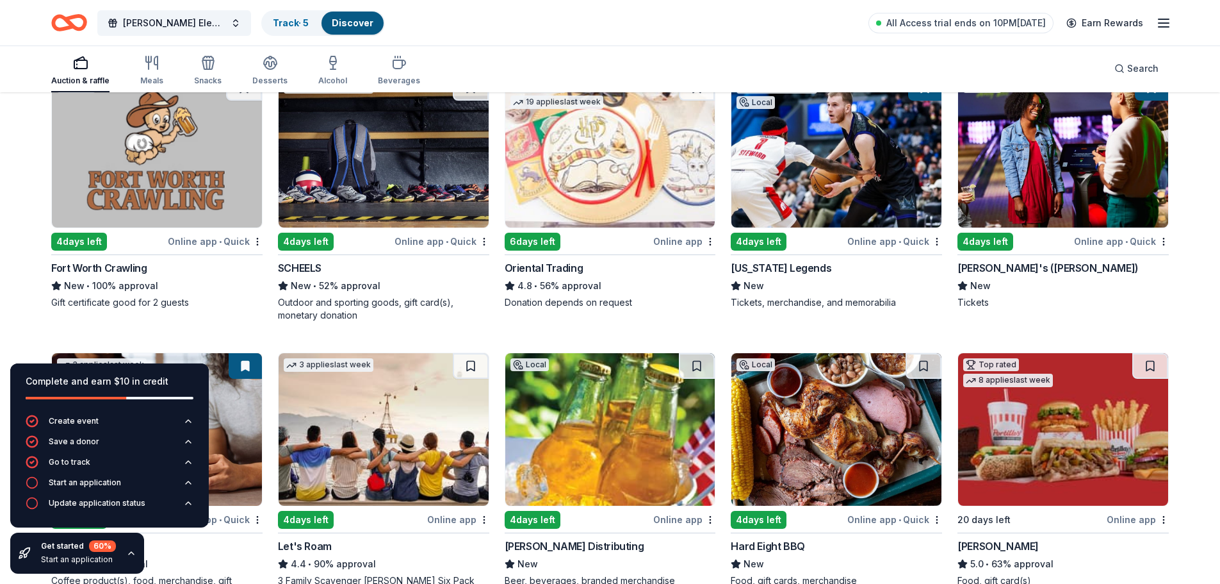
scroll to position [0, 0]
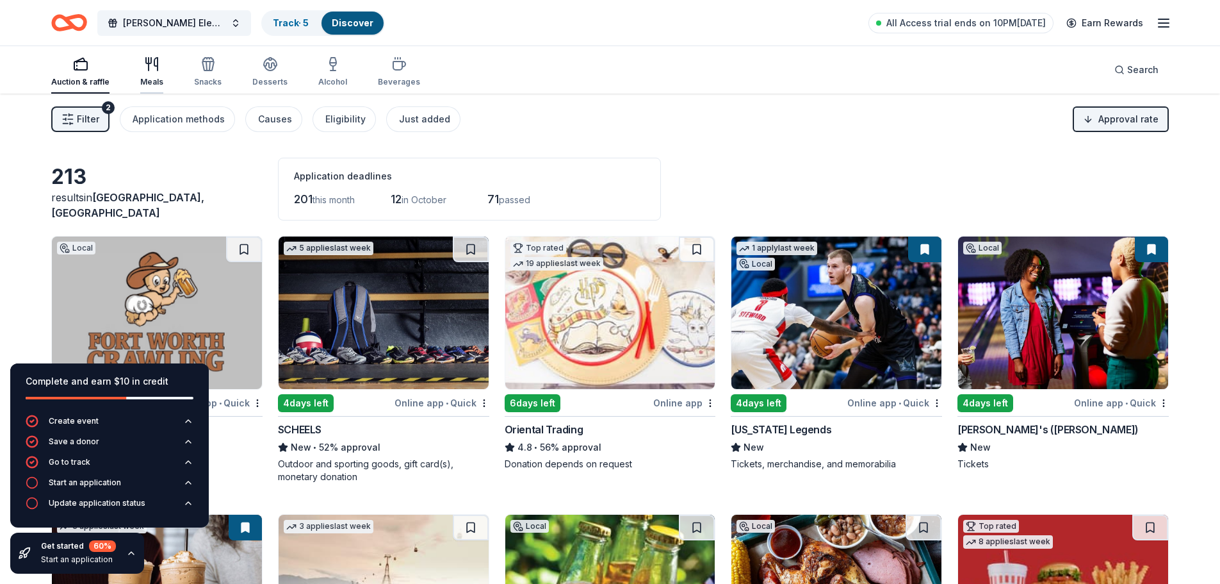
click at [160, 80] on div "Meals" at bounding box center [151, 82] width 23 height 10
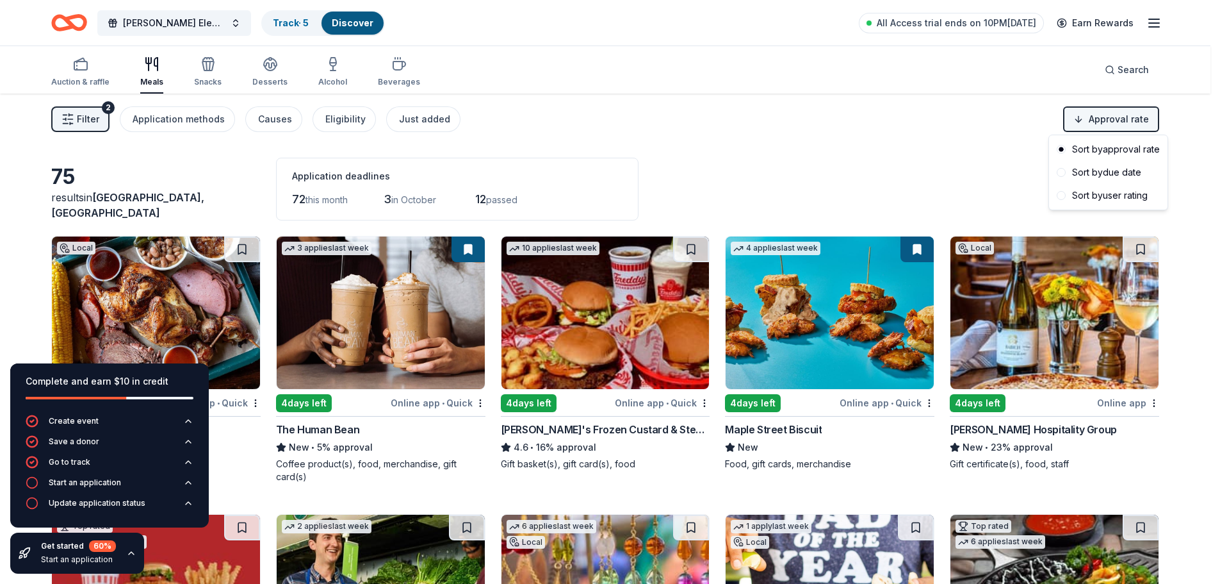
click at [1139, 116] on html "Nelson Elementary Fall Festival Track · 5 Discover All Access trial ends on 10P…" at bounding box center [610, 292] width 1220 height 584
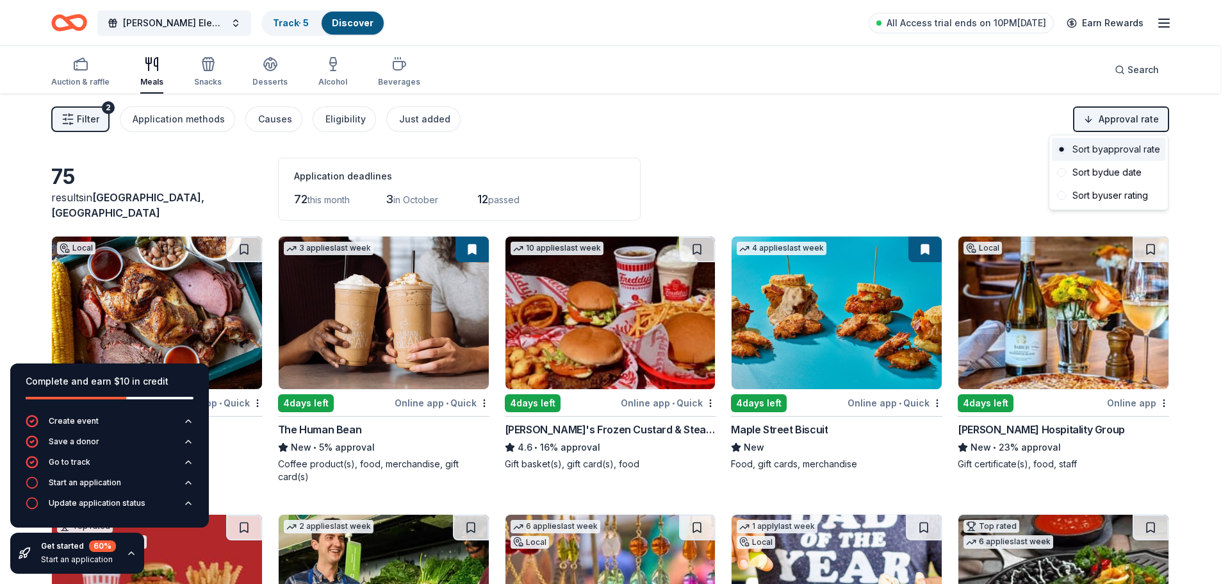
click at [1115, 147] on div "Sort by approval rate" at bounding box center [1108, 149] width 113 height 23
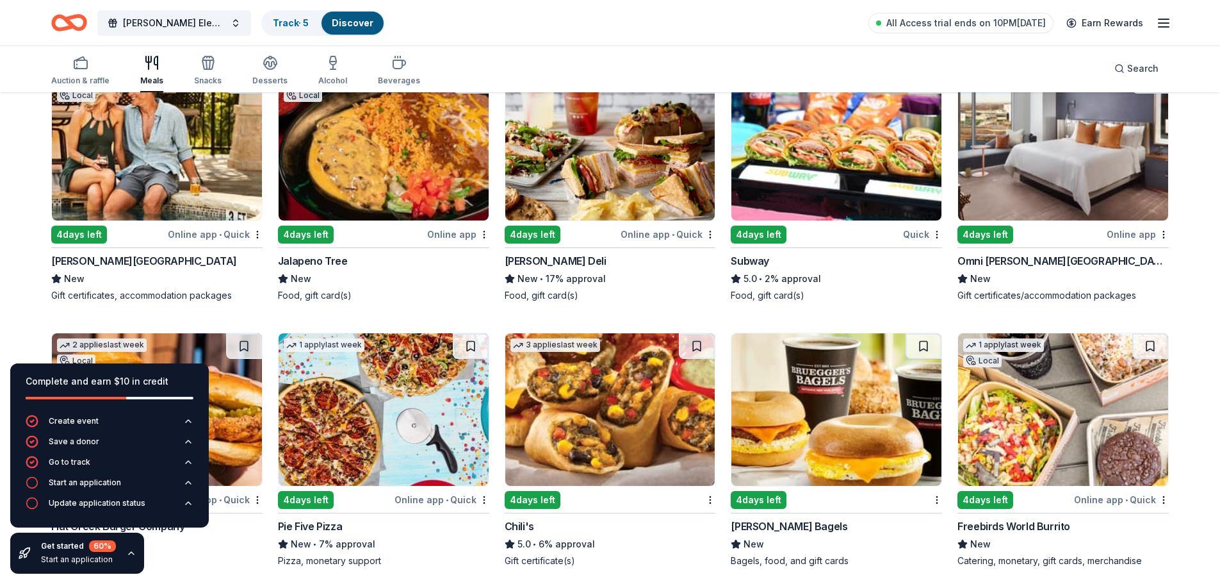
scroll to position [939, 0]
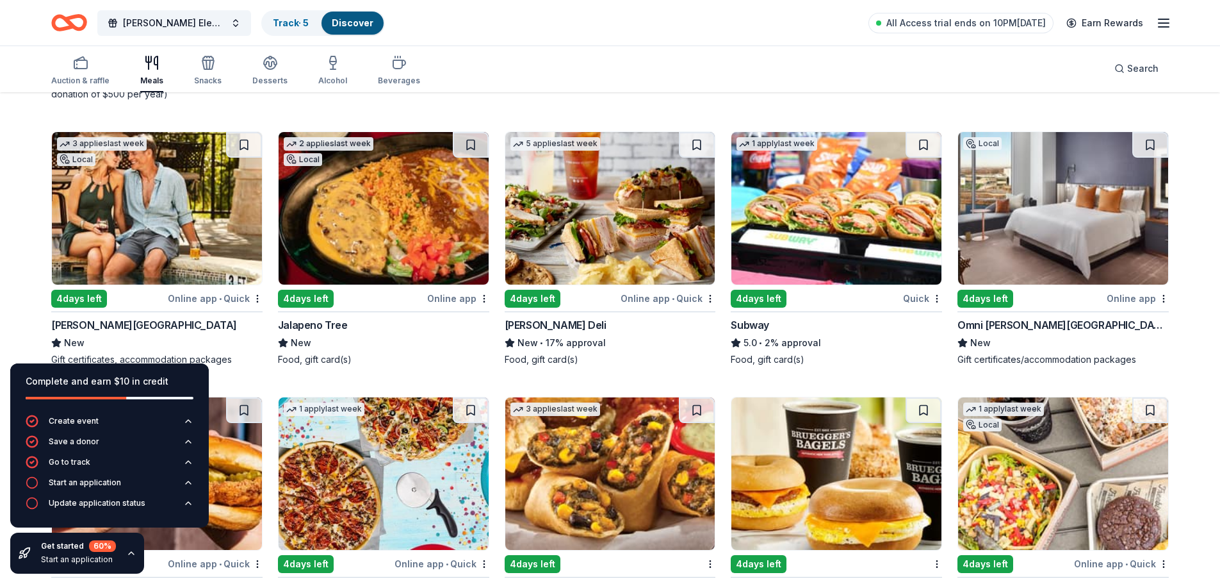
click at [197, 197] on img at bounding box center [157, 208] width 210 height 152
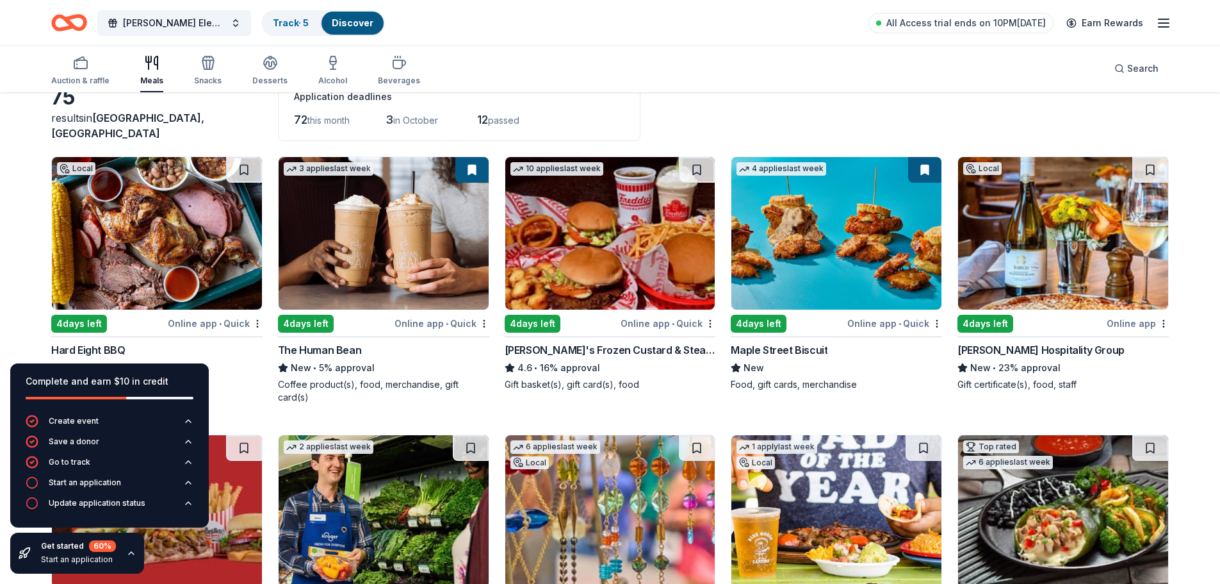
scroll to position [0, 0]
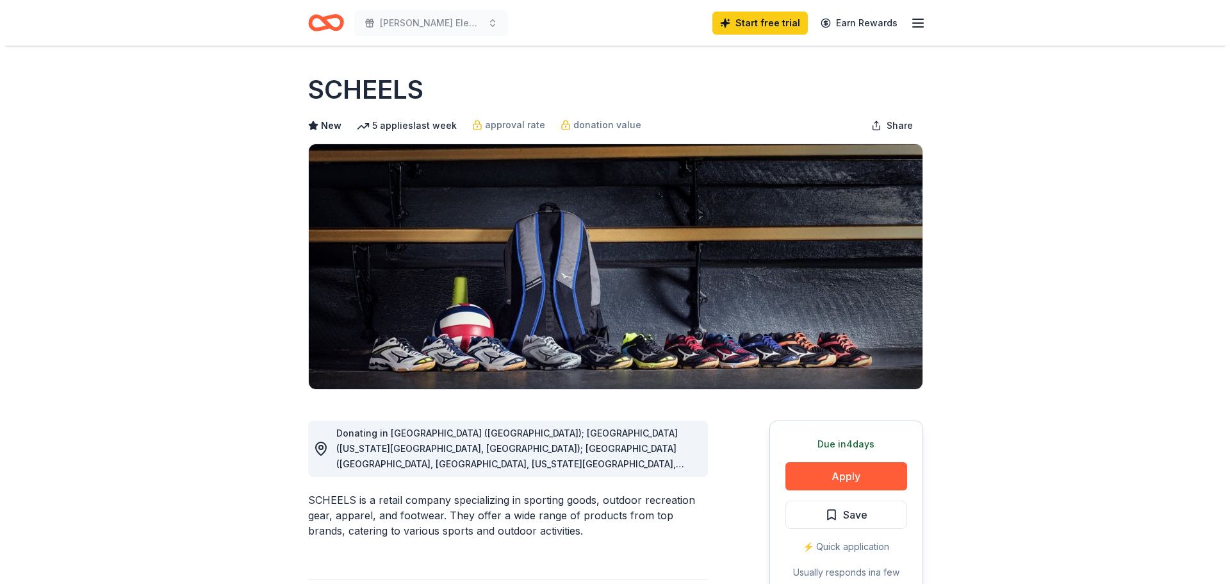
scroll to position [64, 0]
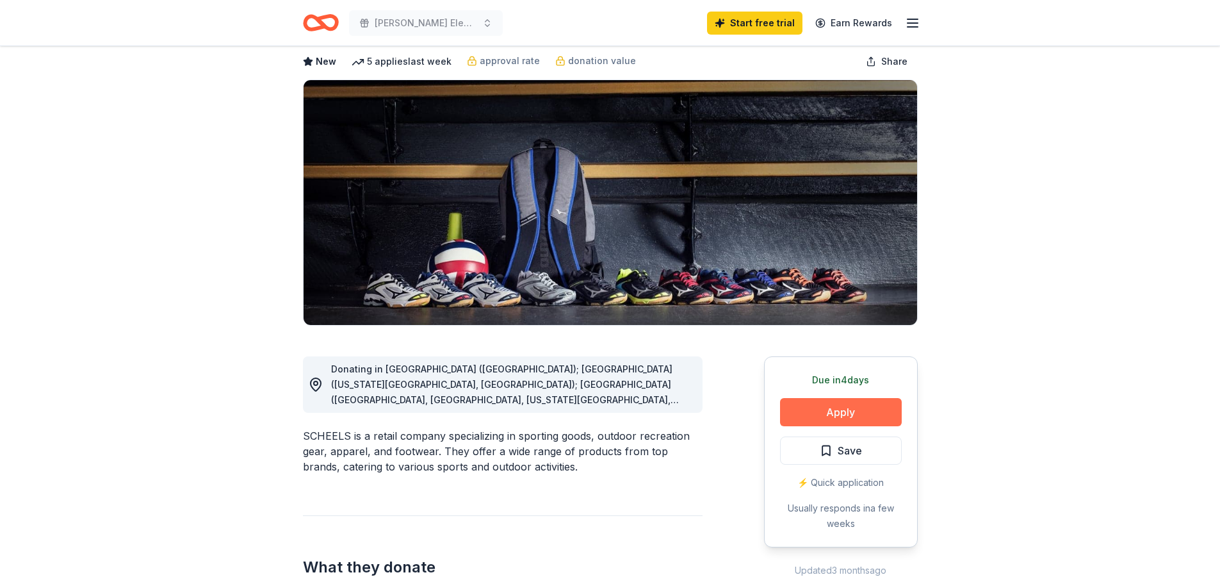
click at [875, 405] on button "Apply" at bounding box center [841, 412] width 122 height 28
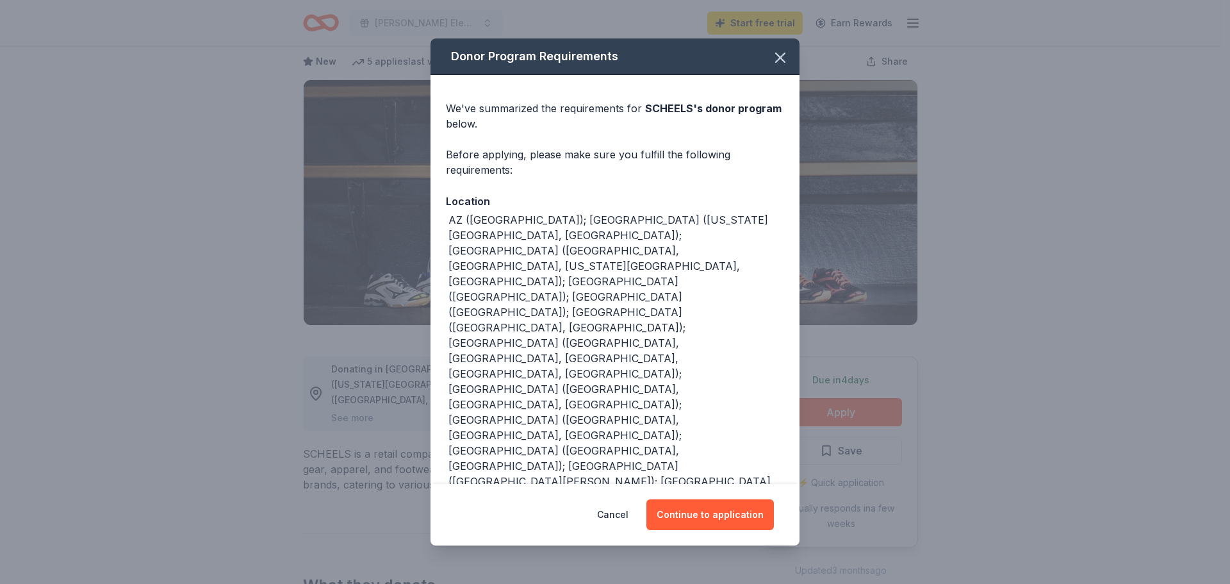
scroll to position [38, 0]
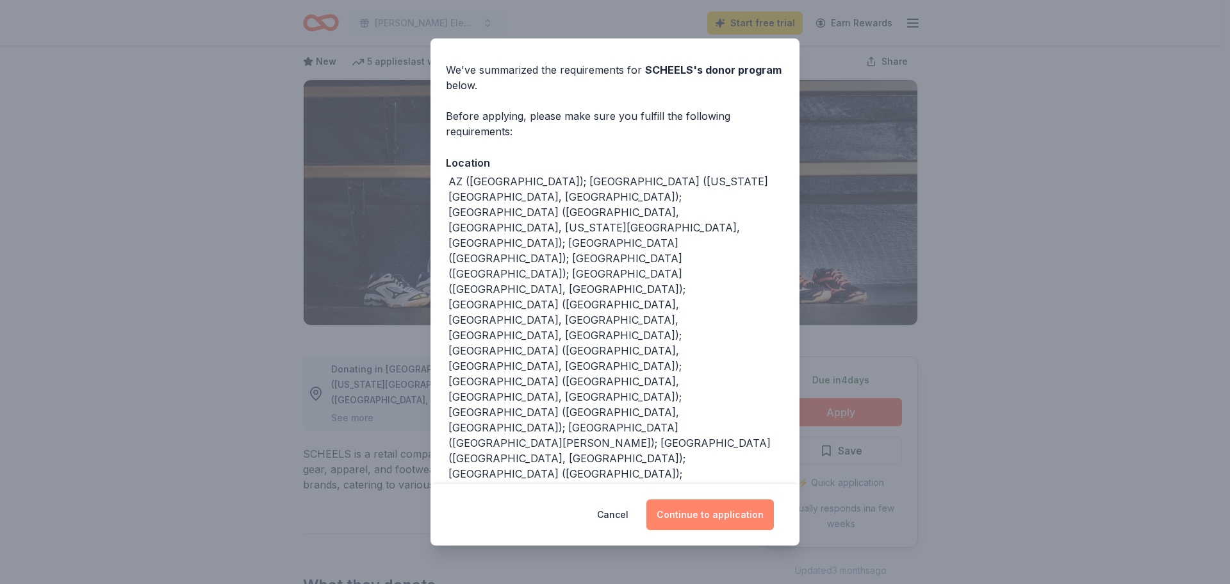
click at [725, 514] on button "Continue to application" at bounding box center [709, 514] width 127 height 31
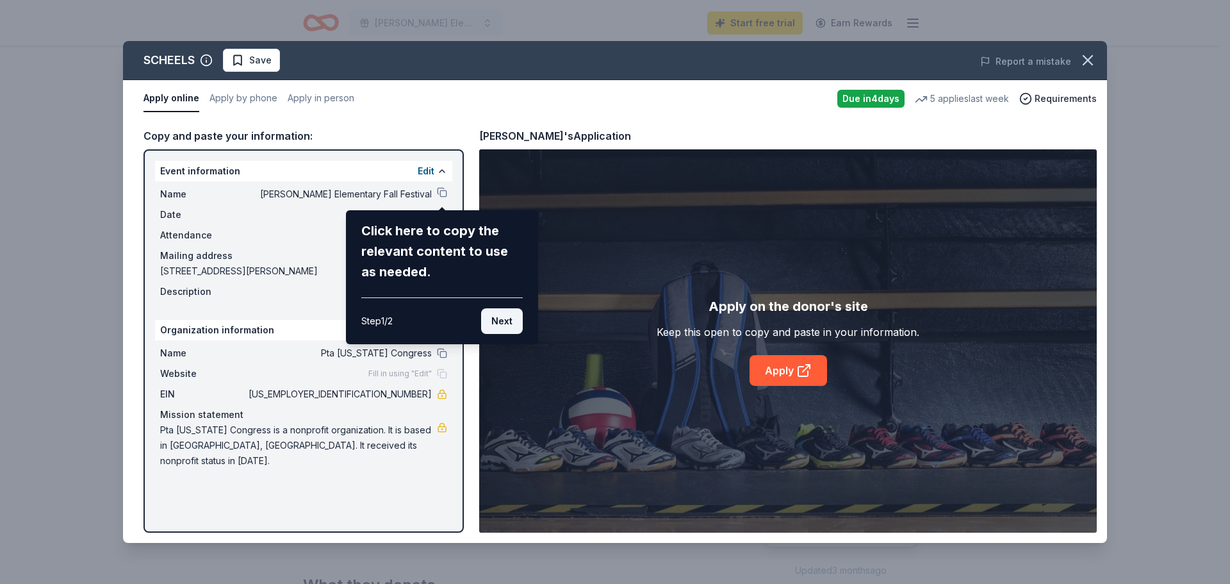
click at [504, 324] on button "Next" at bounding box center [502, 321] width 42 height 26
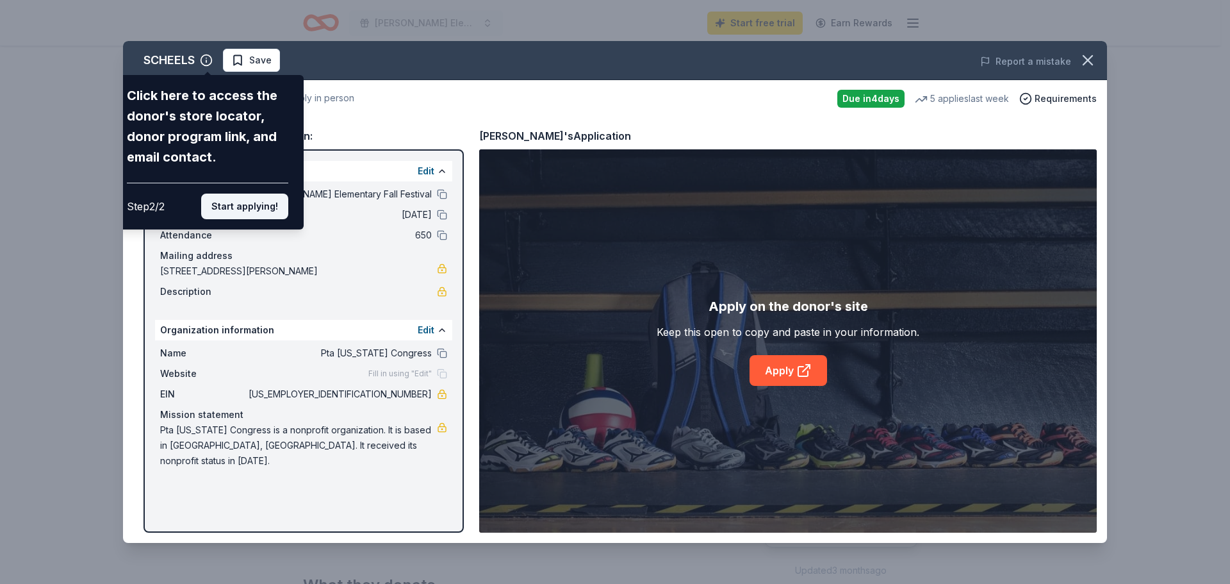
click at [239, 205] on button "Start applying!" at bounding box center [244, 206] width 87 height 26
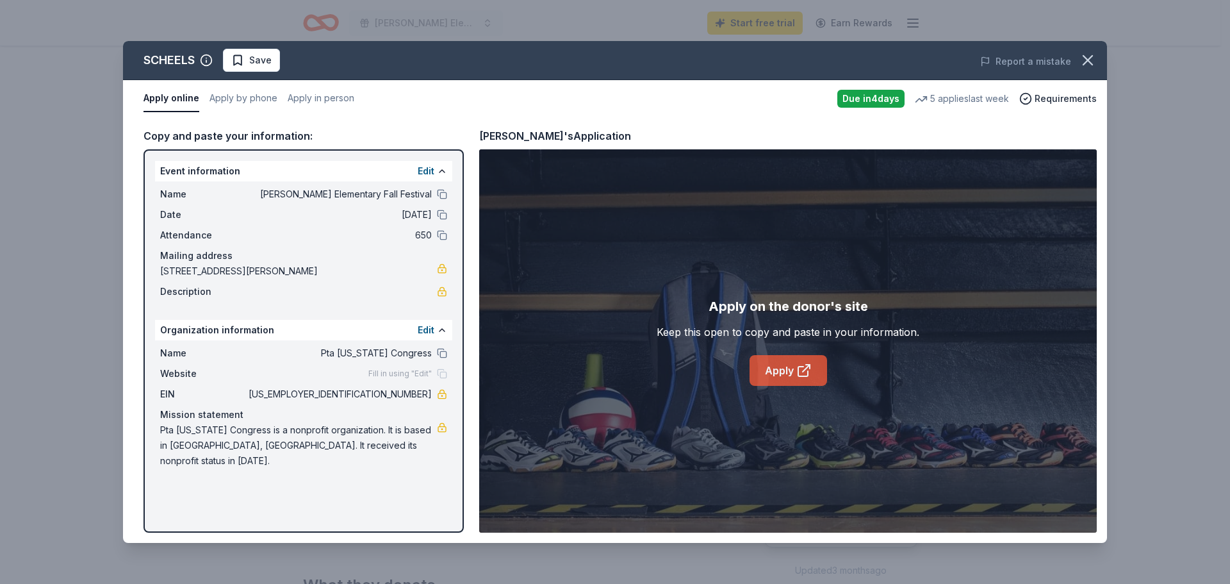
click at [793, 376] on link "Apply" at bounding box center [789, 370] width 78 height 31
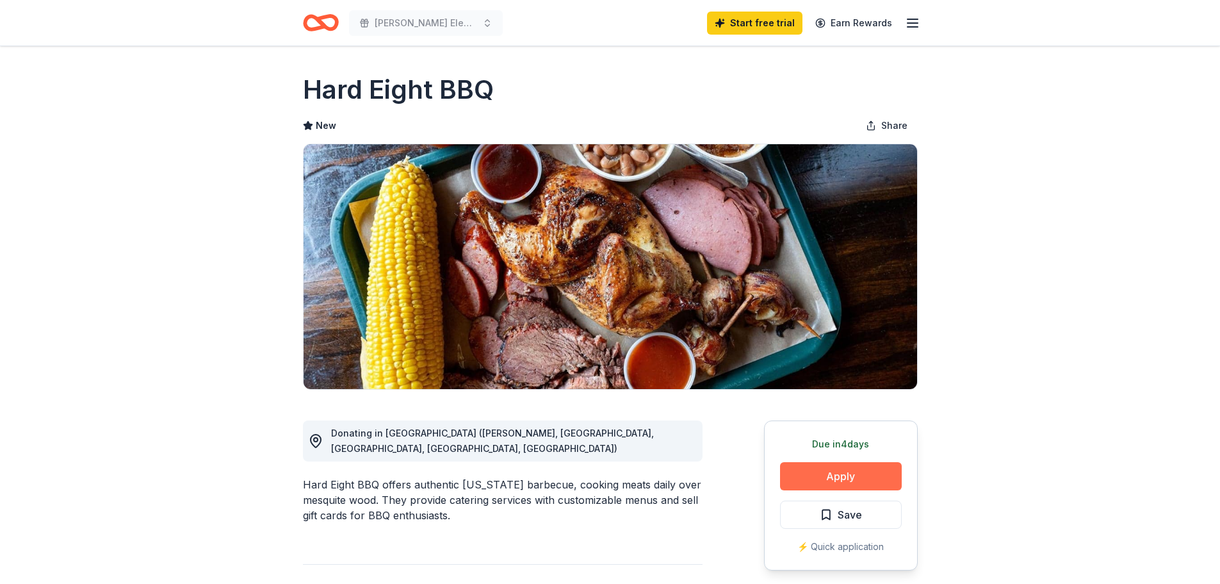
click at [870, 476] on button "Apply" at bounding box center [841, 476] width 122 height 28
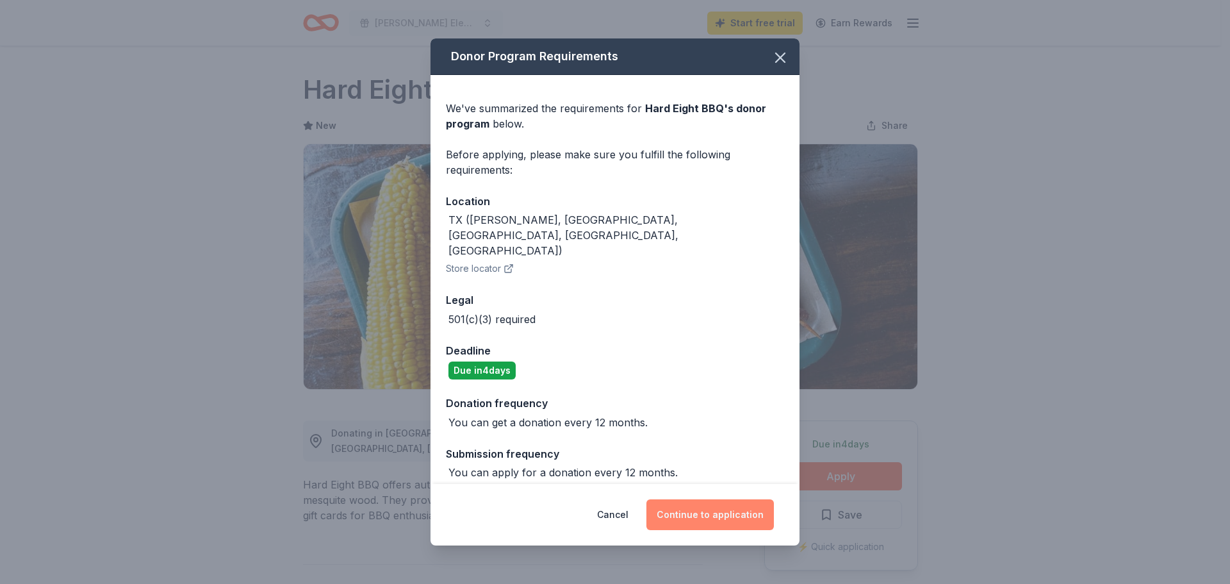
click at [714, 504] on button "Continue to application" at bounding box center [709, 514] width 127 height 31
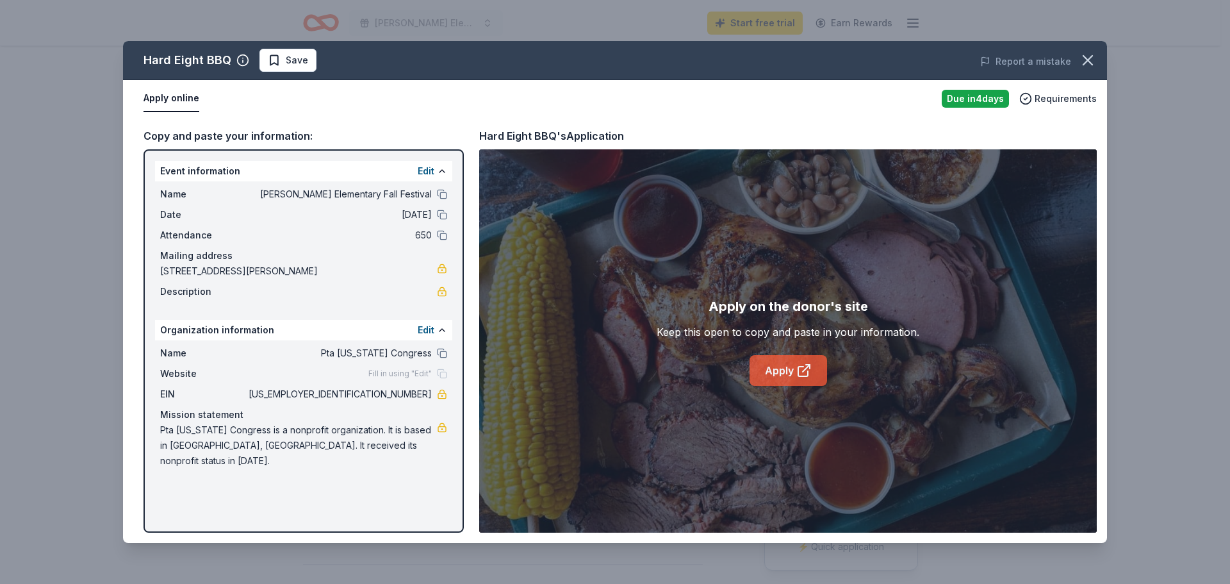
click at [790, 364] on link "Apply" at bounding box center [789, 370] width 78 height 31
click at [1089, 60] on icon "button" at bounding box center [1087, 60] width 9 height 9
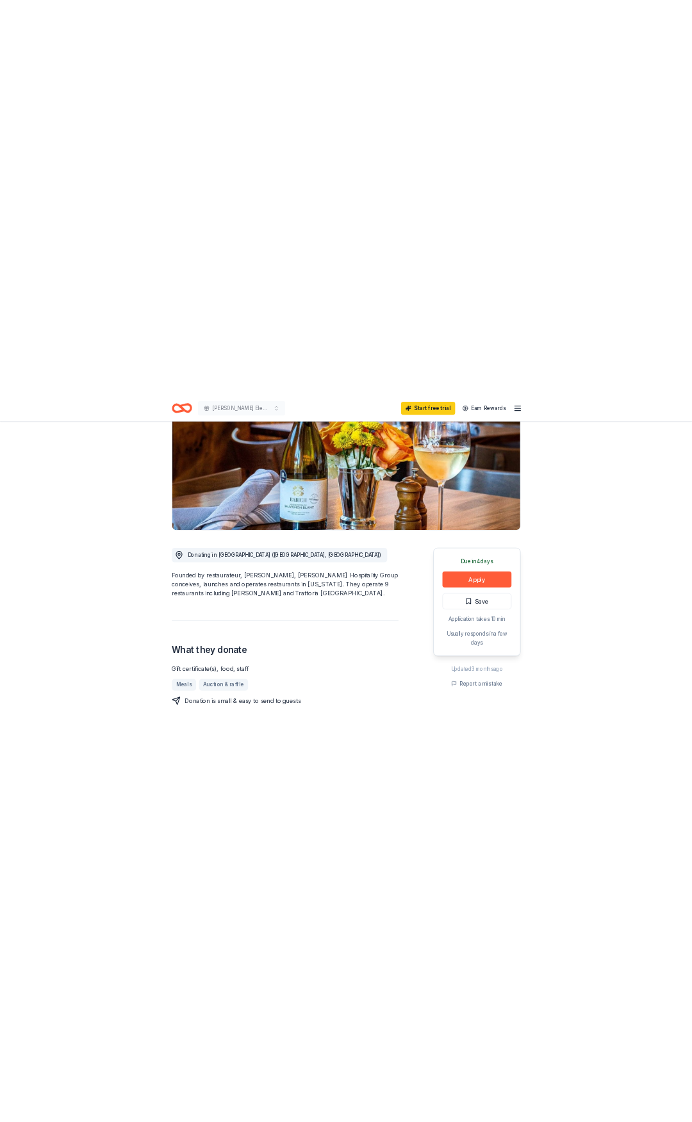
scroll to position [64, 0]
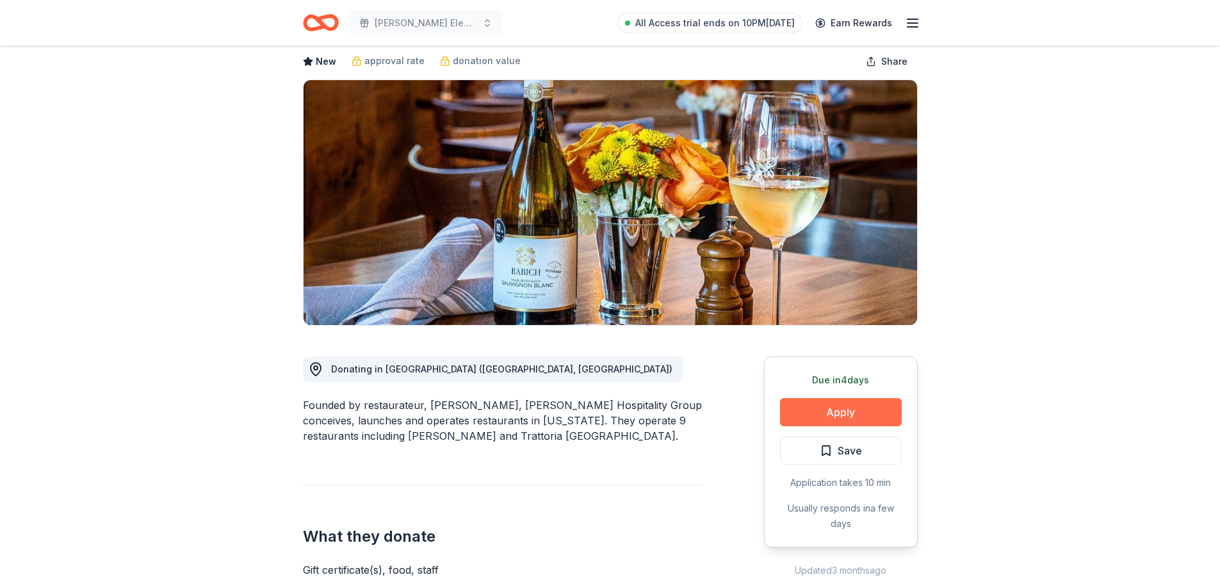
click at [841, 407] on button "Apply" at bounding box center [841, 412] width 122 height 28
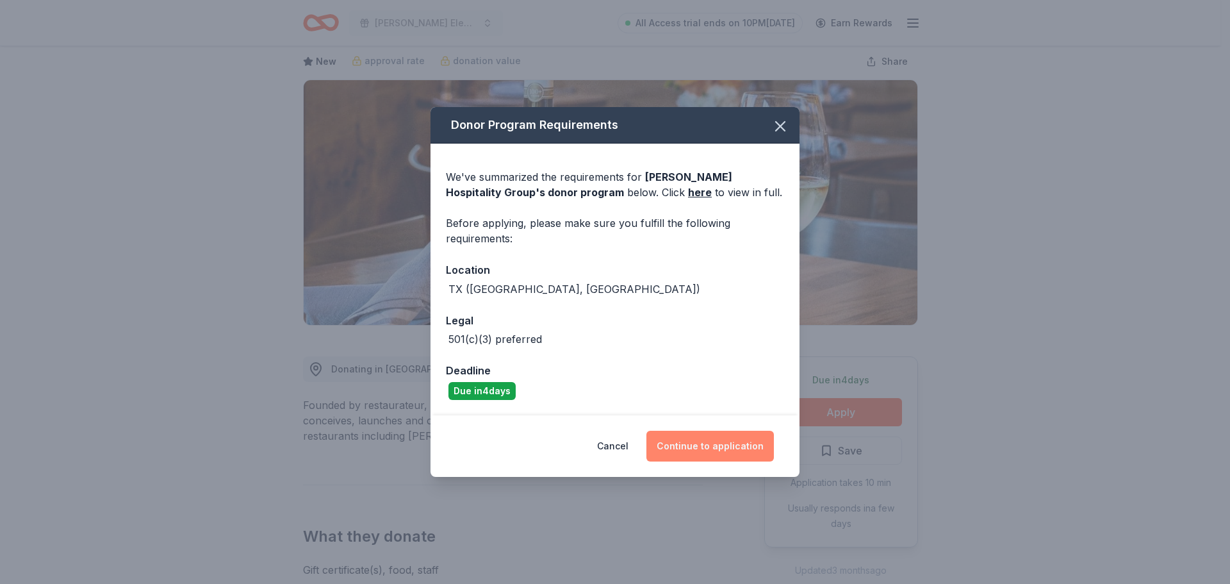
click at [736, 441] on button "Continue to application" at bounding box center [709, 446] width 127 height 31
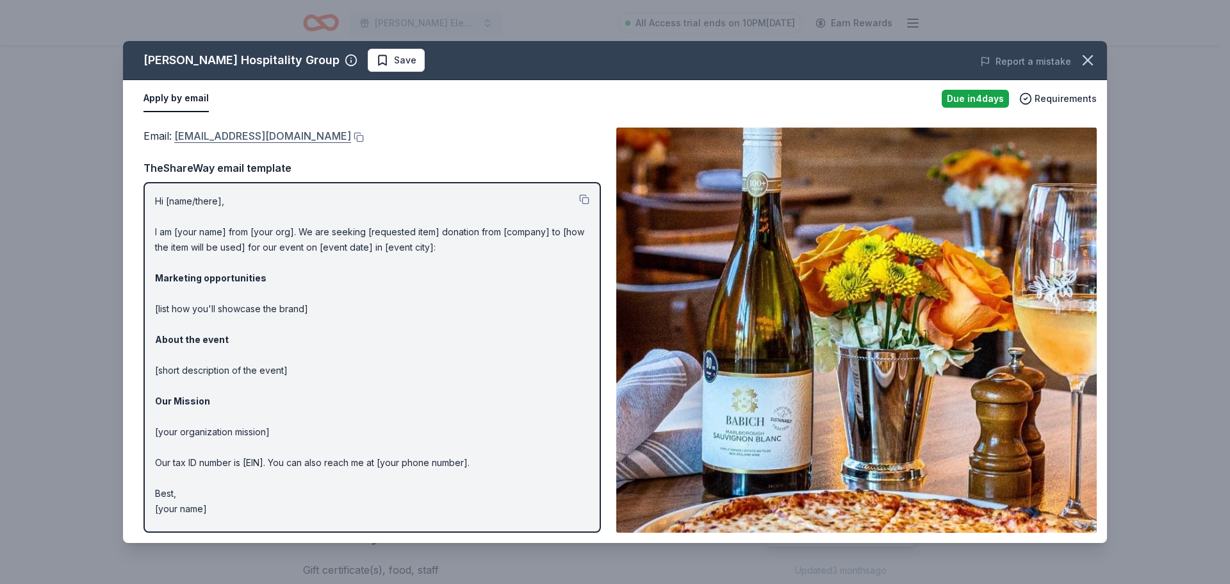
click at [221, 140] on link "donations@berghospitality.com" at bounding box center [262, 135] width 177 height 17
click at [351, 135] on button at bounding box center [357, 137] width 13 height 10
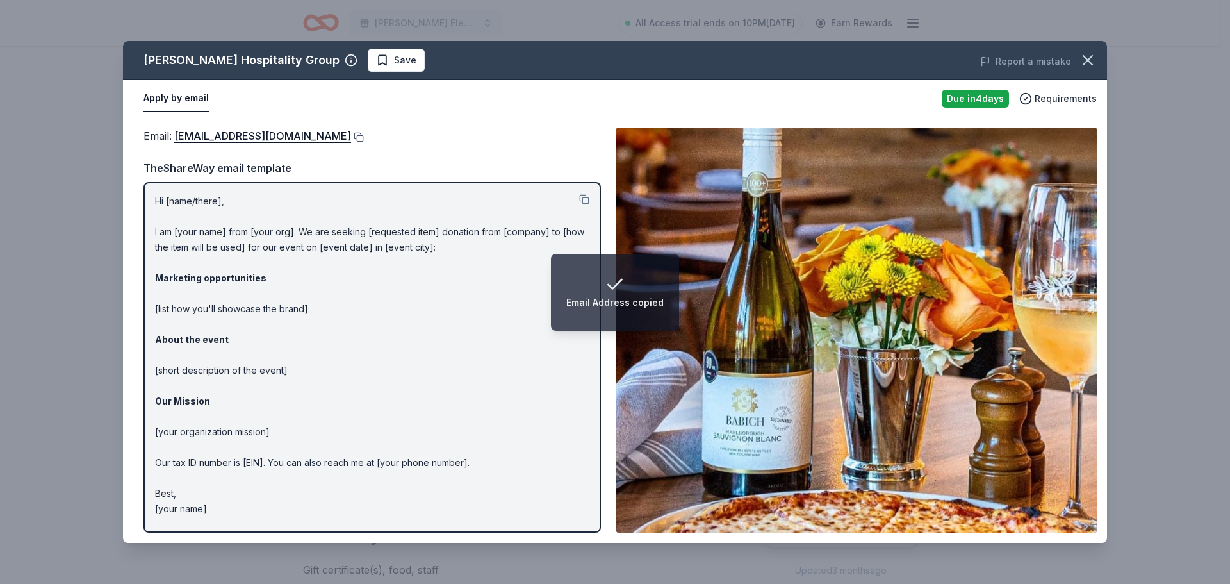
click at [351, 135] on button at bounding box center [357, 137] width 13 height 10
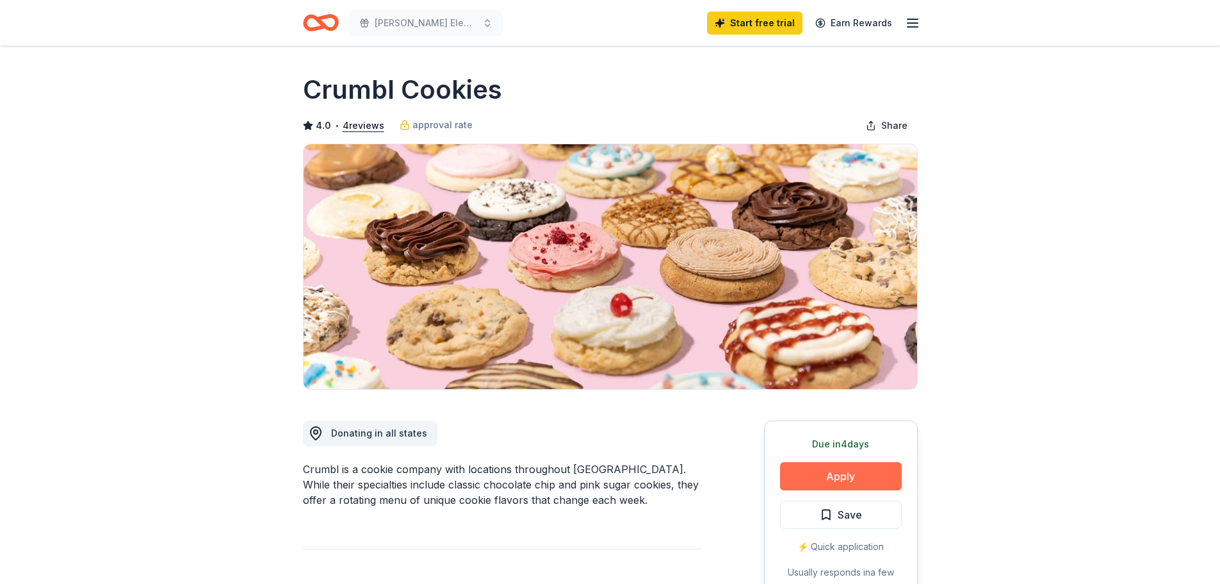
click at [869, 484] on button "Apply" at bounding box center [841, 476] width 122 height 28
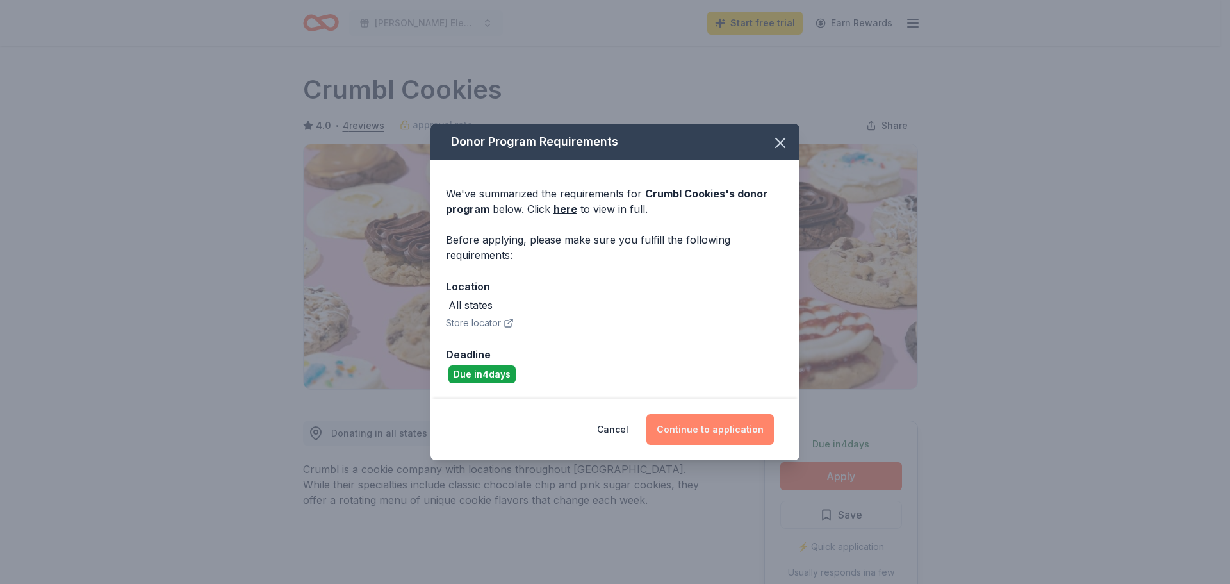
click at [732, 422] on button "Continue to application" at bounding box center [709, 429] width 127 height 31
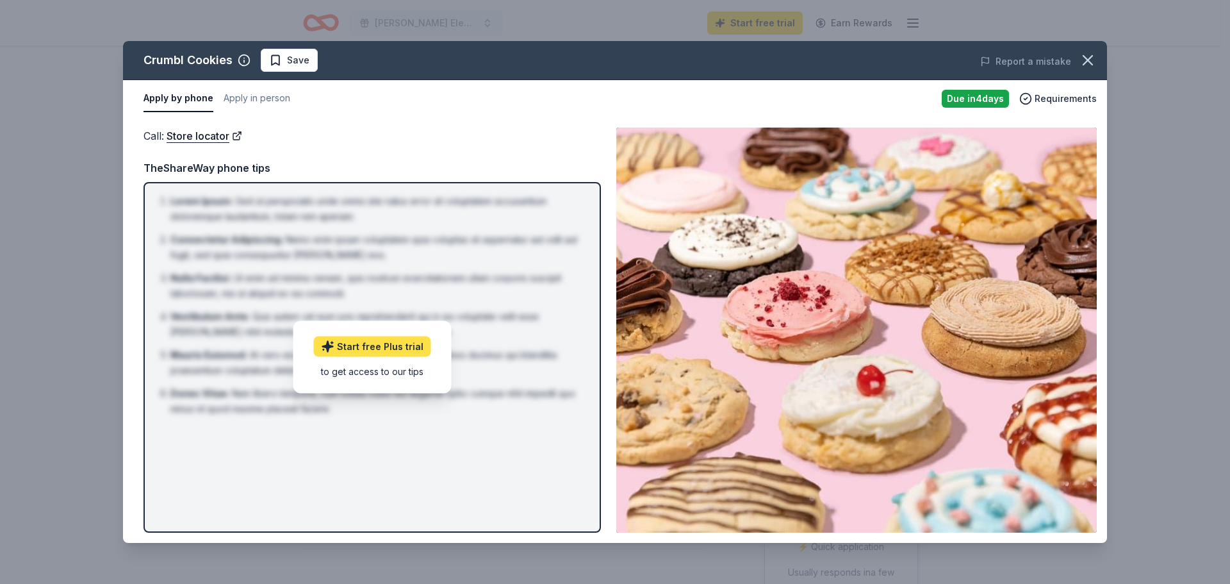
click at [395, 345] on link "Start free Plus trial" at bounding box center [372, 346] width 117 height 21
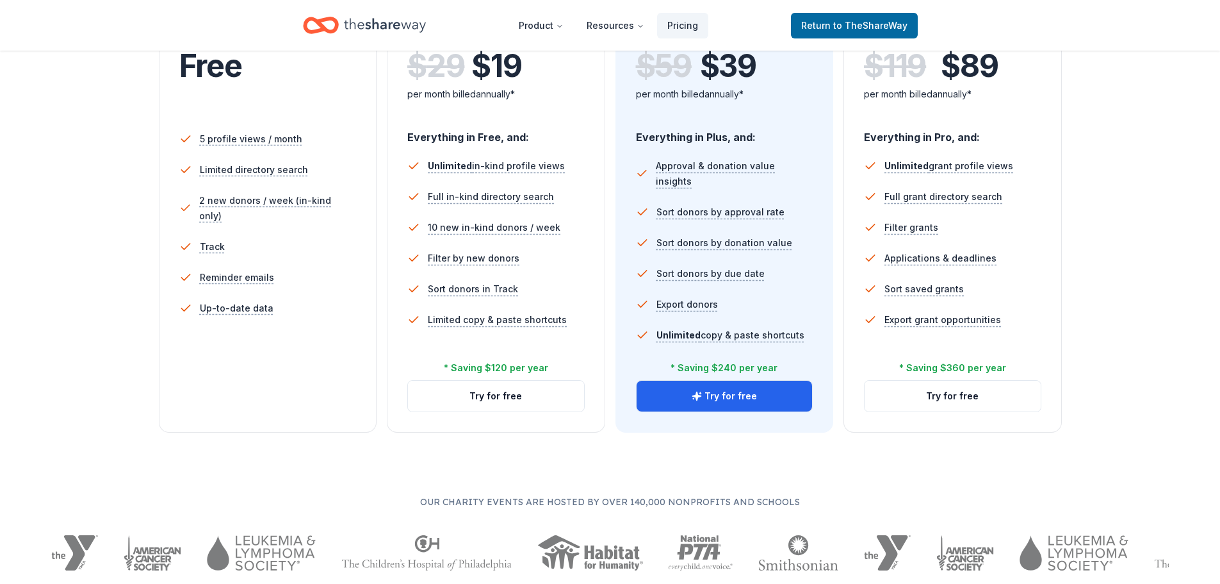
scroll to position [320, 0]
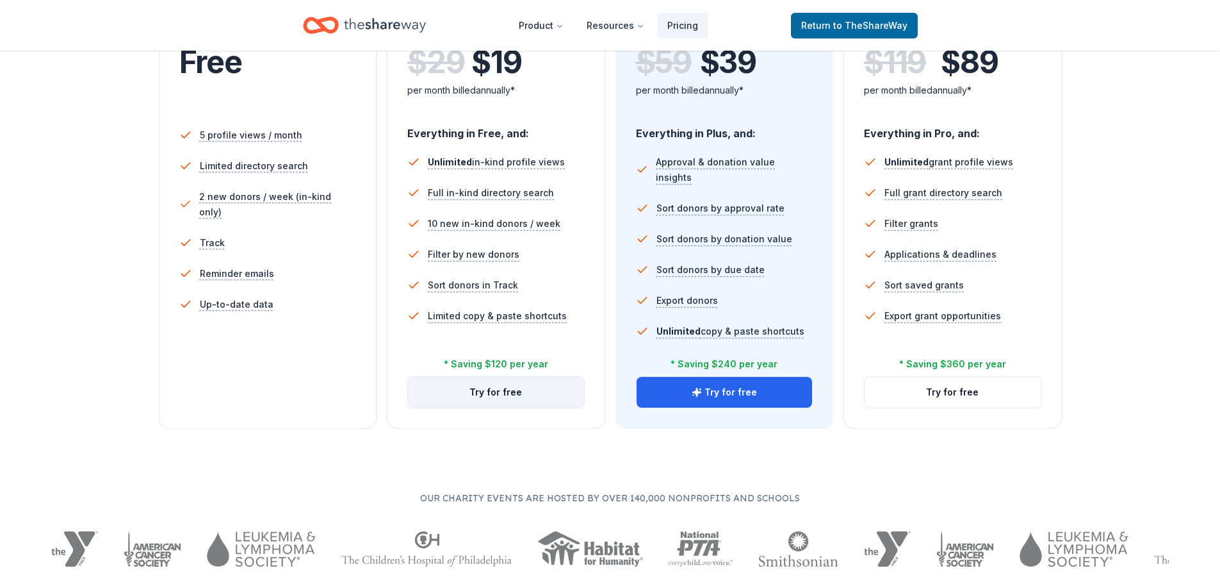
click at [530, 384] on button "Try for free" at bounding box center [496, 392] width 176 height 31
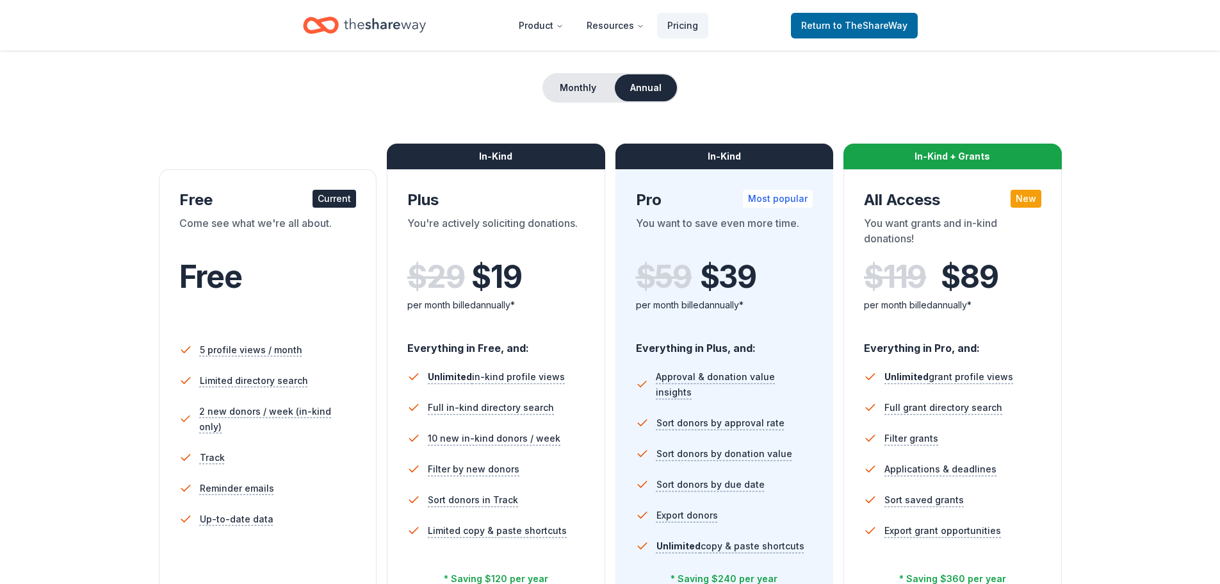
scroll to position [64, 0]
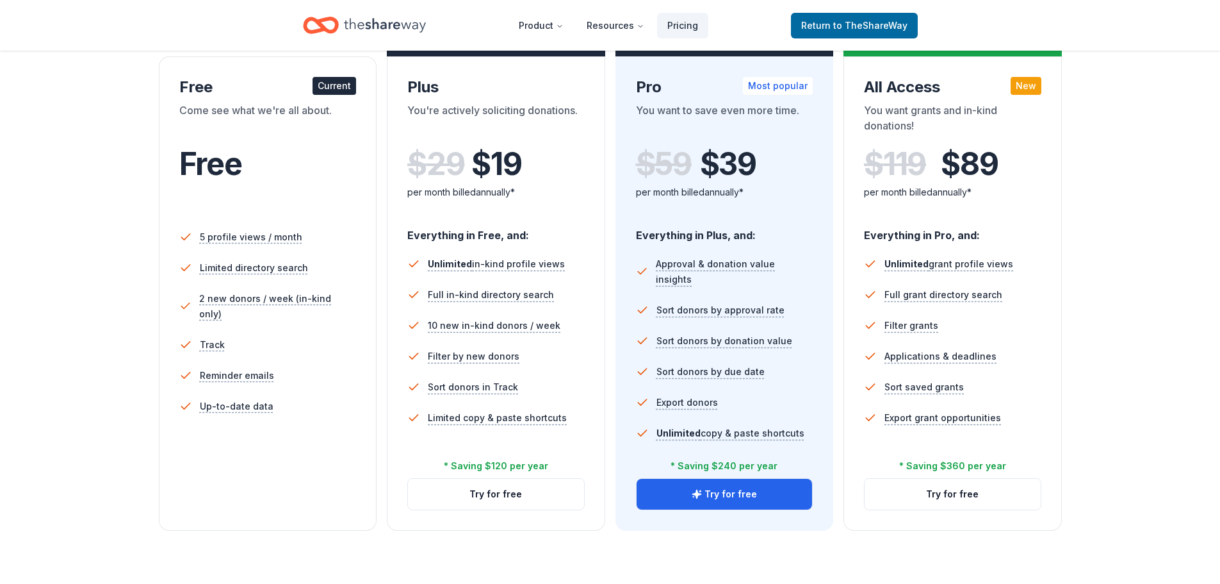
scroll to position [192, 0]
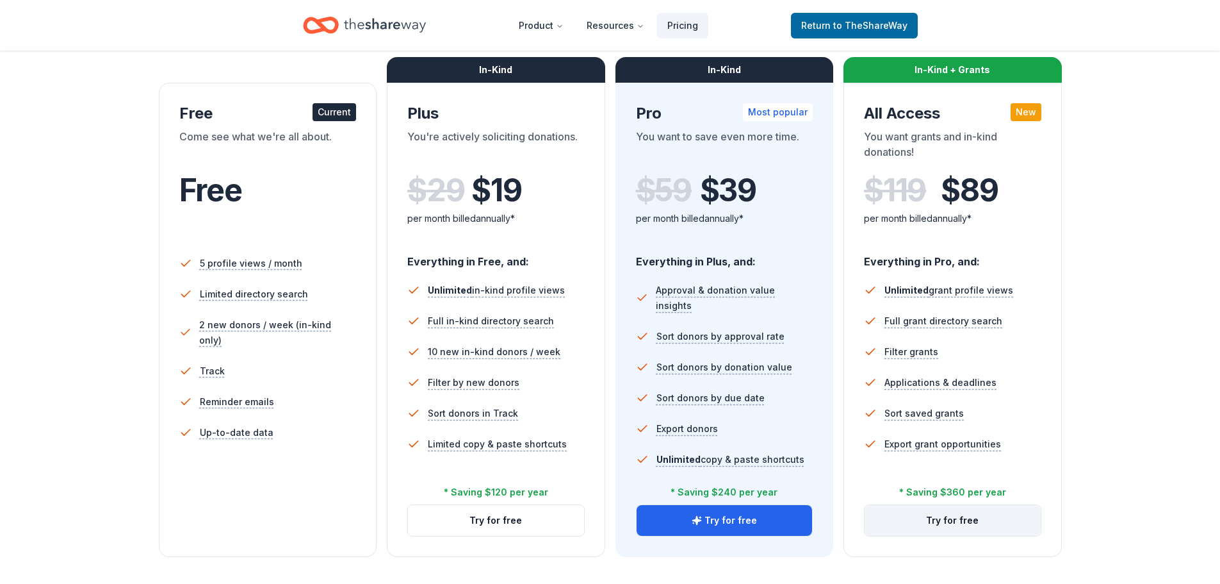
click at [942, 522] on button "Try for free" at bounding box center [953, 520] width 176 height 31
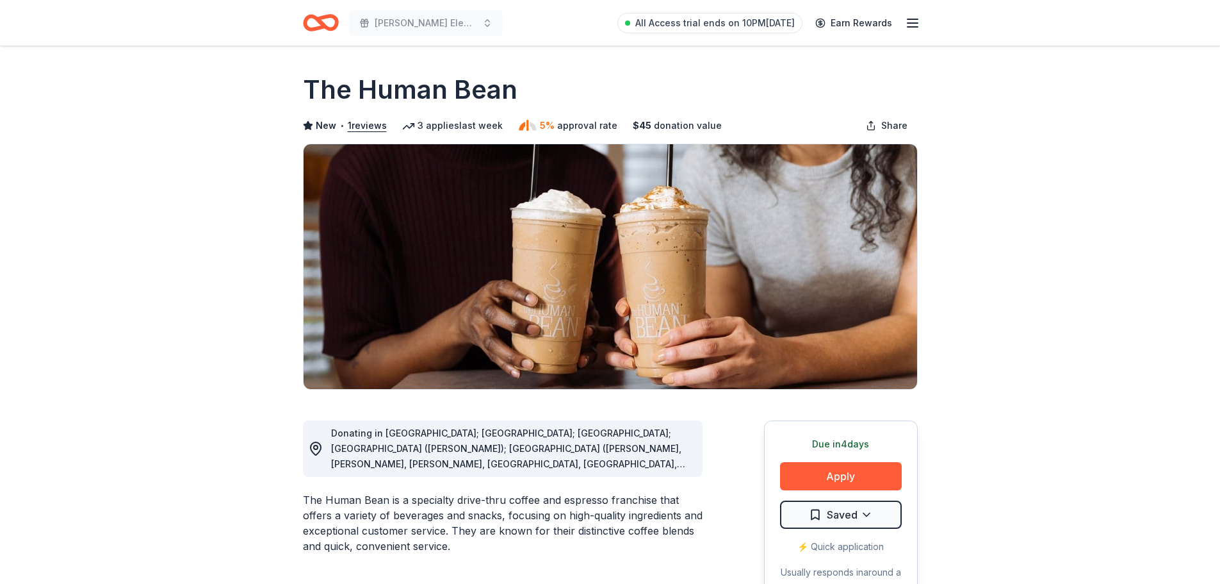
click at [596, 454] on div "Donating in [GEOGRAPHIC_DATA]; [GEOGRAPHIC_DATA]; [GEOGRAPHIC_DATA]; [GEOGRAPHI…" at bounding box center [511, 448] width 361 height 46
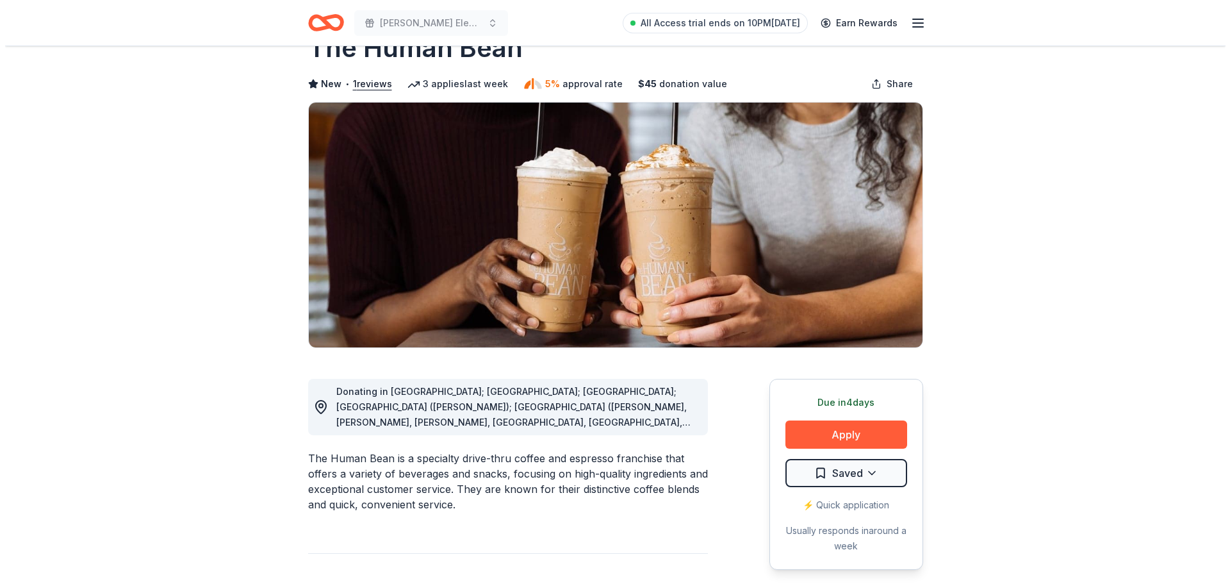
scroll to position [64, 0]
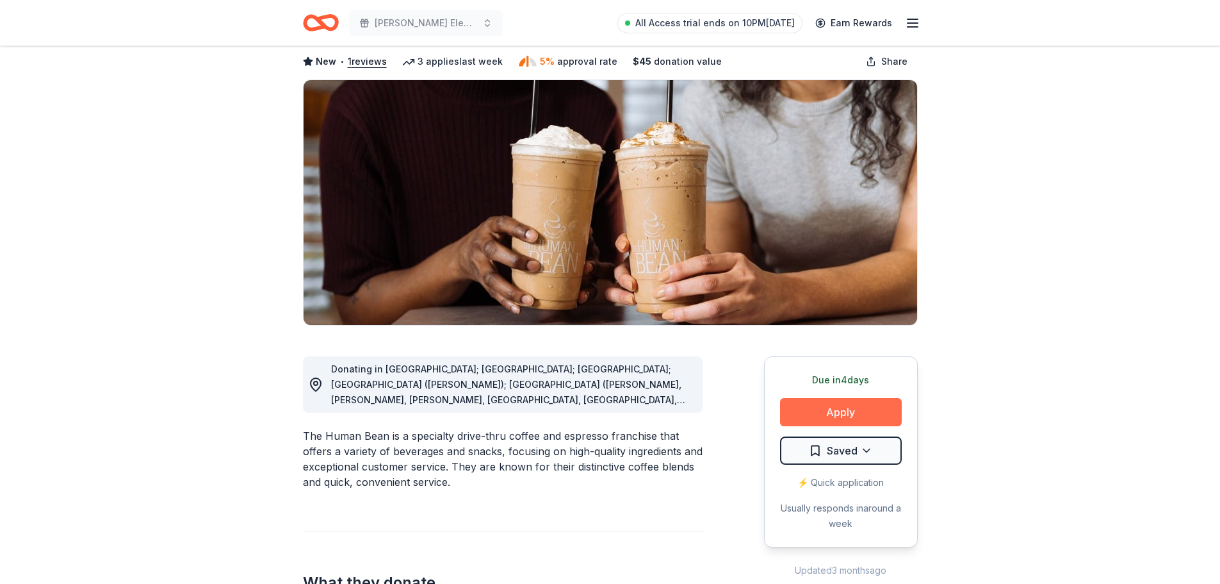
click at [825, 418] on button "Apply" at bounding box center [841, 412] width 122 height 28
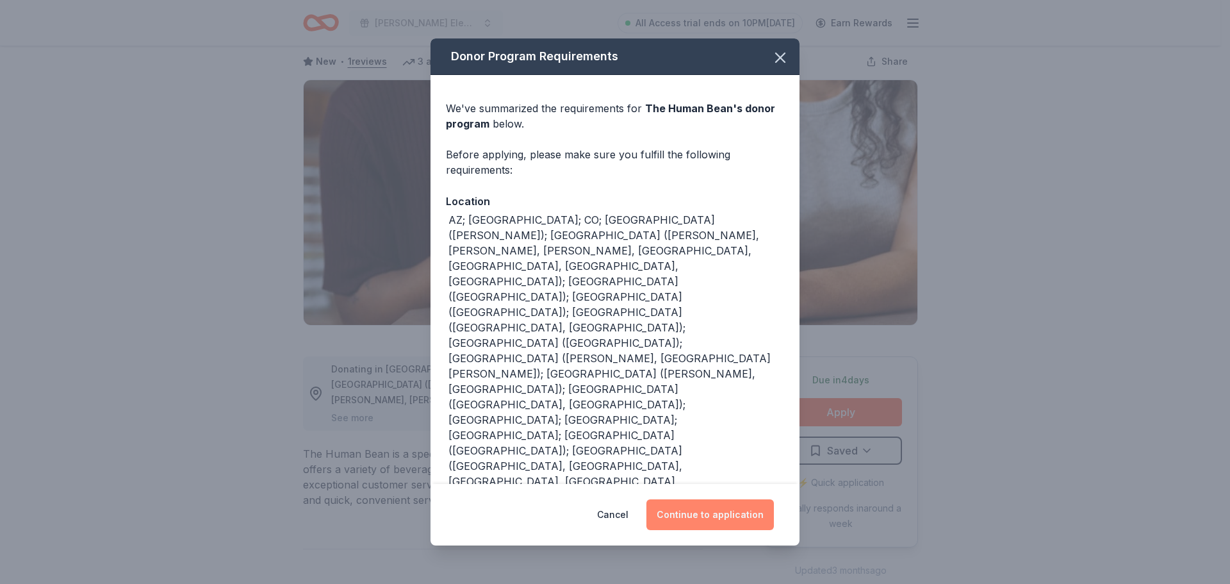
click at [739, 499] on button "Continue to application" at bounding box center [709, 514] width 127 height 31
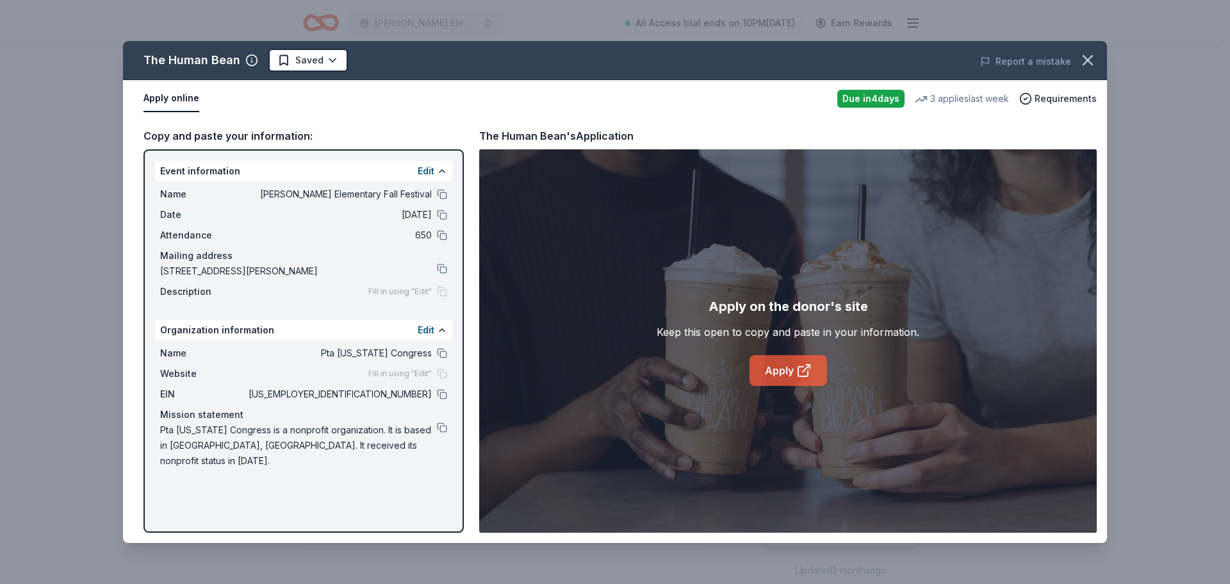
click at [785, 374] on link "Apply" at bounding box center [789, 370] width 78 height 31
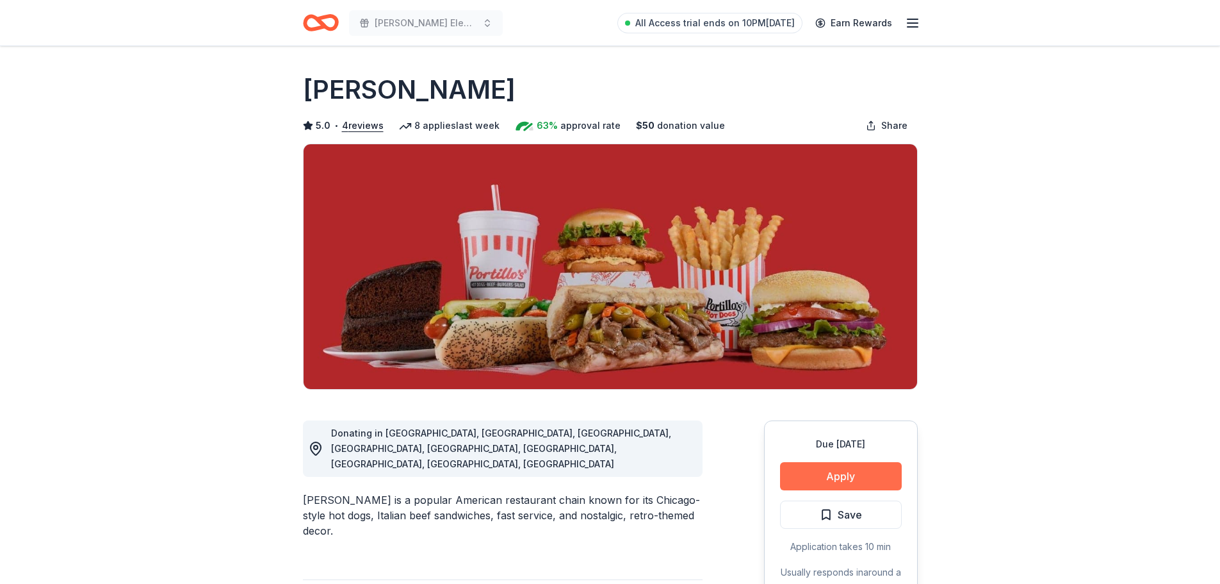
click at [827, 477] on button "Apply" at bounding box center [841, 476] width 122 height 28
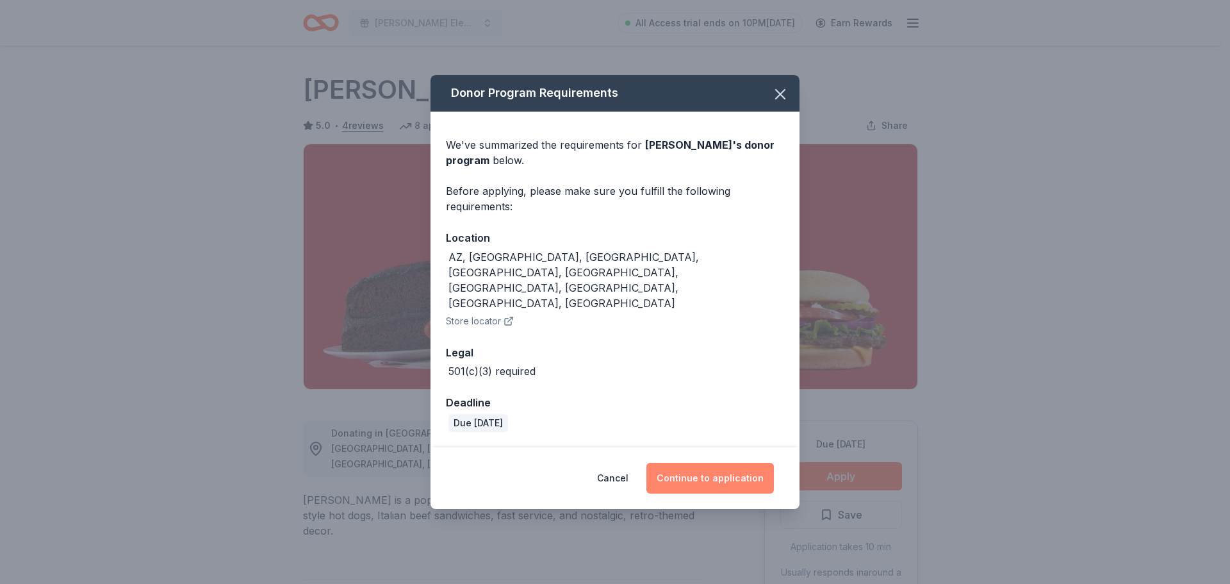
click at [700, 463] on button "Continue to application" at bounding box center [709, 478] width 127 height 31
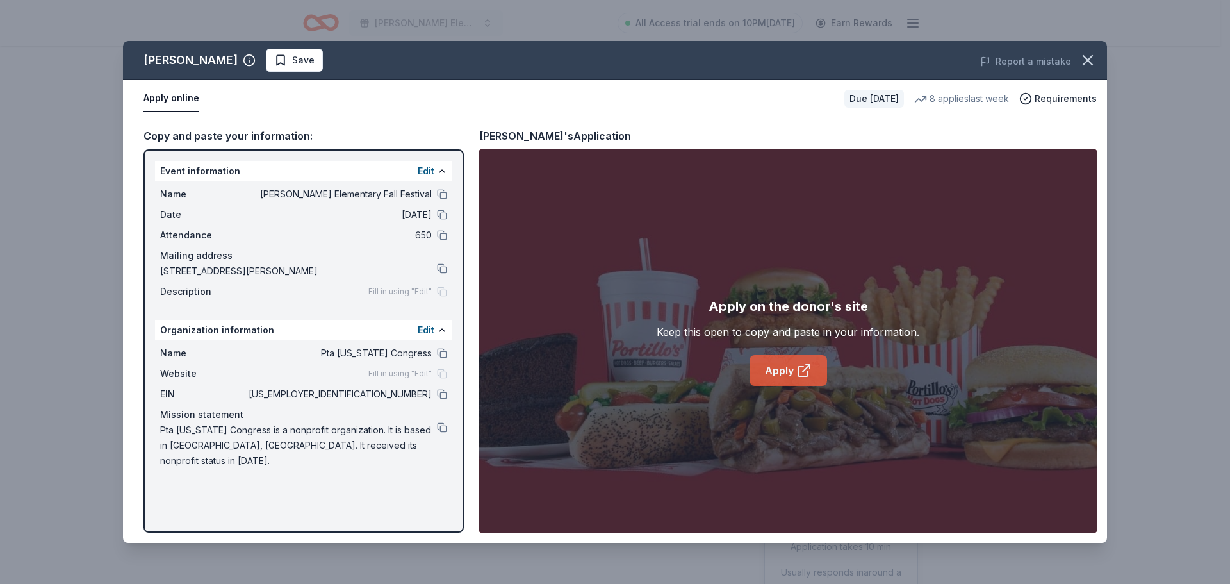
click at [779, 375] on link "Apply" at bounding box center [789, 370] width 78 height 31
click at [787, 373] on link "Apply" at bounding box center [789, 370] width 78 height 31
click at [1090, 59] on icon "button" at bounding box center [1088, 60] width 18 height 18
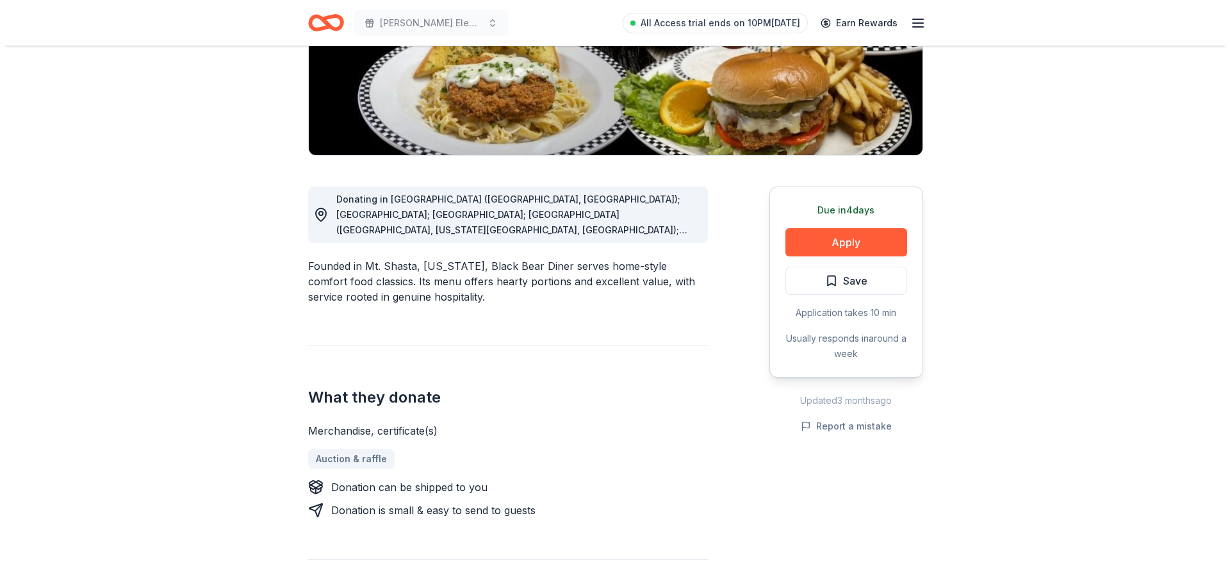
scroll to position [256, 0]
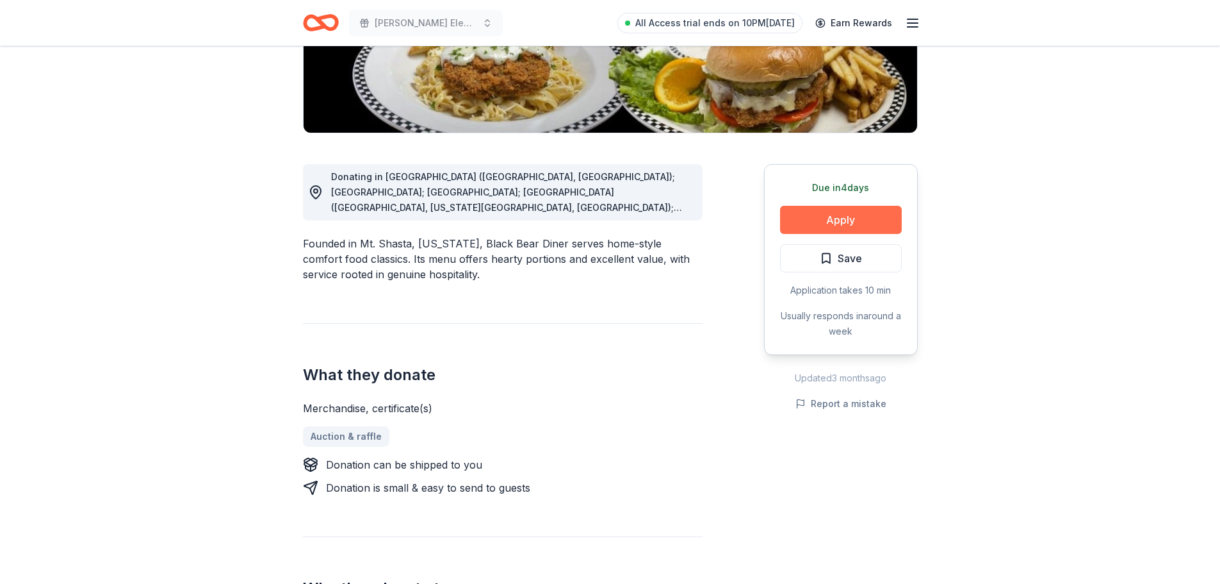
click at [835, 227] on button "Apply" at bounding box center [841, 220] width 122 height 28
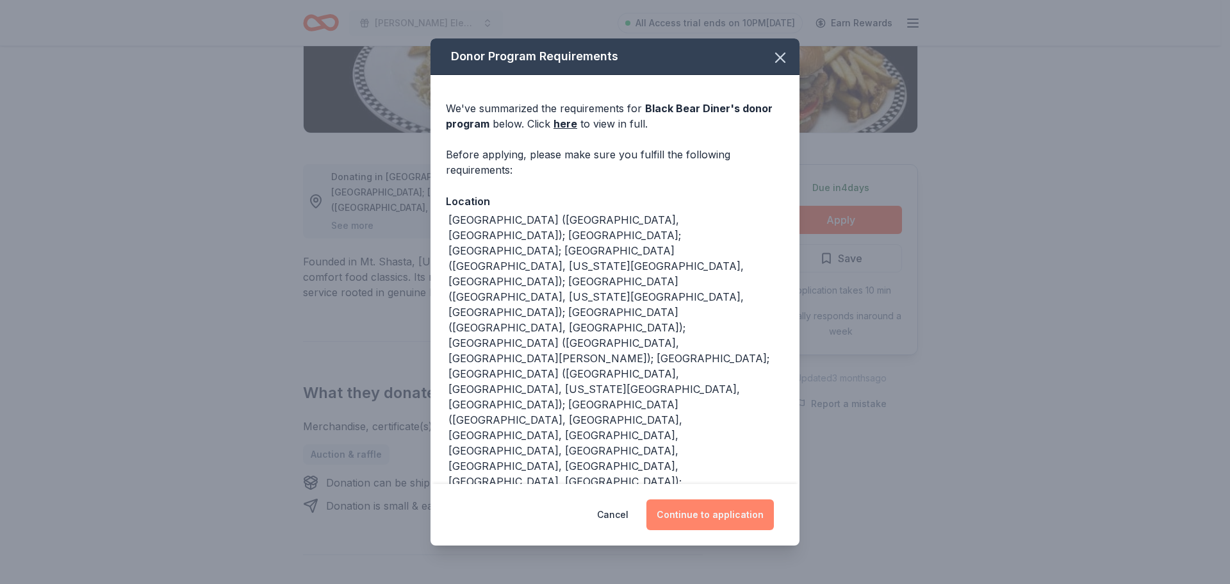
click at [735, 499] on button "Continue to application" at bounding box center [709, 514] width 127 height 31
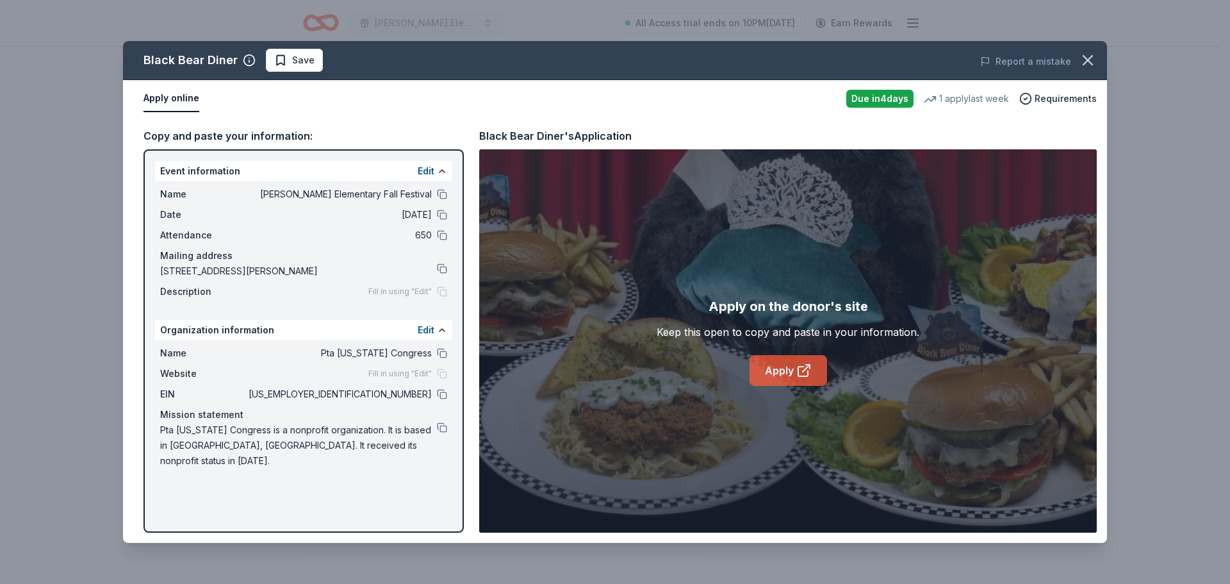
click at [784, 369] on link "Apply" at bounding box center [789, 370] width 78 height 31
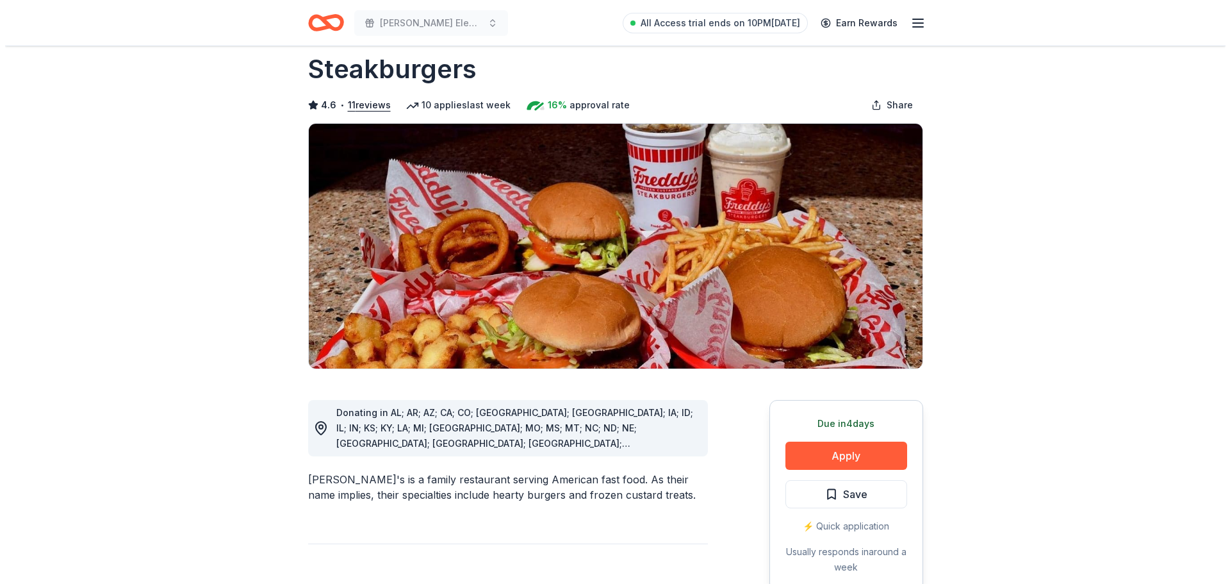
scroll to position [64, 0]
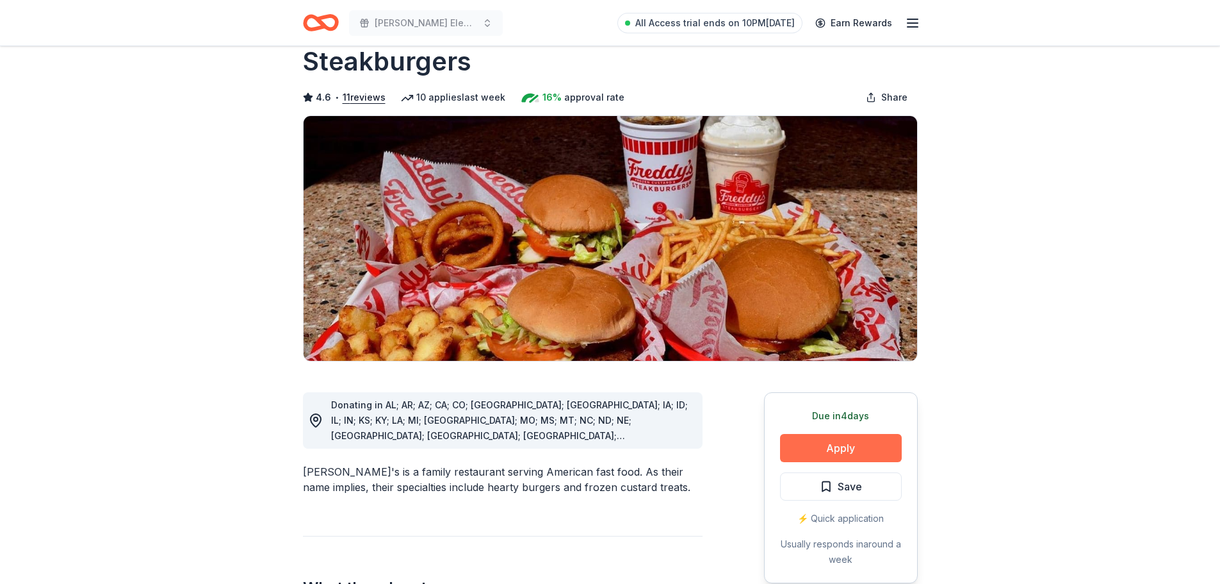
click at [862, 434] on button "Apply" at bounding box center [841, 448] width 122 height 28
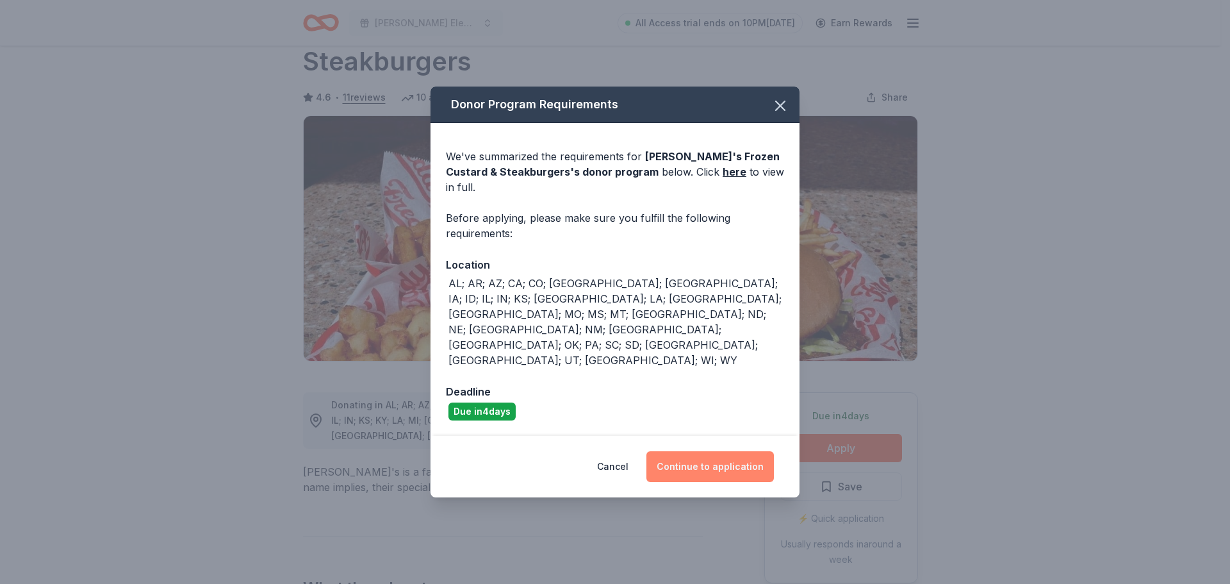
click at [708, 451] on button "Continue to application" at bounding box center [709, 466] width 127 height 31
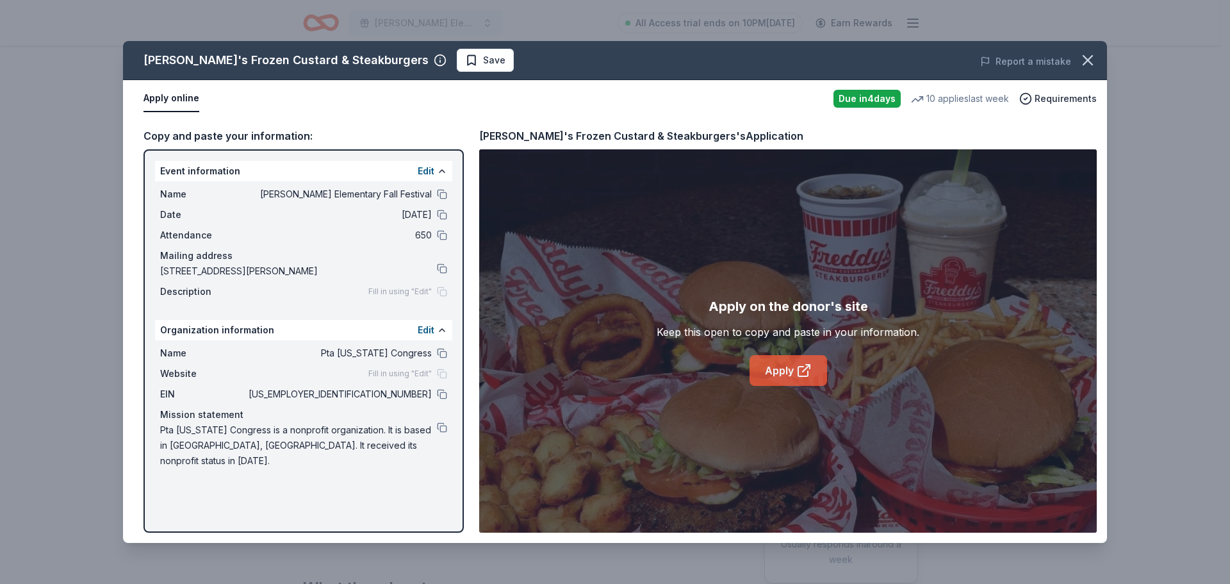
click at [798, 372] on icon at bounding box center [803, 371] width 10 height 10
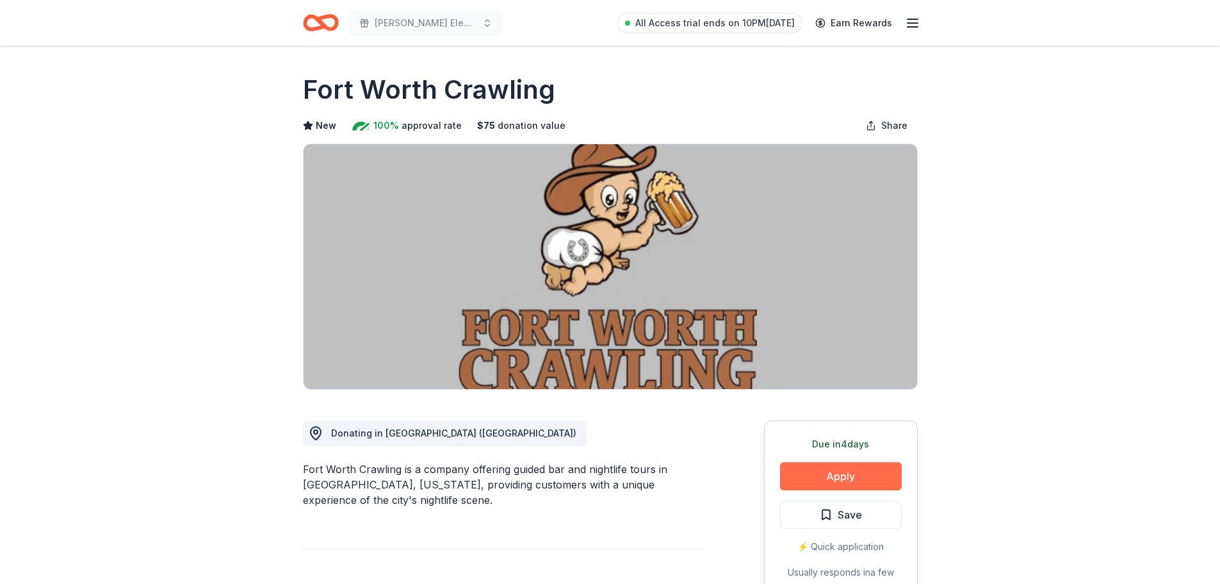
click at [849, 475] on button "Apply" at bounding box center [841, 476] width 122 height 28
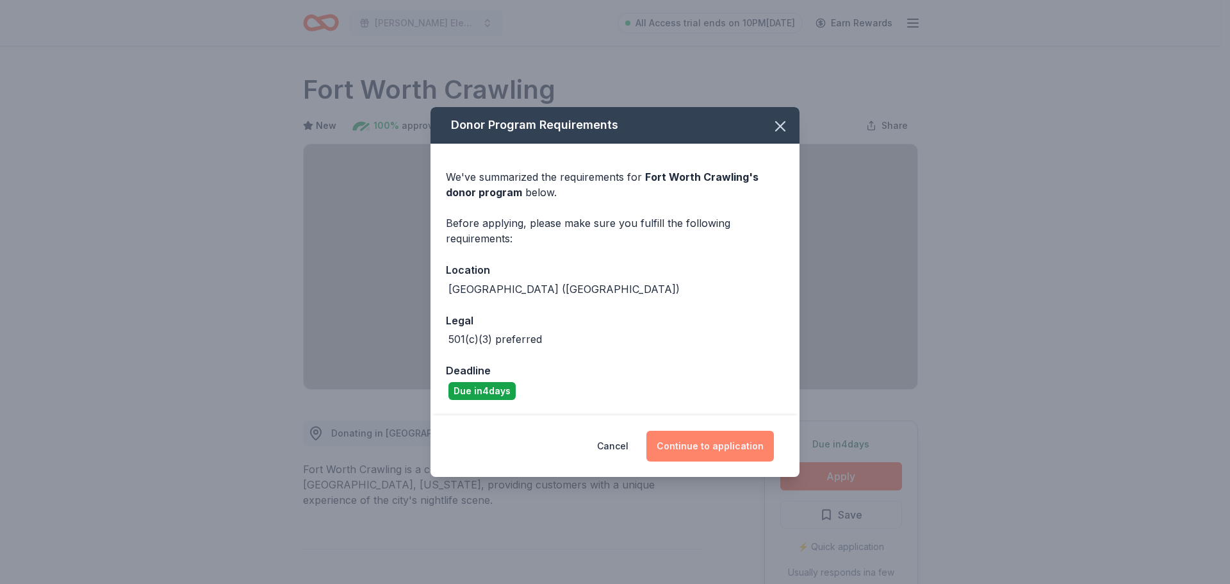
click at [707, 445] on button "Continue to application" at bounding box center [709, 446] width 127 height 31
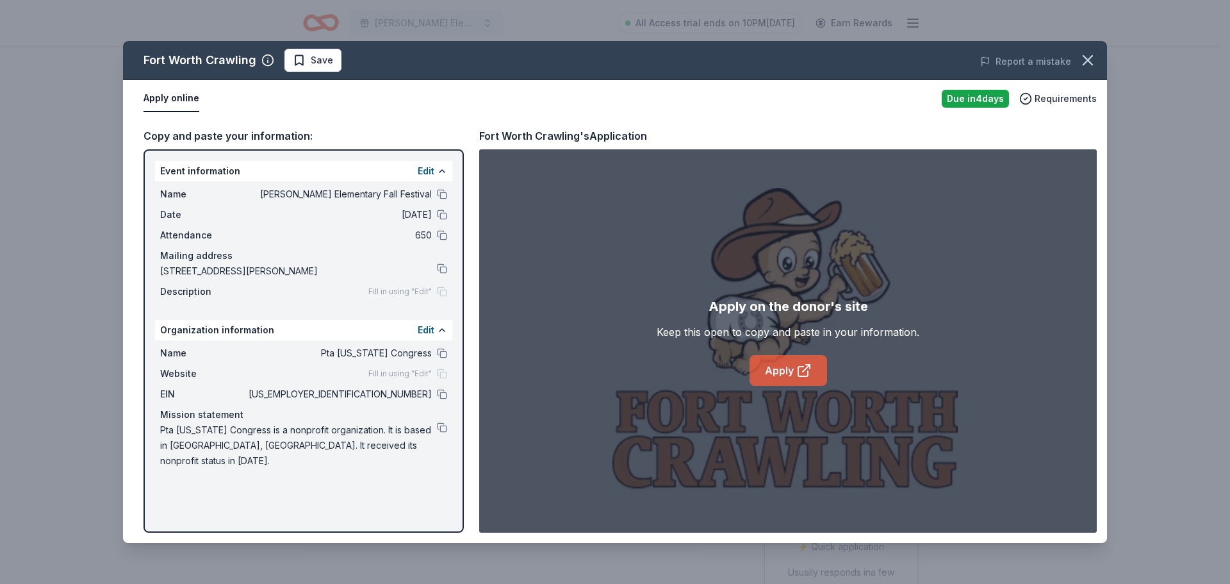
click at [776, 377] on link "Apply" at bounding box center [789, 370] width 78 height 31
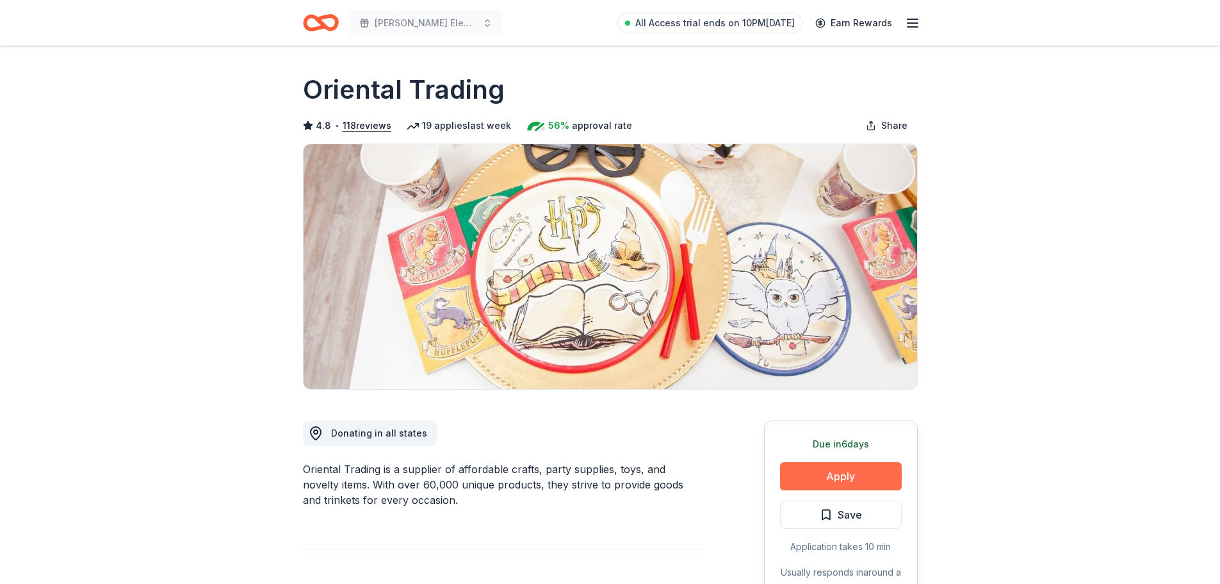
click at [853, 475] on button "Apply" at bounding box center [841, 476] width 122 height 28
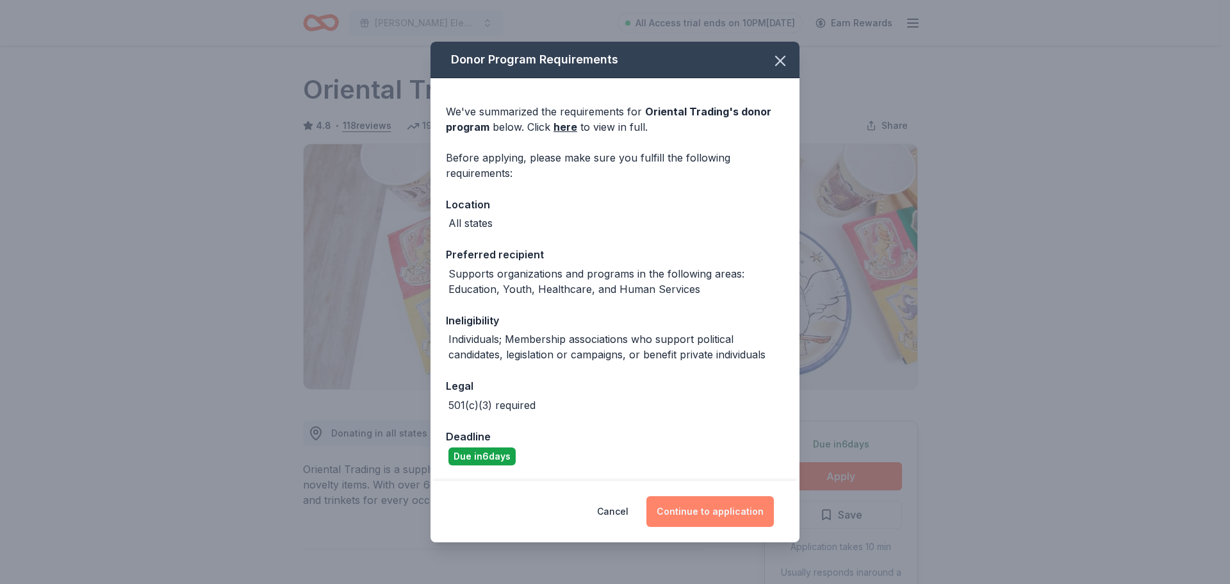
click at [718, 509] on button "Continue to application" at bounding box center [709, 511] width 127 height 31
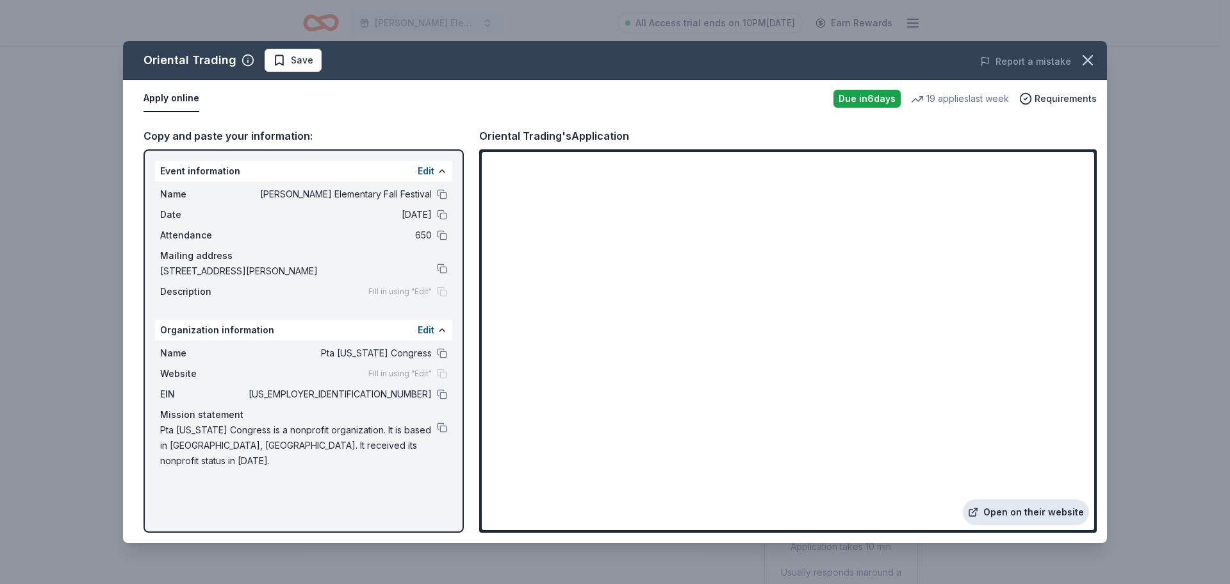
click at [1053, 504] on link "Open on their website" at bounding box center [1026, 512] width 126 height 26
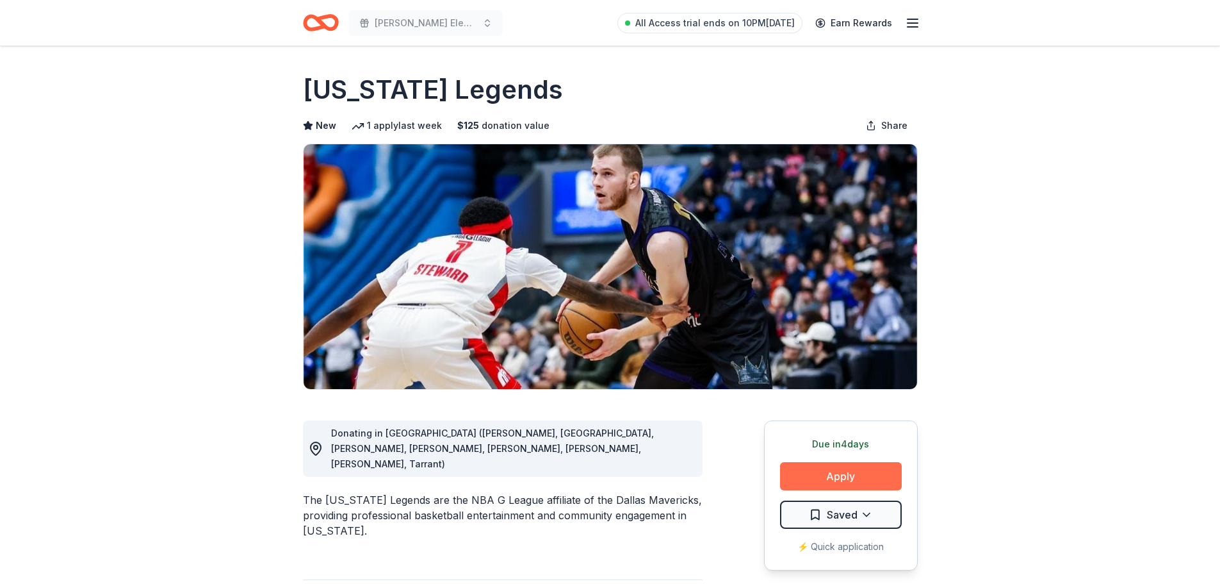
click at [855, 475] on button "Apply" at bounding box center [841, 476] width 122 height 28
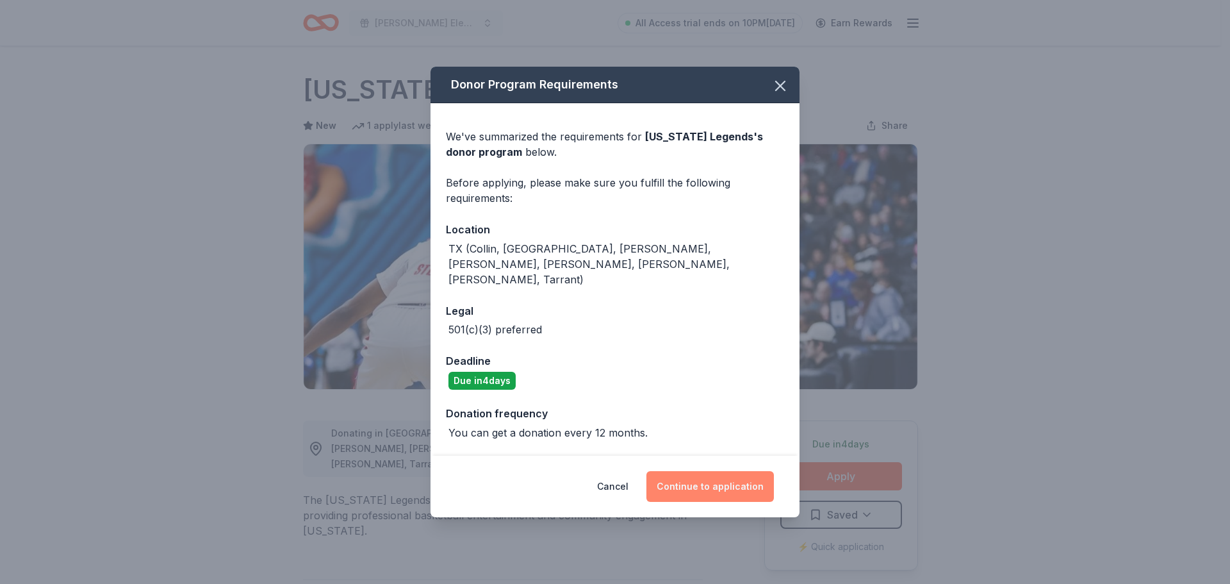
click at [736, 471] on button "Continue to application" at bounding box center [709, 486] width 127 height 31
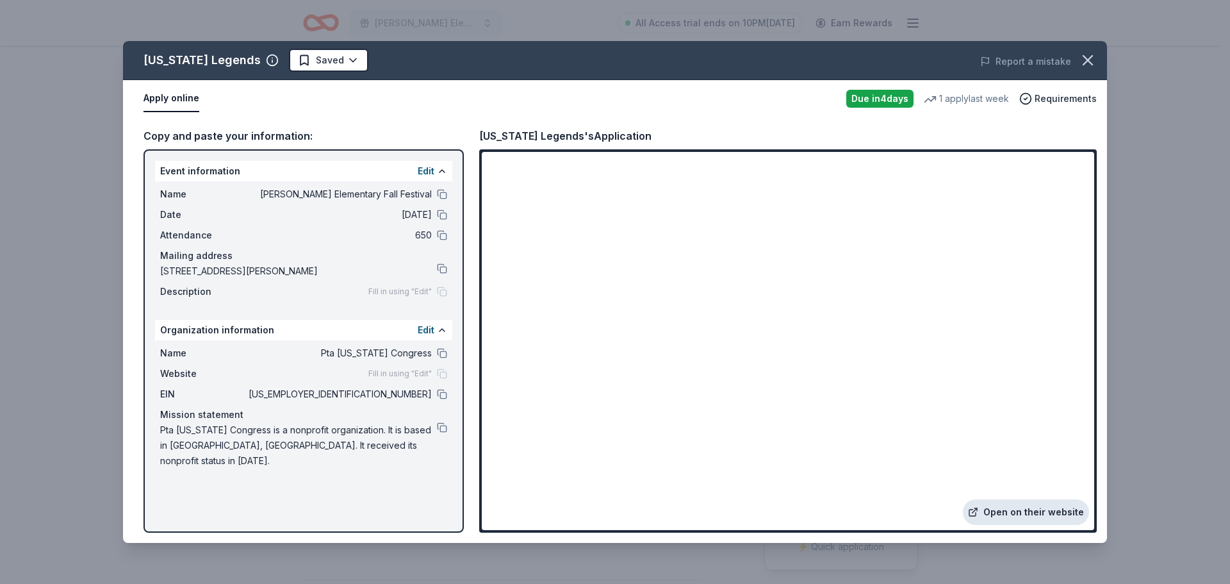
click at [1002, 513] on link "Open on their website" at bounding box center [1026, 512] width 126 height 26
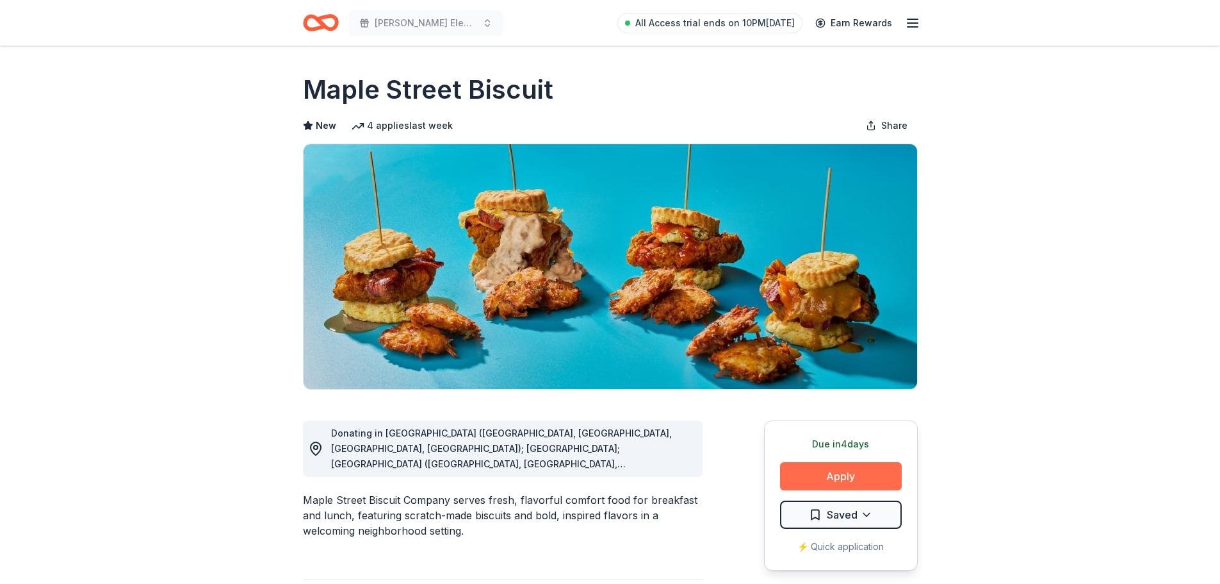
click at [834, 482] on button "Apply" at bounding box center [841, 476] width 122 height 28
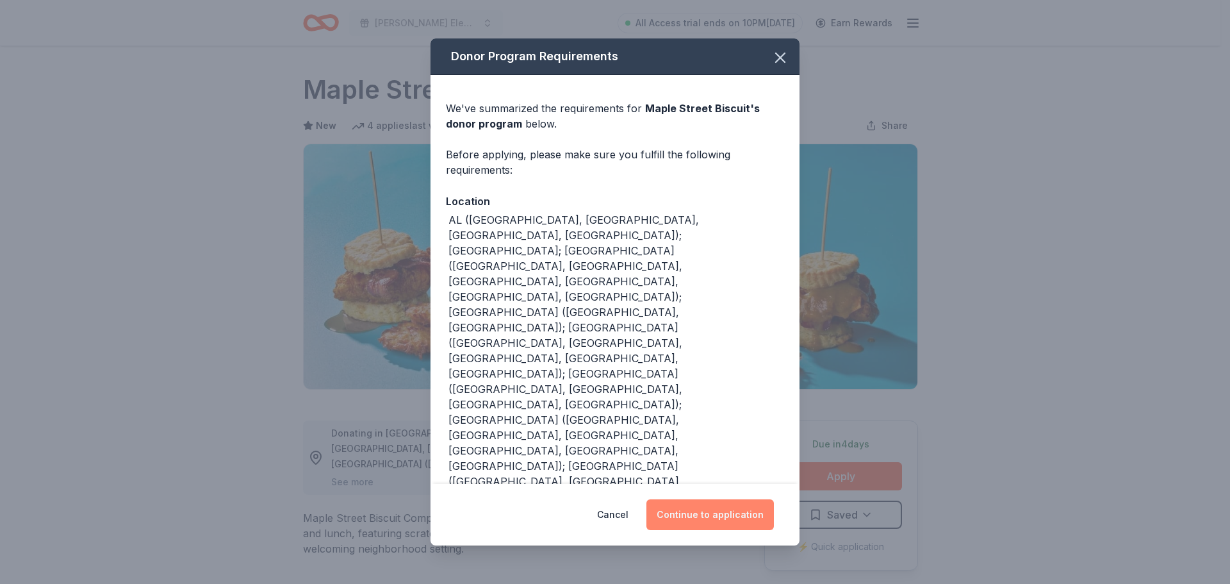
click at [713, 499] on button "Continue to application" at bounding box center [709, 514] width 127 height 31
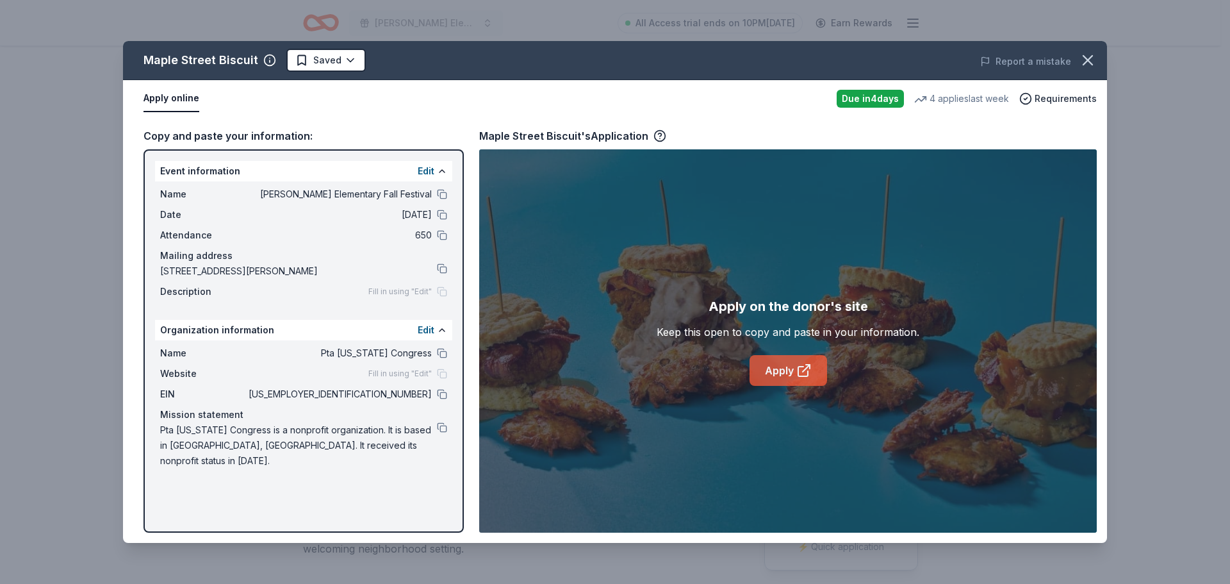
click at [776, 382] on link "Apply" at bounding box center [789, 370] width 78 height 31
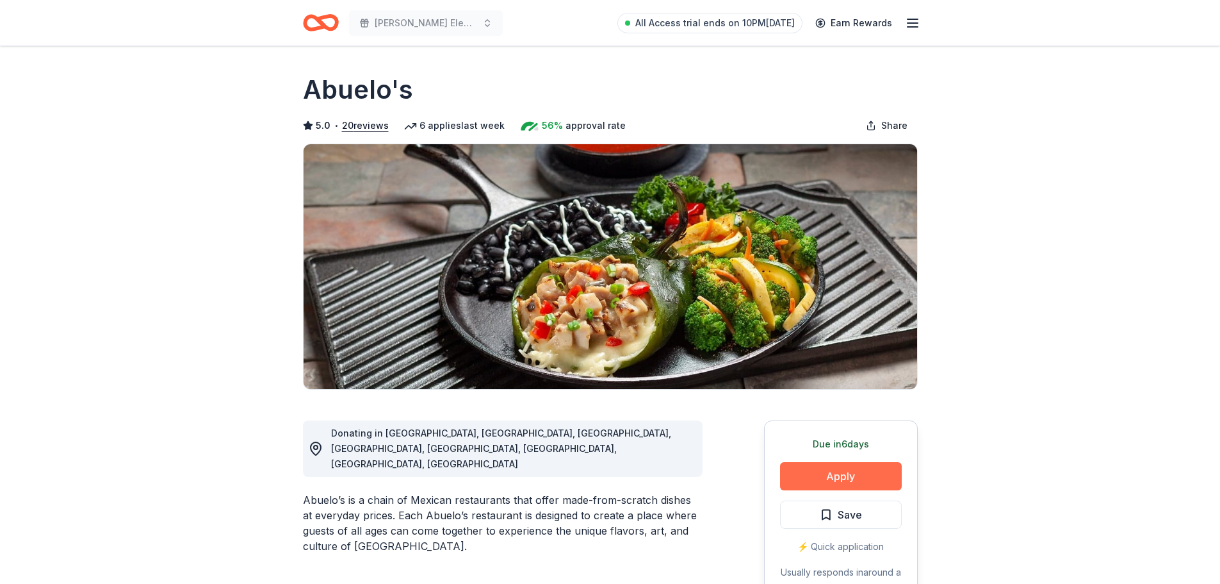
click at [872, 482] on button "Apply" at bounding box center [841, 476] width 122 height 28
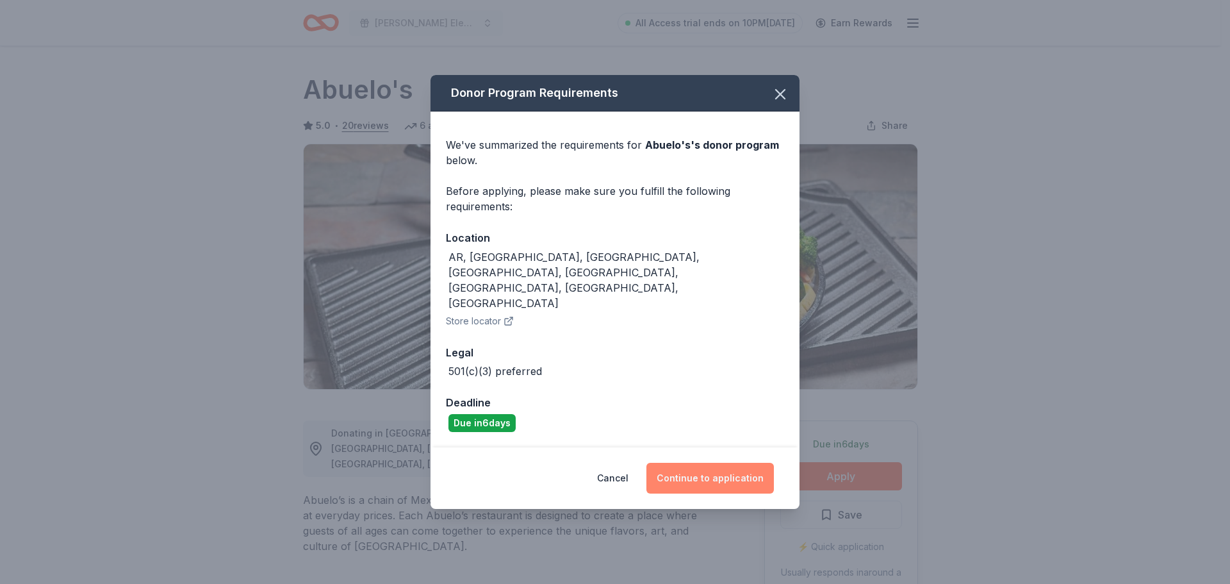
click at [708, 463] on button "Continue to application" at bounding box center [709, 478] width 127 height 31
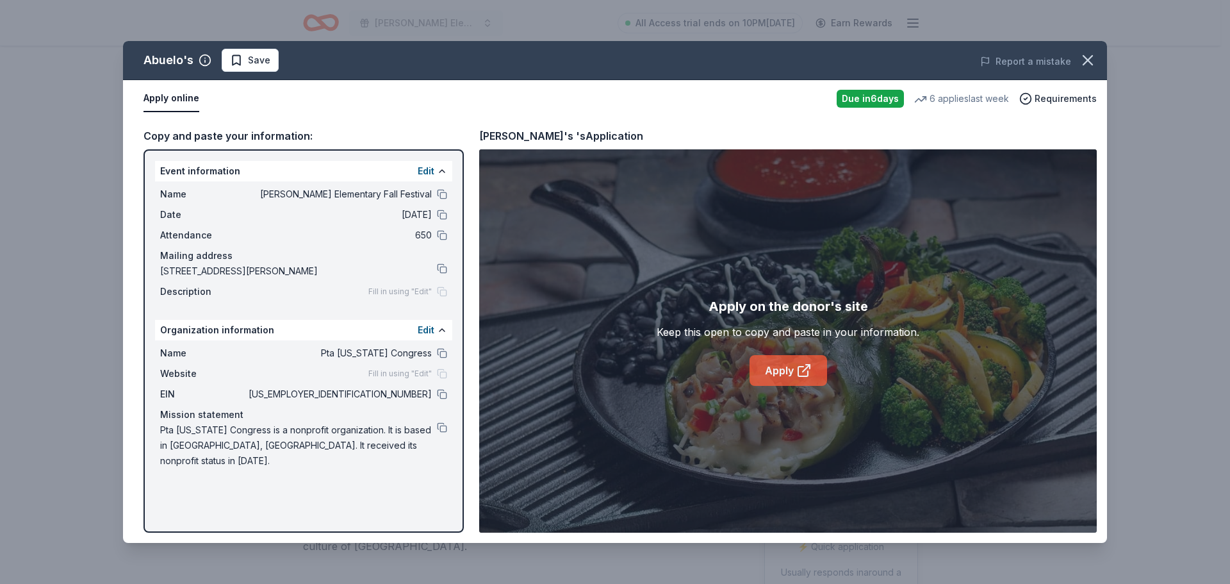
click at [793, 370] on link "Apply" at bounding box center [789, 370] width 78 height 31
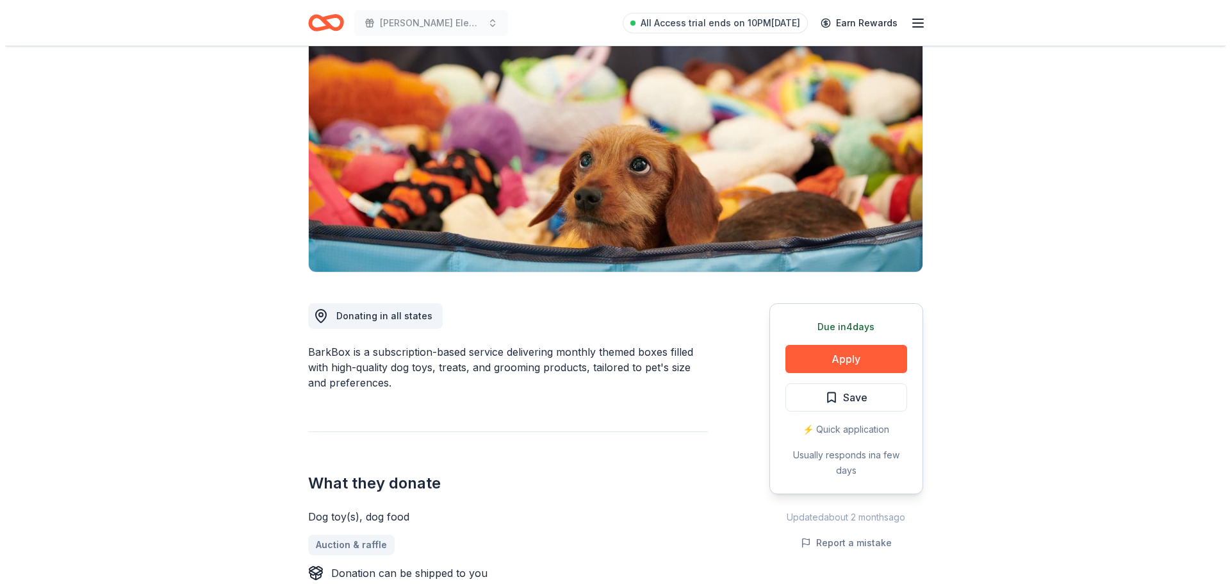
scroll to position [128, 0]
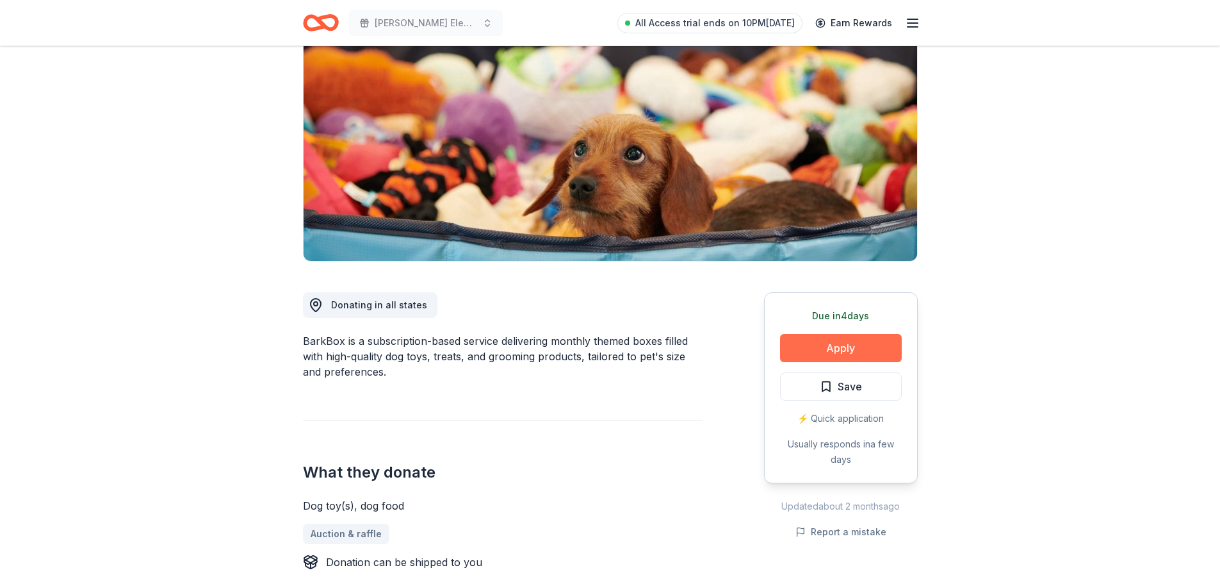
click at [846, 341] on button "Apply" at bounding box center [841, 348] width 122 height 28
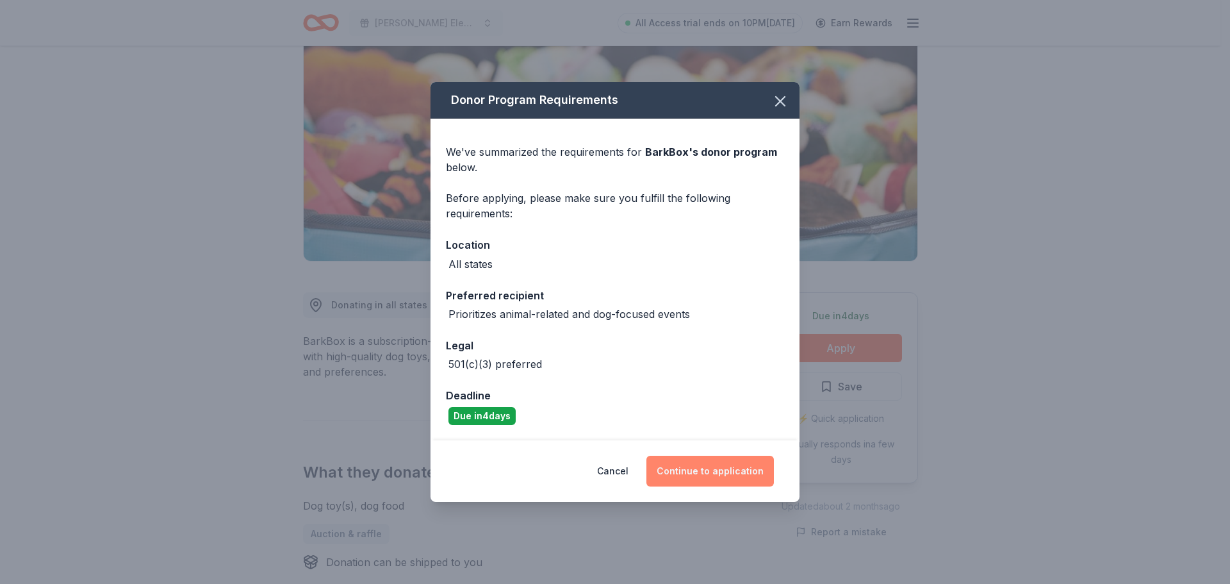
click at [712, 468] on button "Continue to application" at bounding box center [709, 471] width 127 height 31
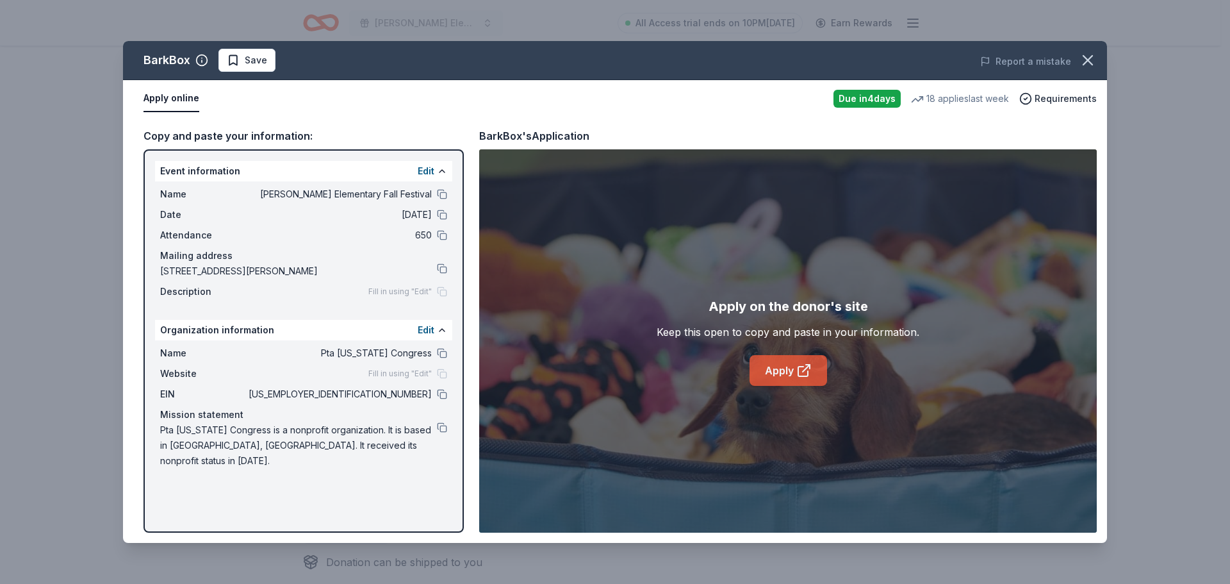
click at [770, 382] on link "Apply" at bounding box center [789, 370] width 78 height 31
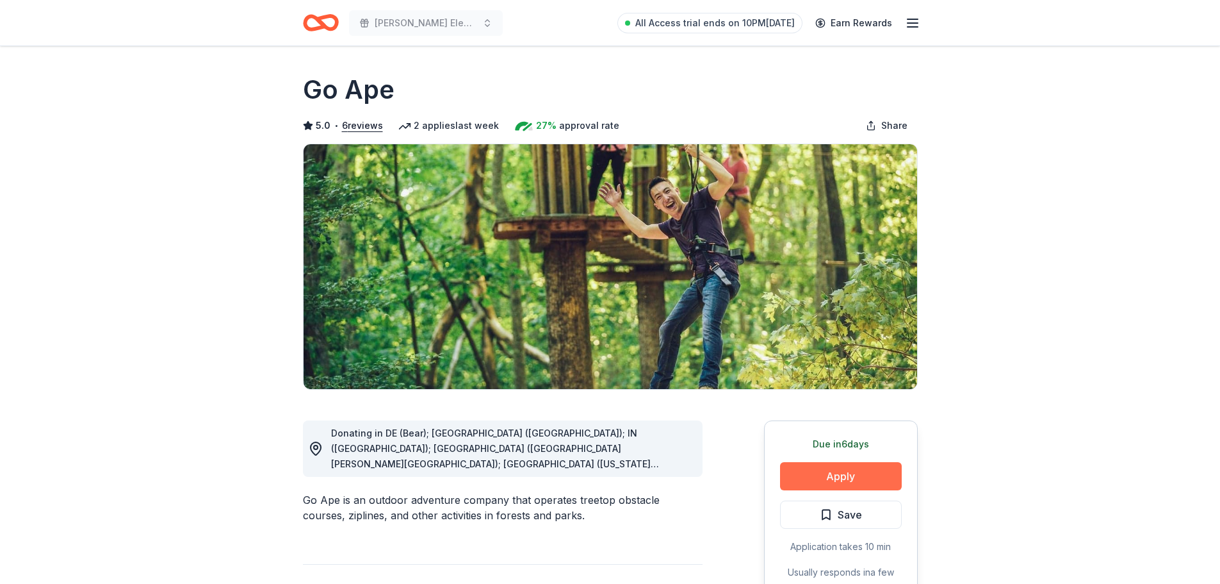
click at [855, 465] on button "Apply" at bounding box center [841, 476] width 122 height 28
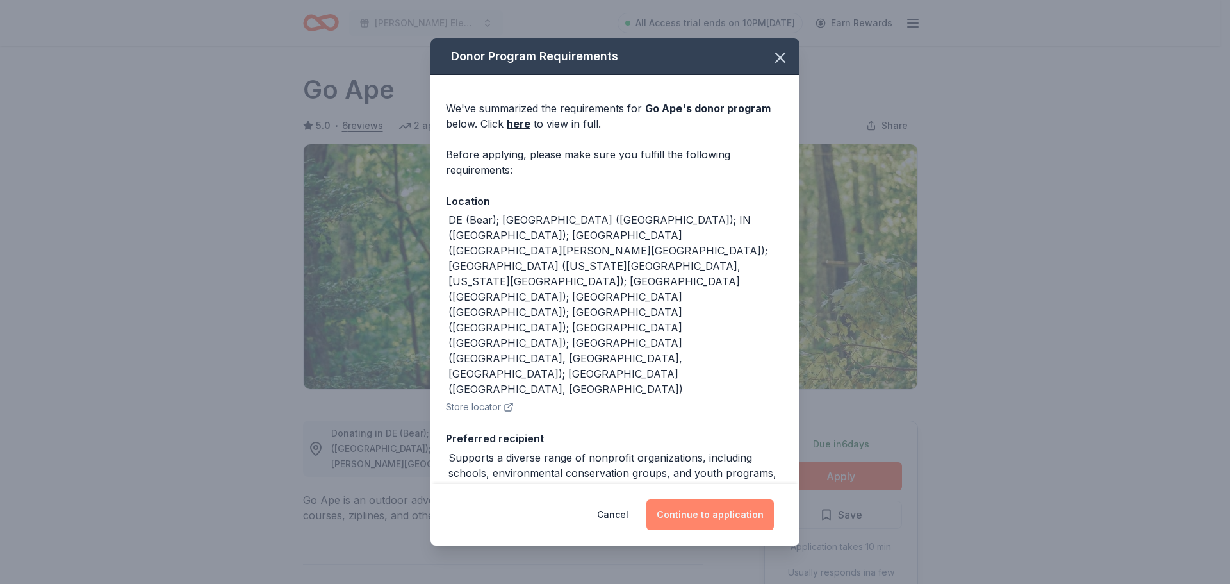
click at [706, 523] on button "Continue to application" at bounding box center [709, 514] width 127 height 31
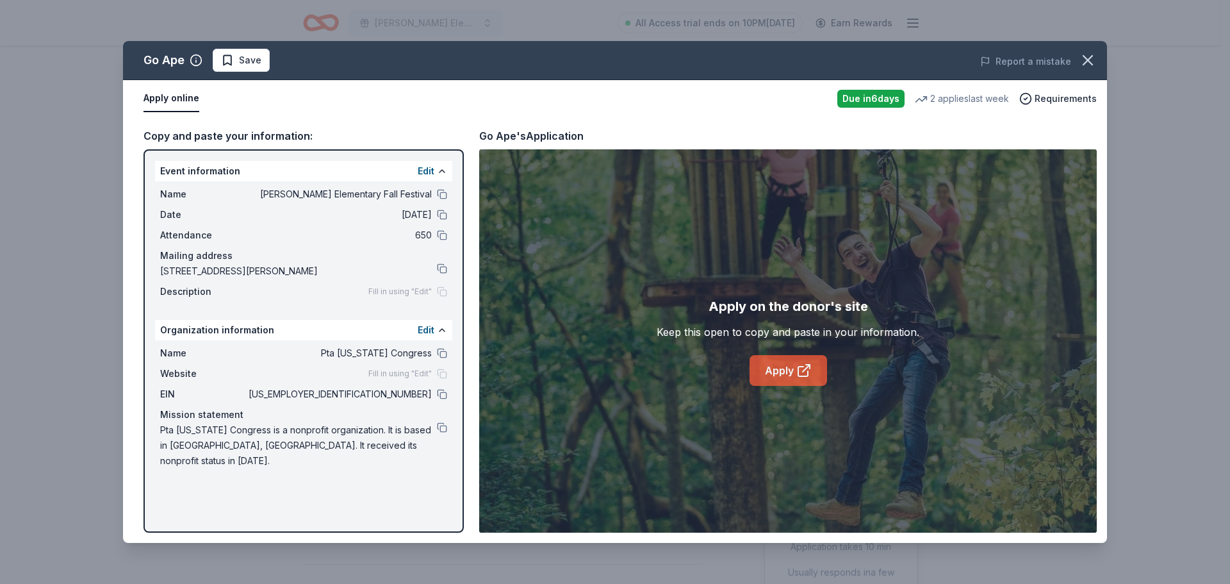
click at [787, 372] on link "Apply" at bounding box center [789, 370] width 78 height 31
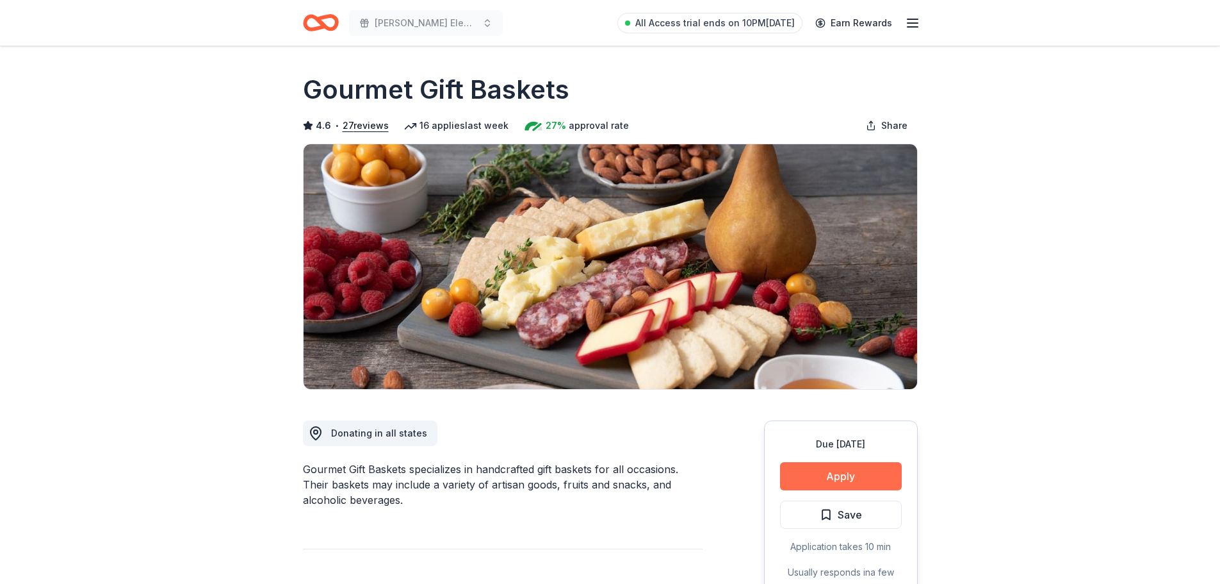
click at [856, 476] on button "Apply" at bounding box center [841, 476] width 122 height 28
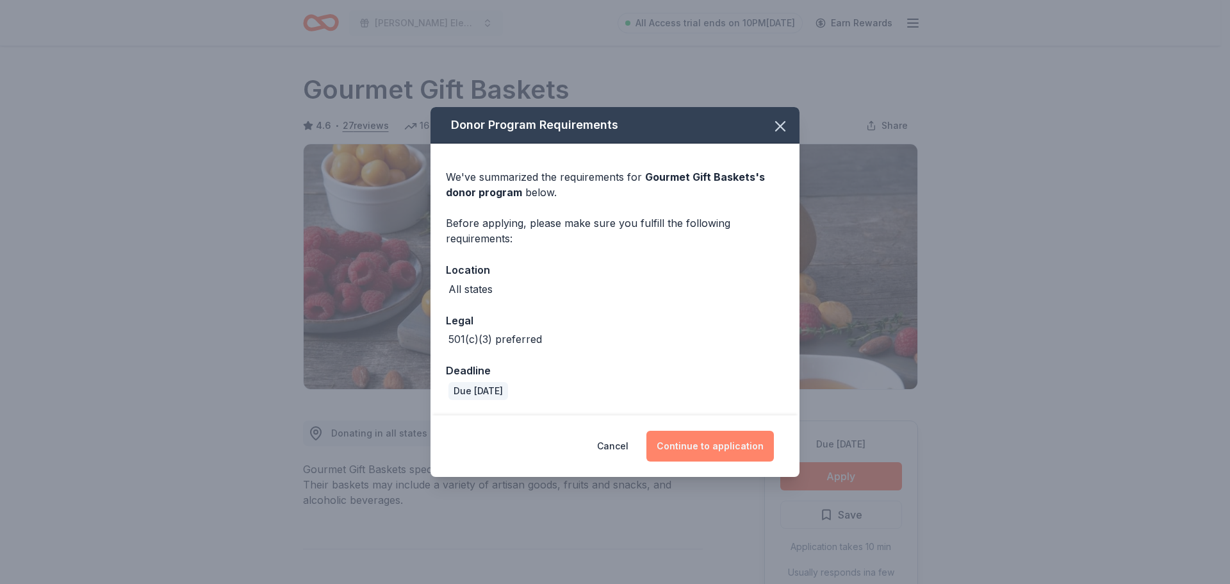
click at [707, 453] on button "Continue to application" at bounding box center [709, 446] width 127 height 31
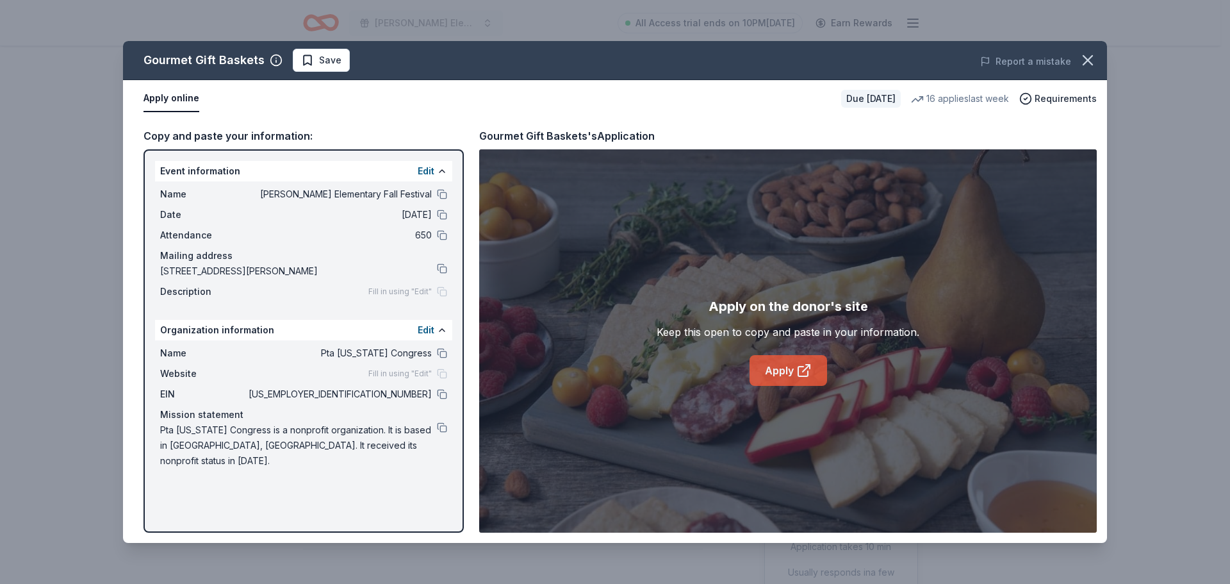
click at [787, 370] on link "Apply" at bounding box center [789, 370] width 78 height 31
